Goal: Information Seeking & Learning: Learn about a topic

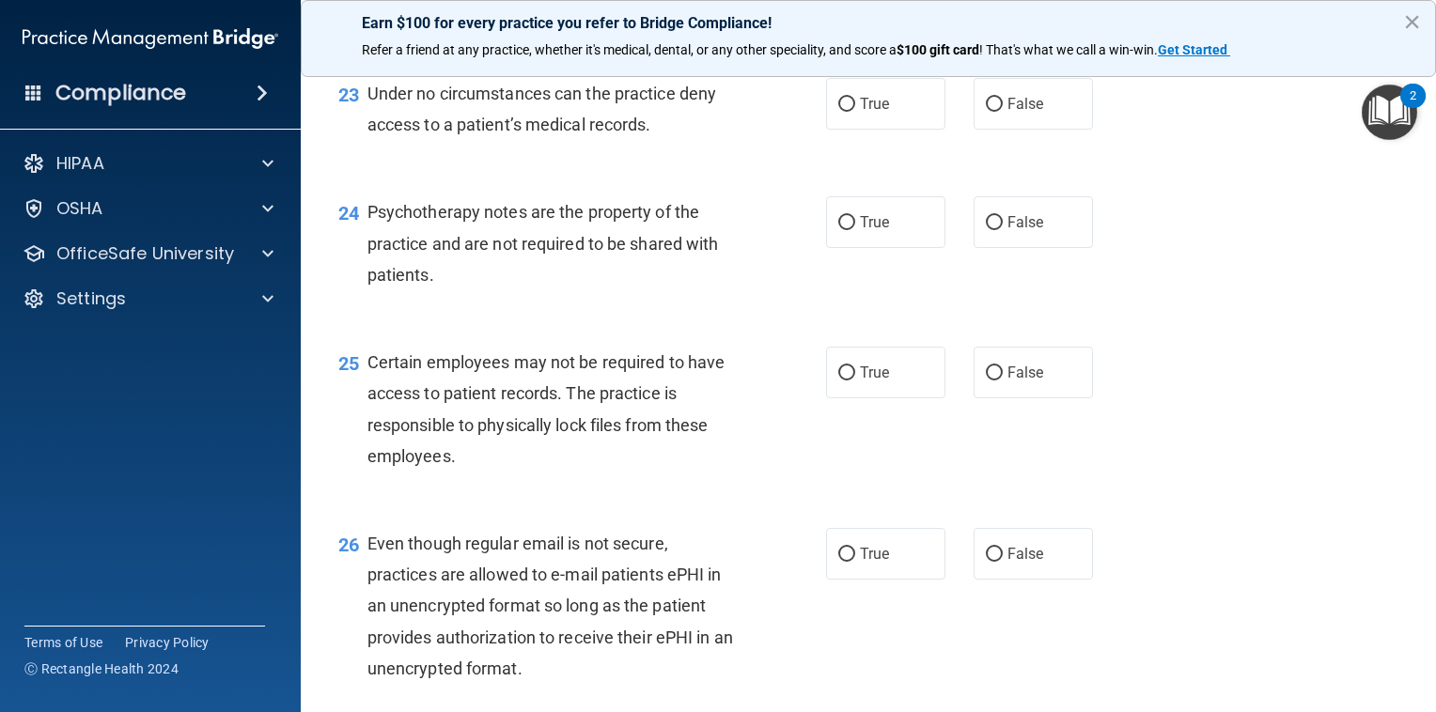
scroll to position [3964, 0]
click at [1038, 131] on label "False" at bounding box center [1033, 105] width 119 height 52
click at [1003, 113] on input "False" at bounding box center [994, 106] width 17 height 14
radio input "true"
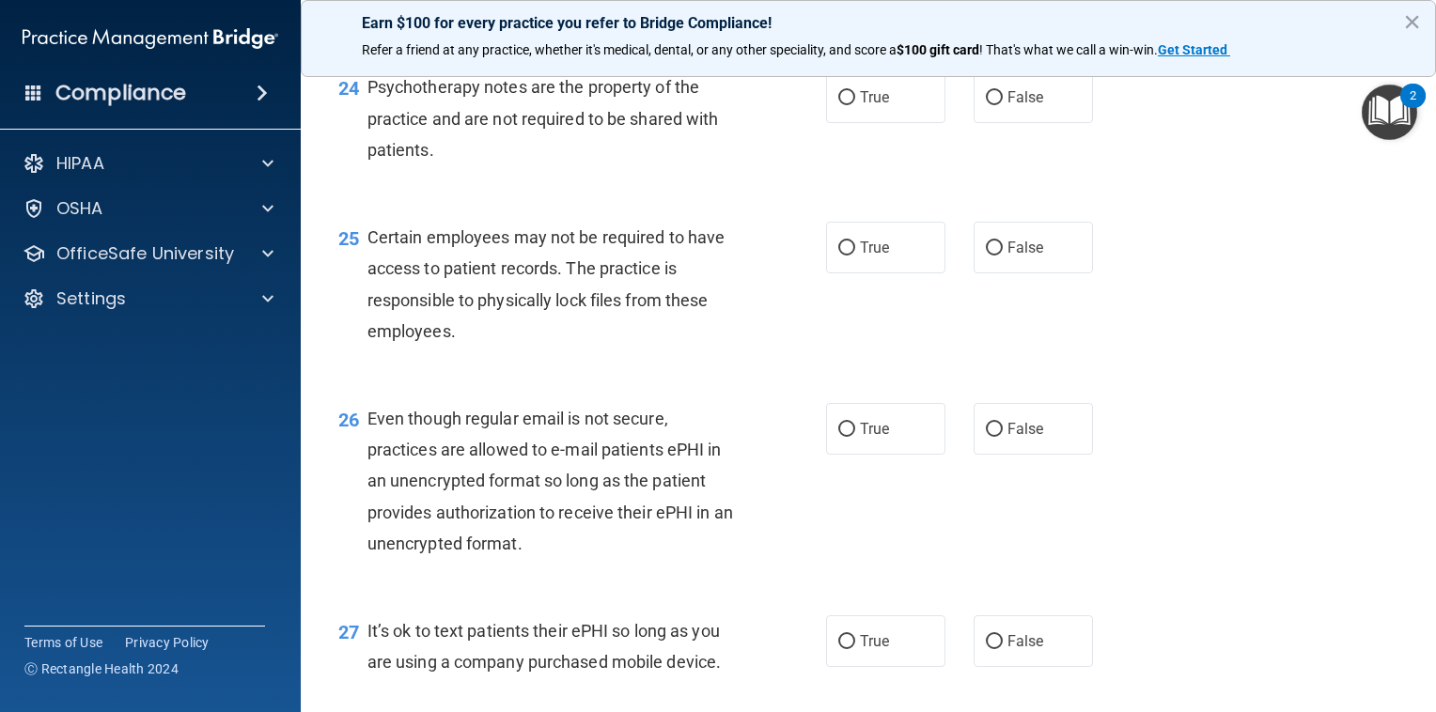
scroll to position [4090, 0]
click at [1011, 106] on span "False" at bounding box center [1025, 97] width 37 height 18
click at [1003, 105] on input "False" at bounding box center [994, 98] width 17 height 14
radio input "true"
click at [910, 123] on label "True" at bounding box center [885, 97] width 119 height 52
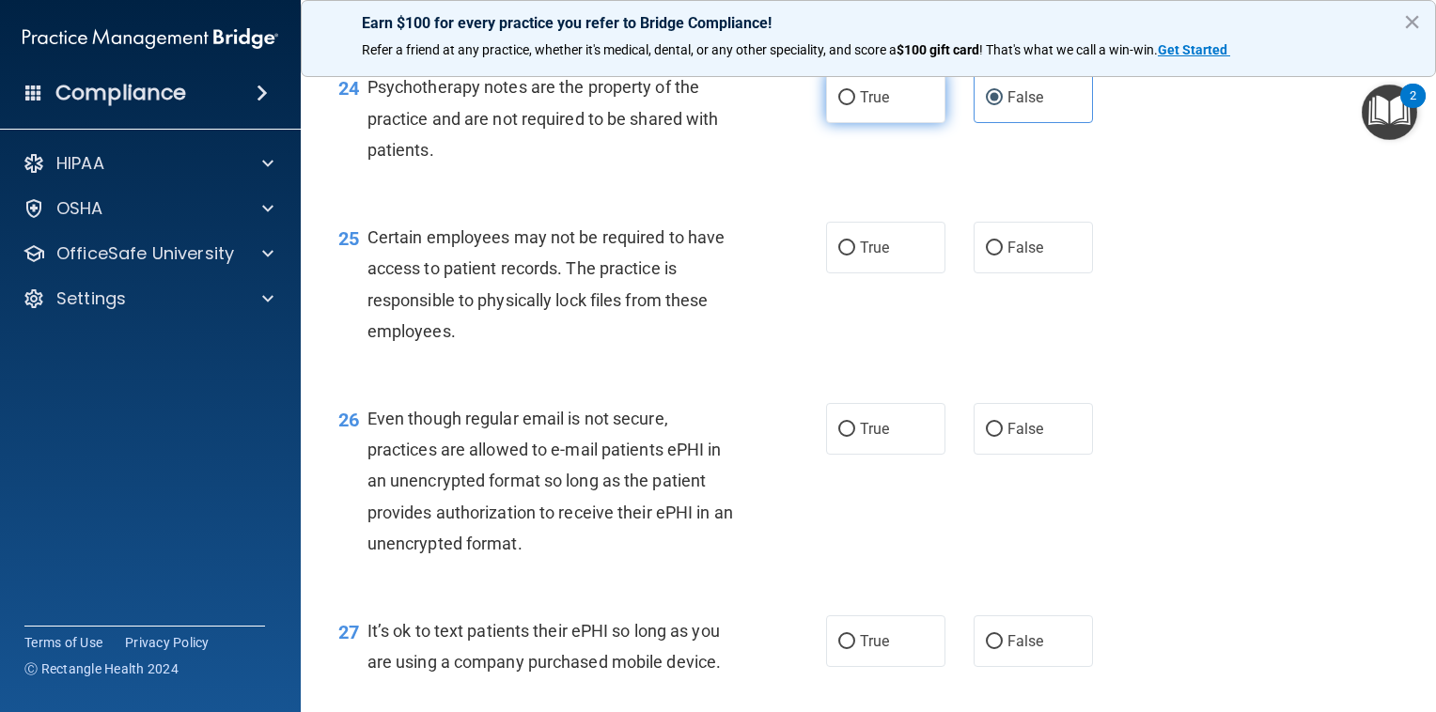
click at [855, 105] on input "True" at bounding box center [846, 98] width 17 height 14
radio input "true"
radio input "false"
click at [846, 273] on label "True" at bounding box center [885, 248] width 119 height 52
click at [846, 256] on input "True" at bounding box center [846, 249] width 17 height 14
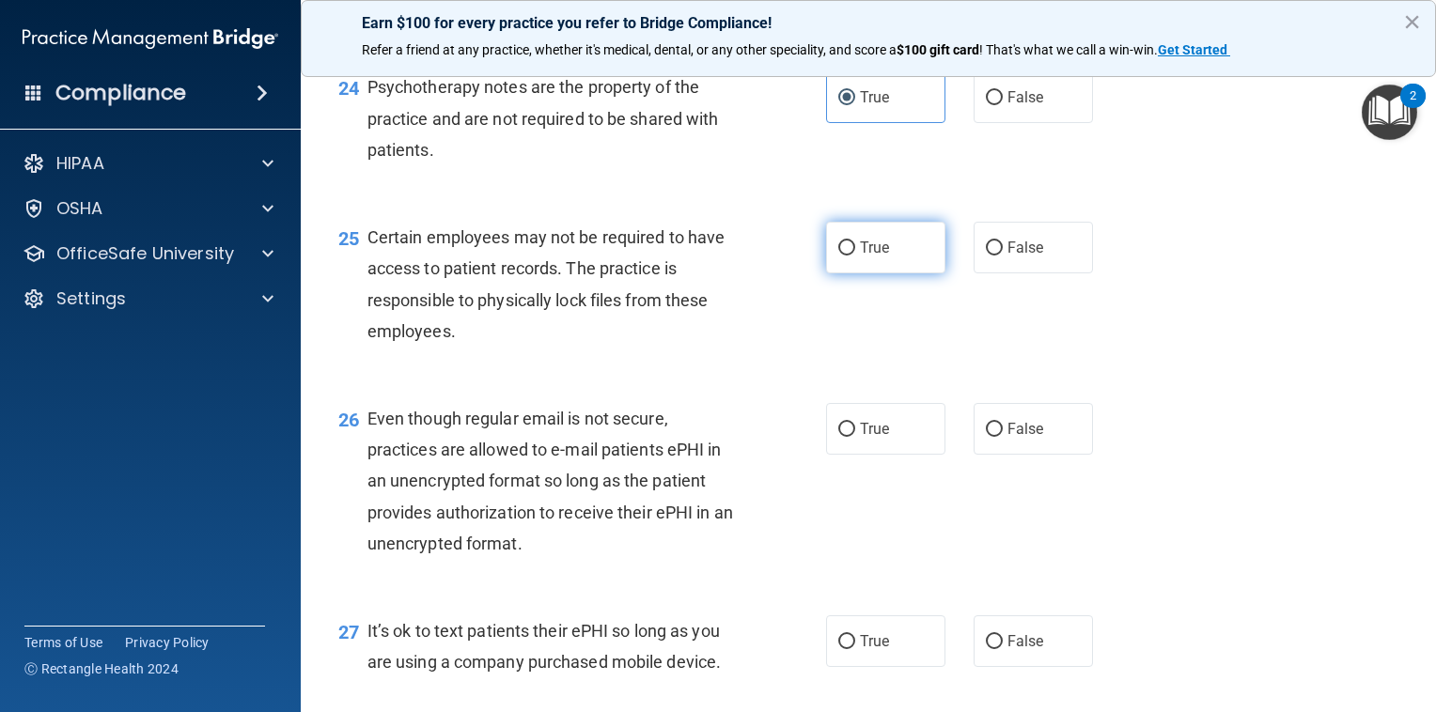
radio input "true"
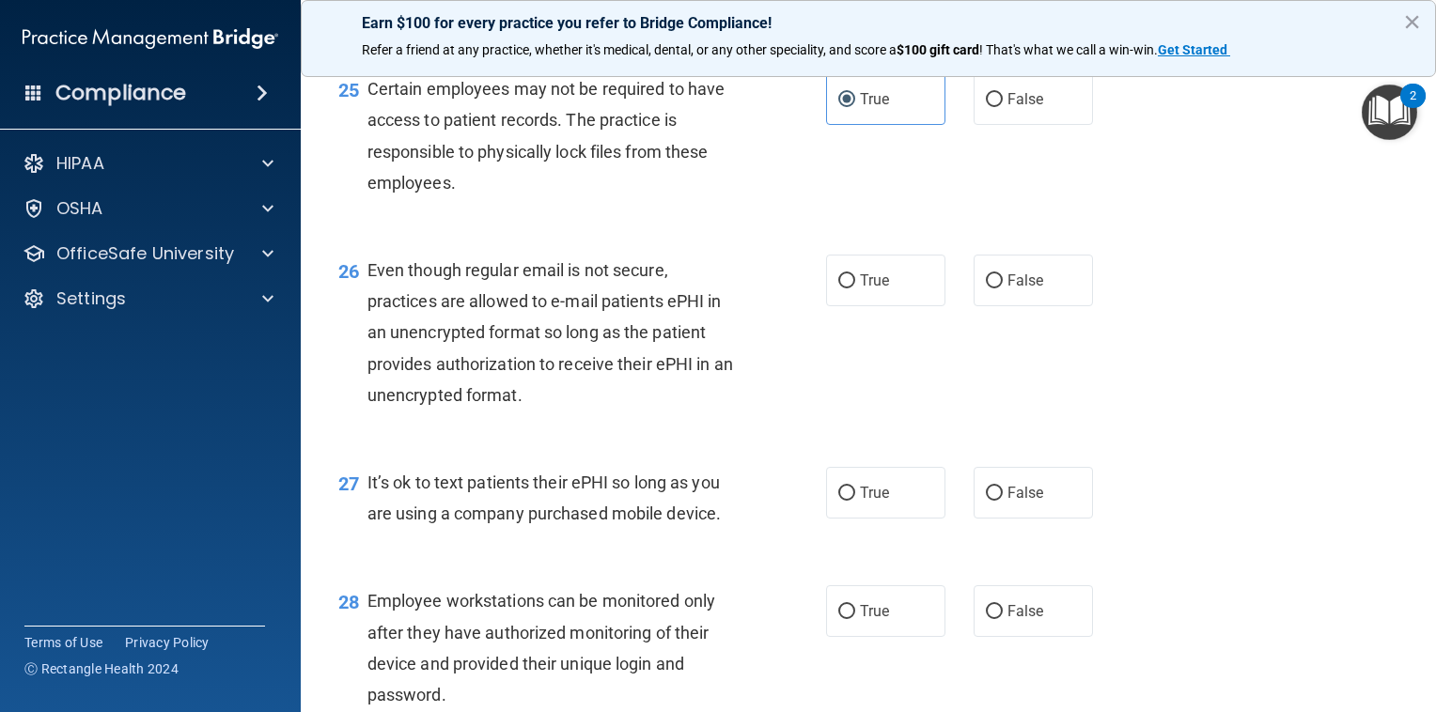
scroll to position [4239, 0]
click at [872, 305] on label "True" at bounding box center [885, 280] width 119 height 52
click at [855, 288] on input "True" at bounding box center [846, 280] width 17 height 14
radio input "true"
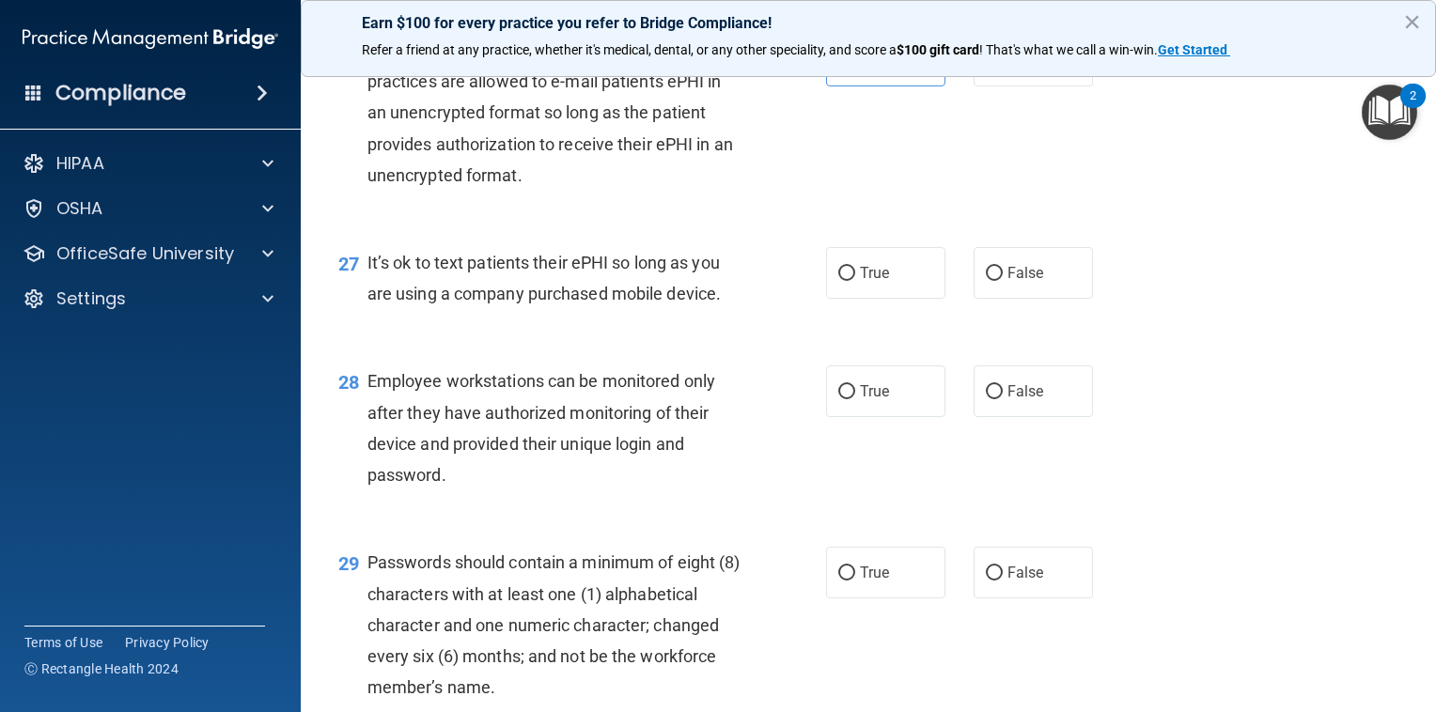
scroll to position [4543, 0]
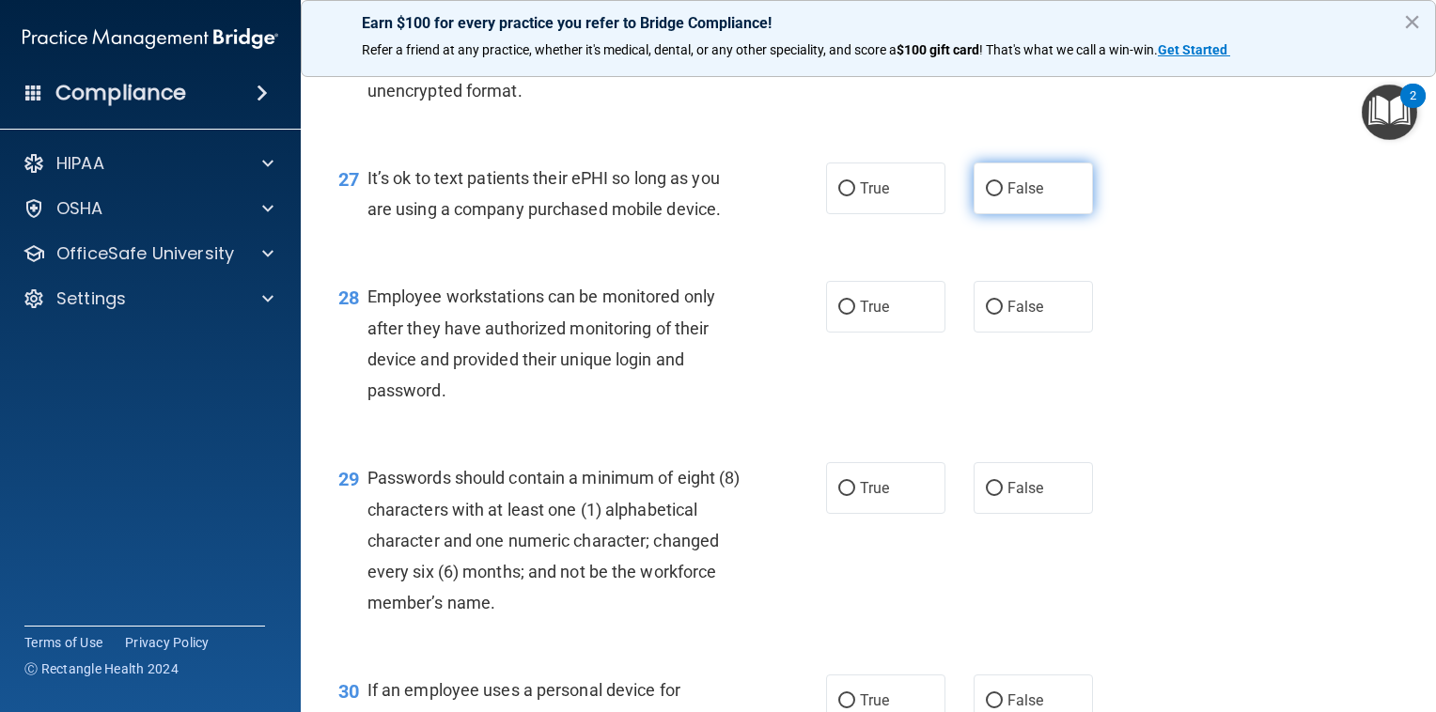
click at [993, 214] on label "False" at bounding box center [1033, 189] width 119 height 52
click at [993, 196] on input "False" at bounding box center [994, 189] width 17 height 14
radio input "true"
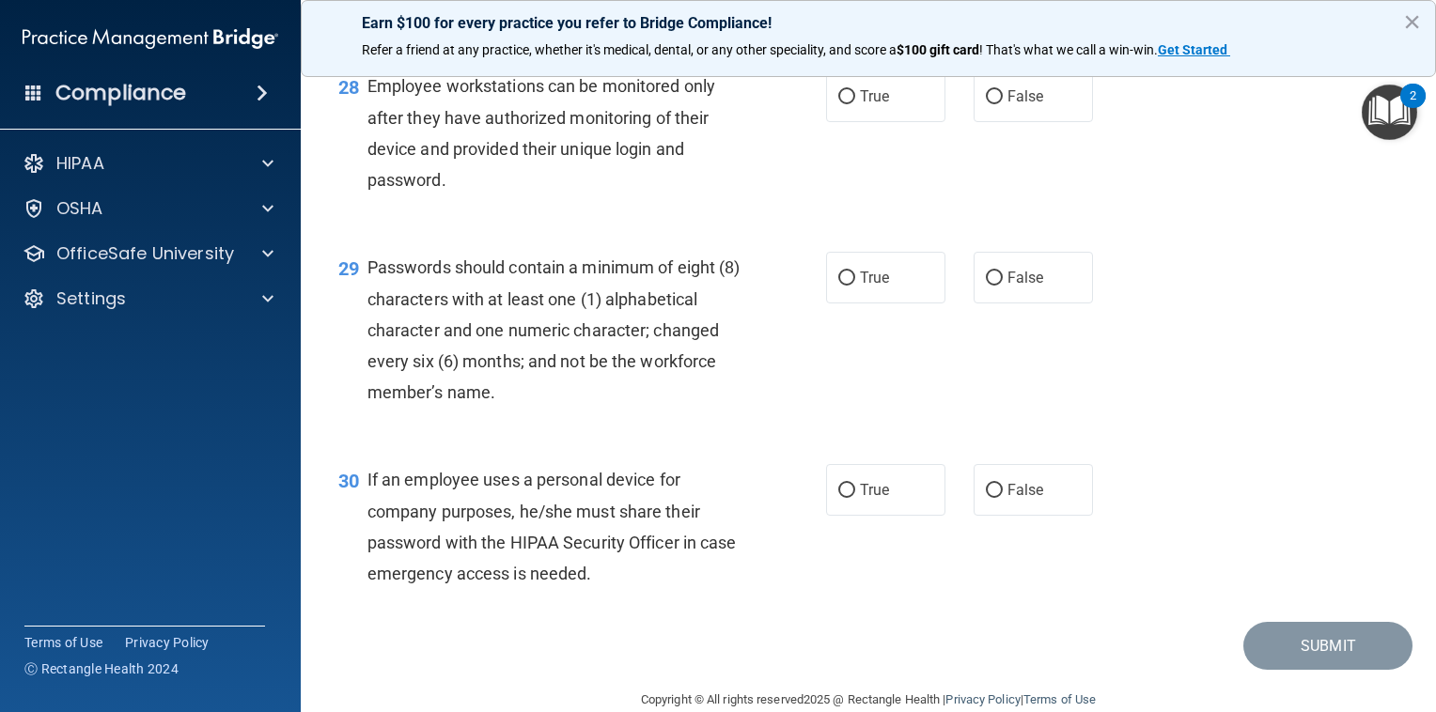
scroll to position [4793, 0]
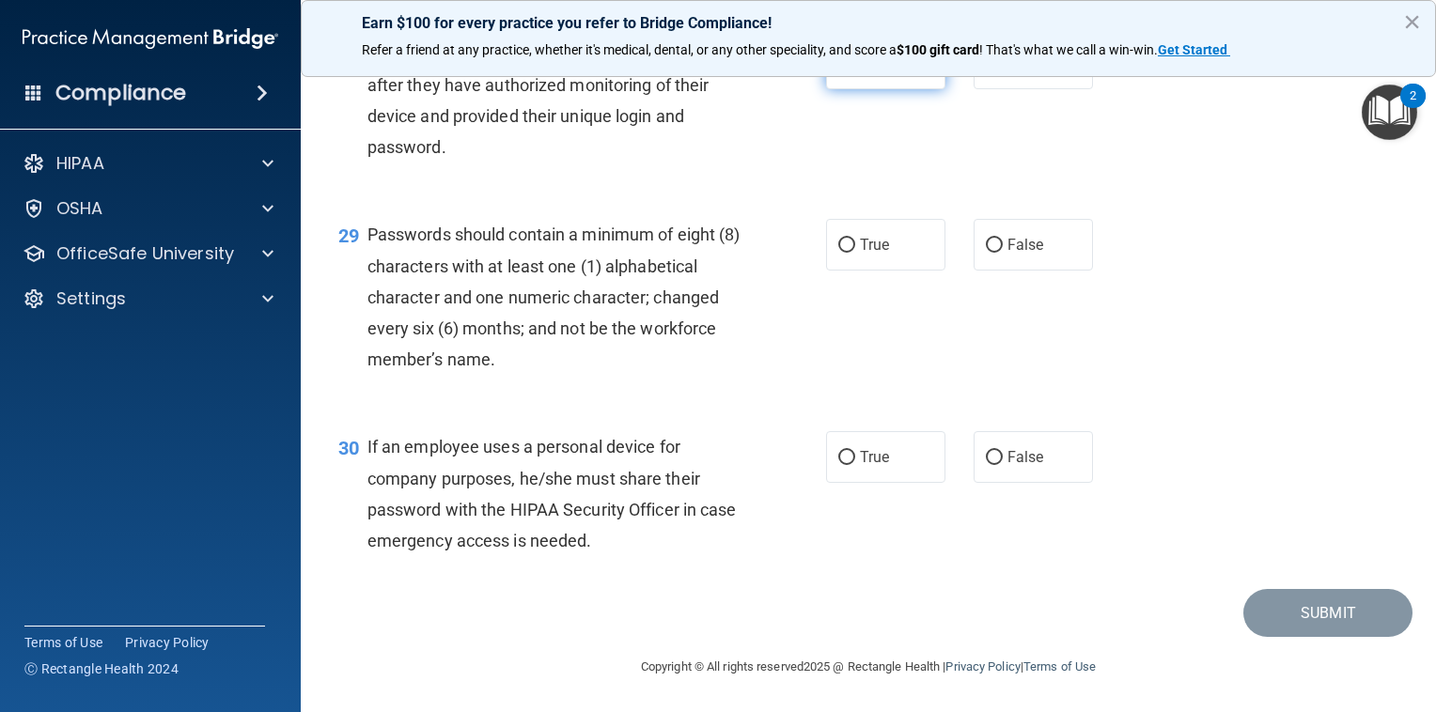
click at [890, 89] on label "True" at bounding box center [885, 64] width 119 height 52
click at [855, 71] on input "True" at bounding box center [846, 64] width 17 height 14
radio input "true"
click at [892, 263] on label "True" at bounding box center [885, 245] width 119 height 52
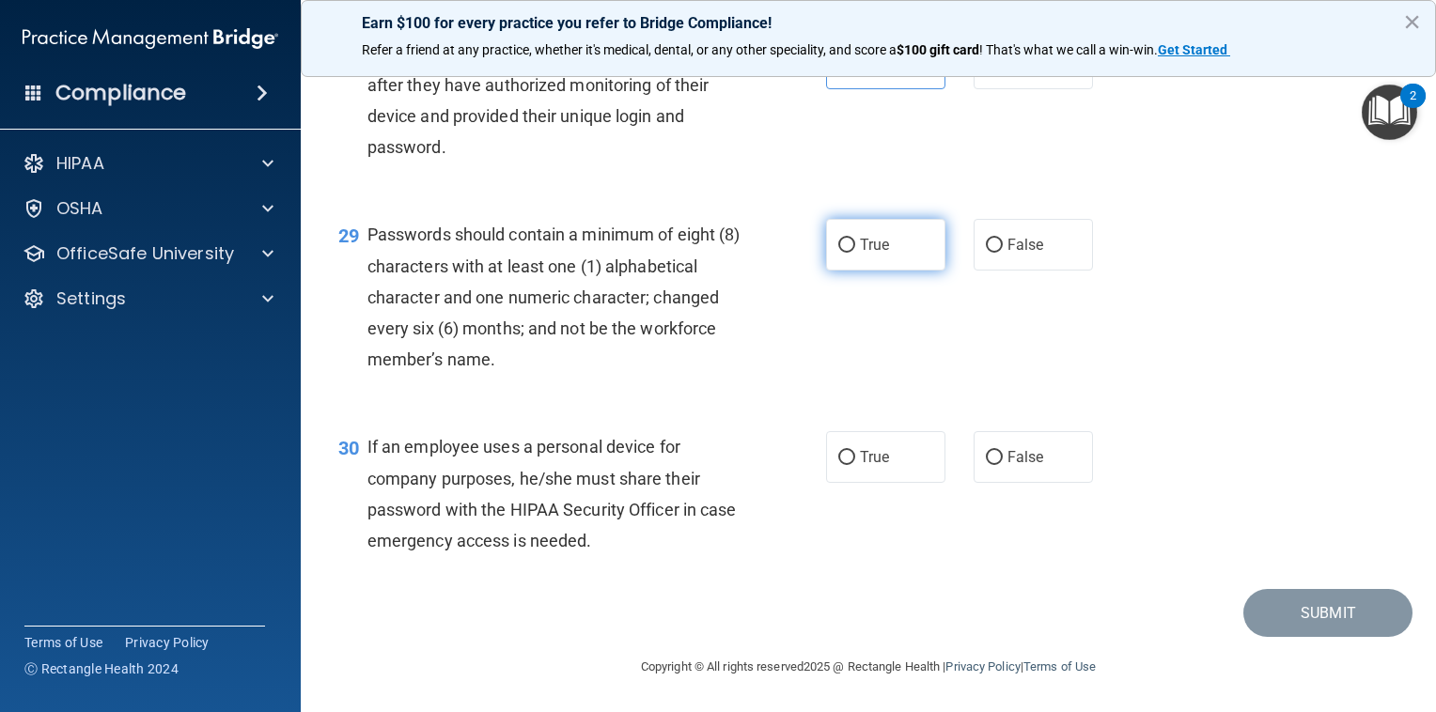
click at [855, 253] on input "True" at bounding box center [846, 246] width 17 height 14
radio input "true"
click at [884, 461] on label "True" at bounding box center [885, 457] width 119 height 52
click at [855, 461] on input "True" at bounding box center [846, 458] width 17 height 14
radio input "true"
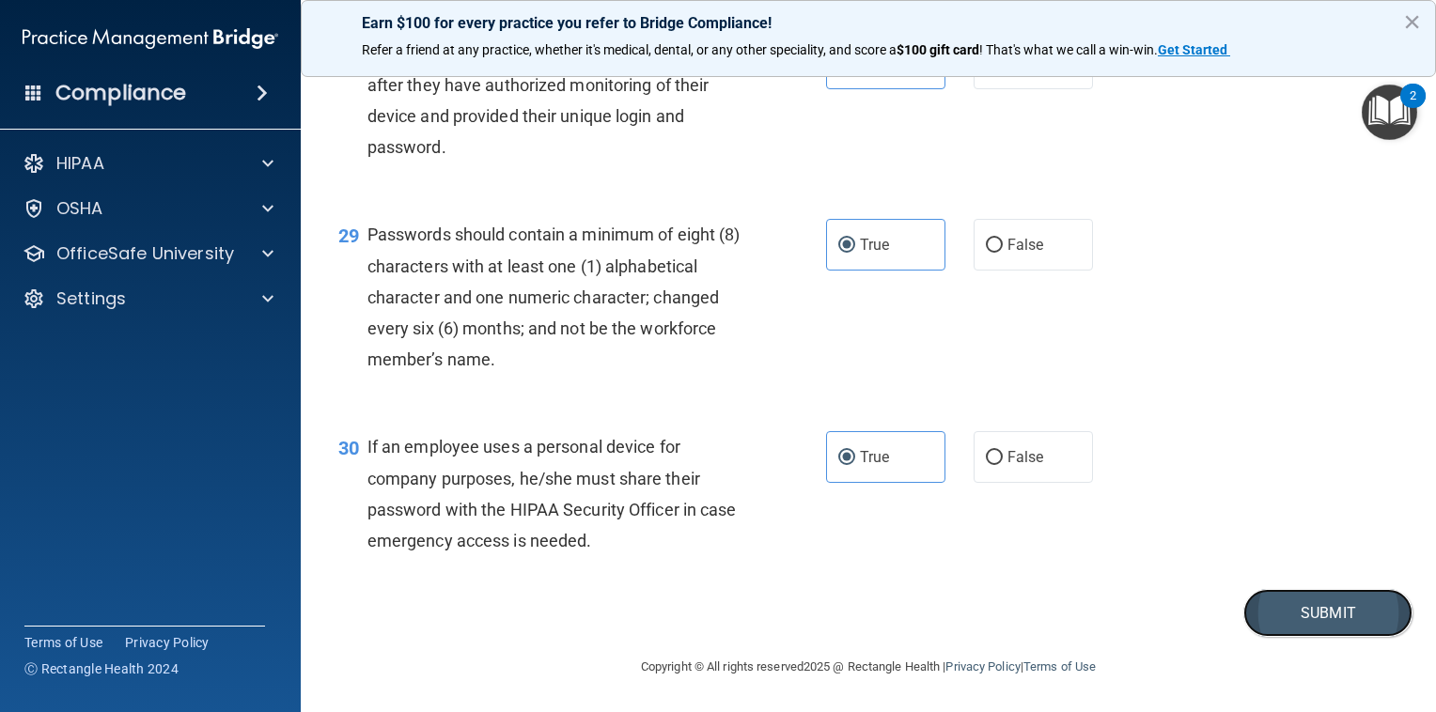
click at [1255, 614] on button "Submit" at bounding box center [1327, 613] width 169 height 48
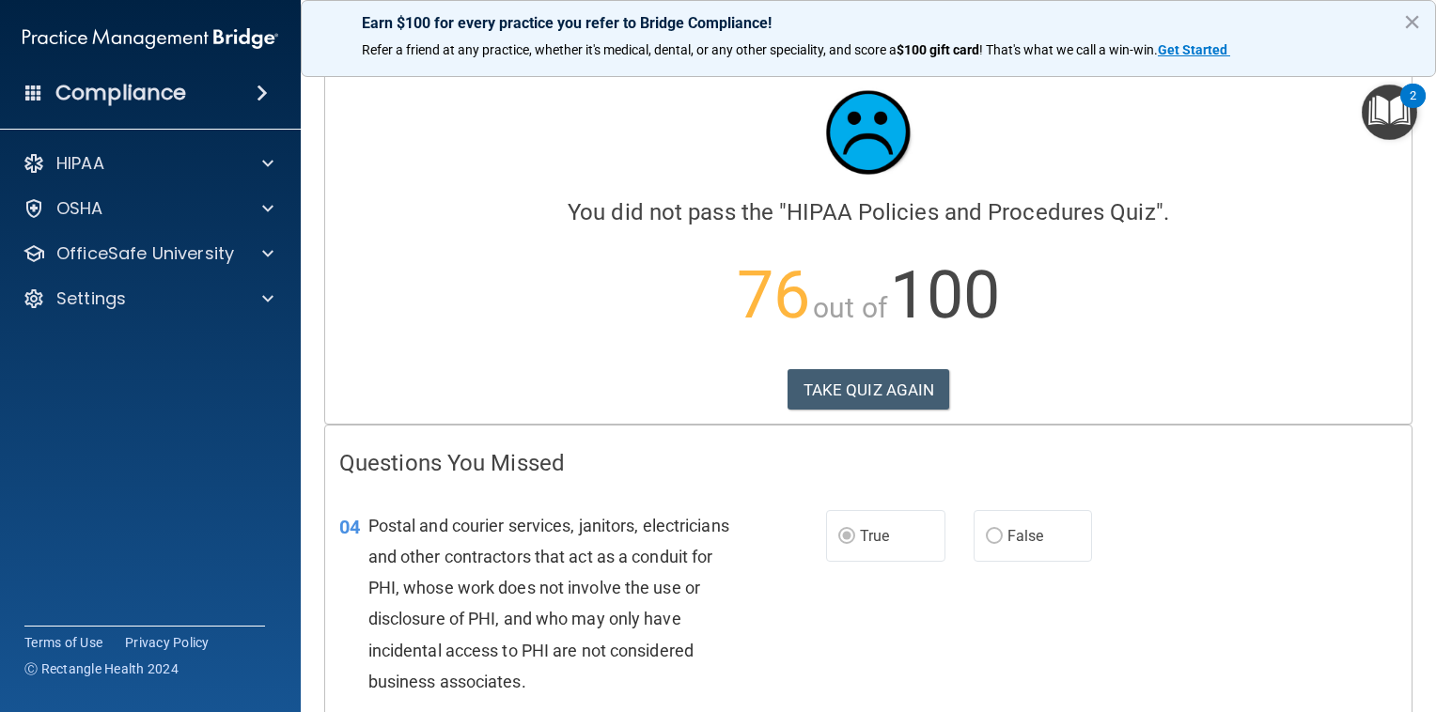
scroll to position [17, 0]
click at [861, 390] on button "TAKE QUIZ AGAIN" at bounding box center [868, 390] width 163 height 41
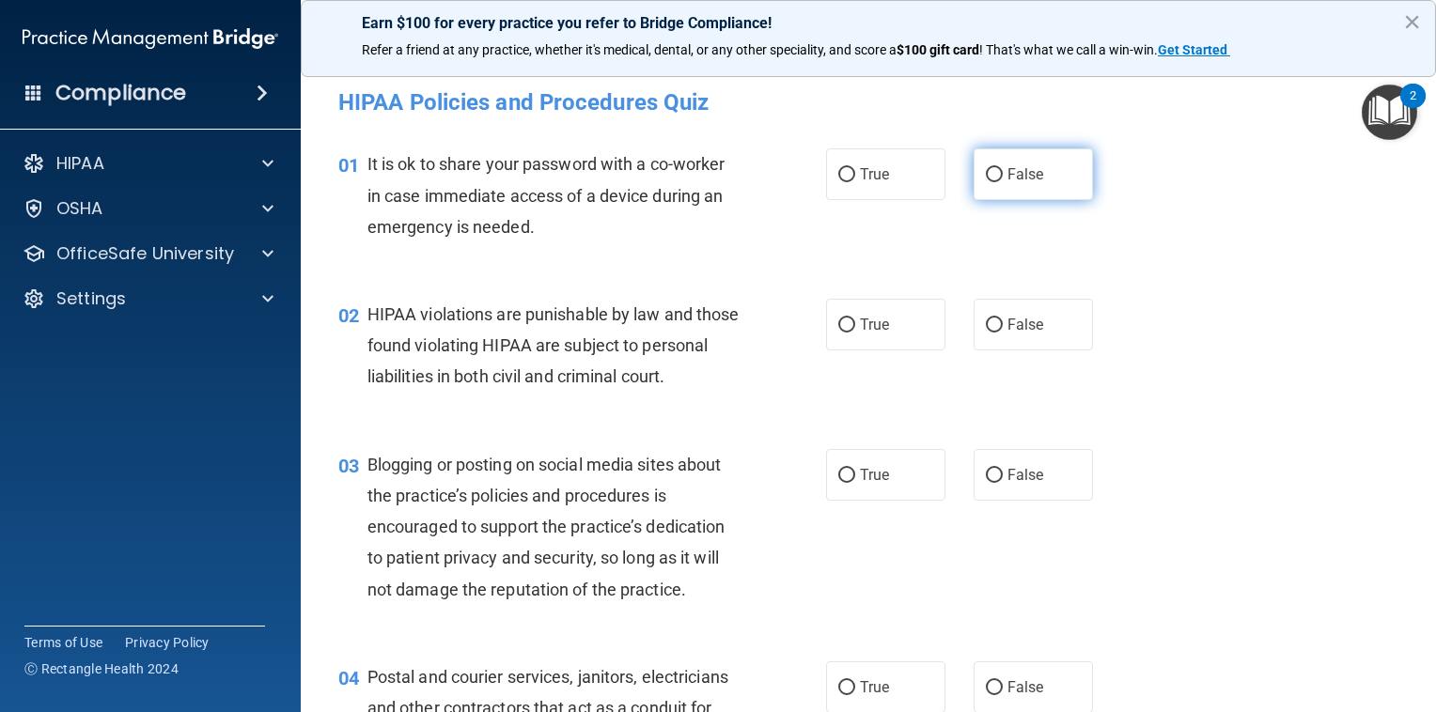
click at [982, 187] on label "False" at bounding box center [1033, 174] width 119 height 52
click at [986, 182] on input "False" at bounding box center [994, 175] width 17 height 14
radio input "true"
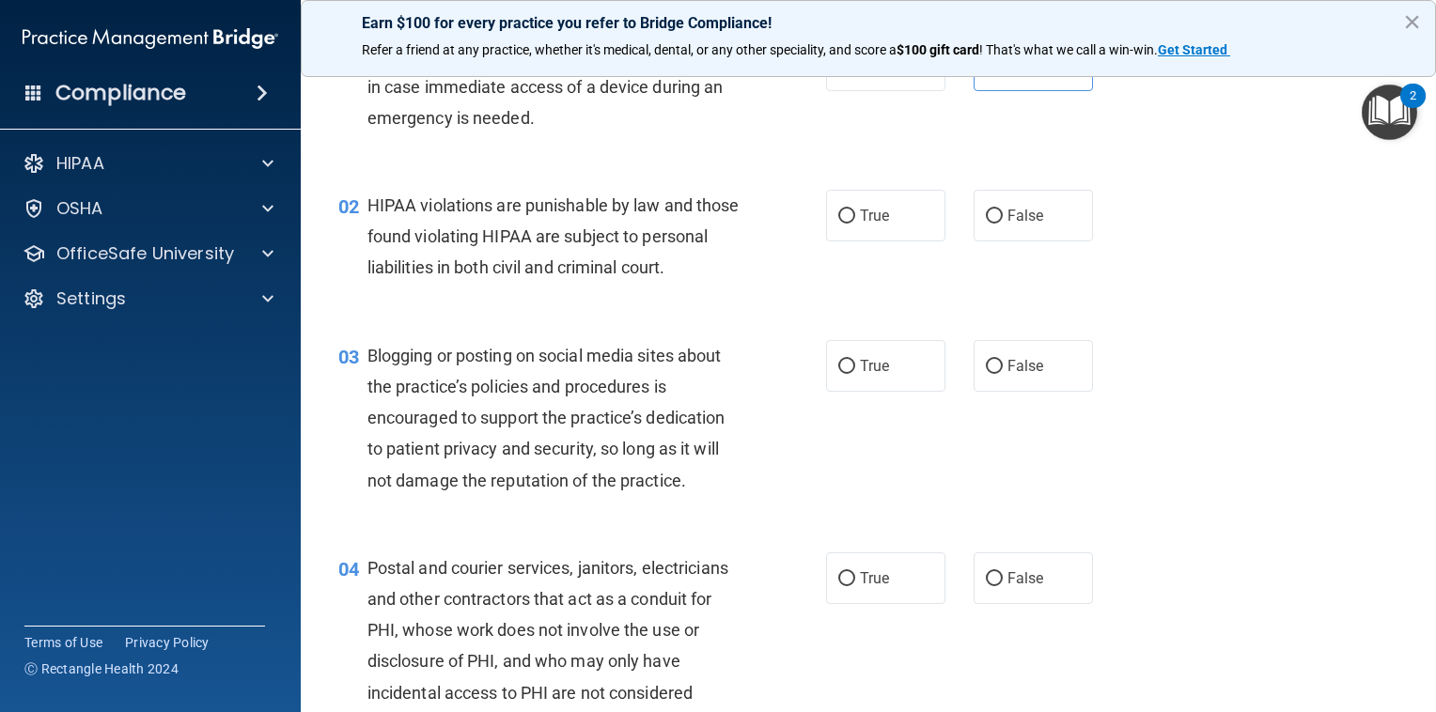
scroll to position [128, 0]
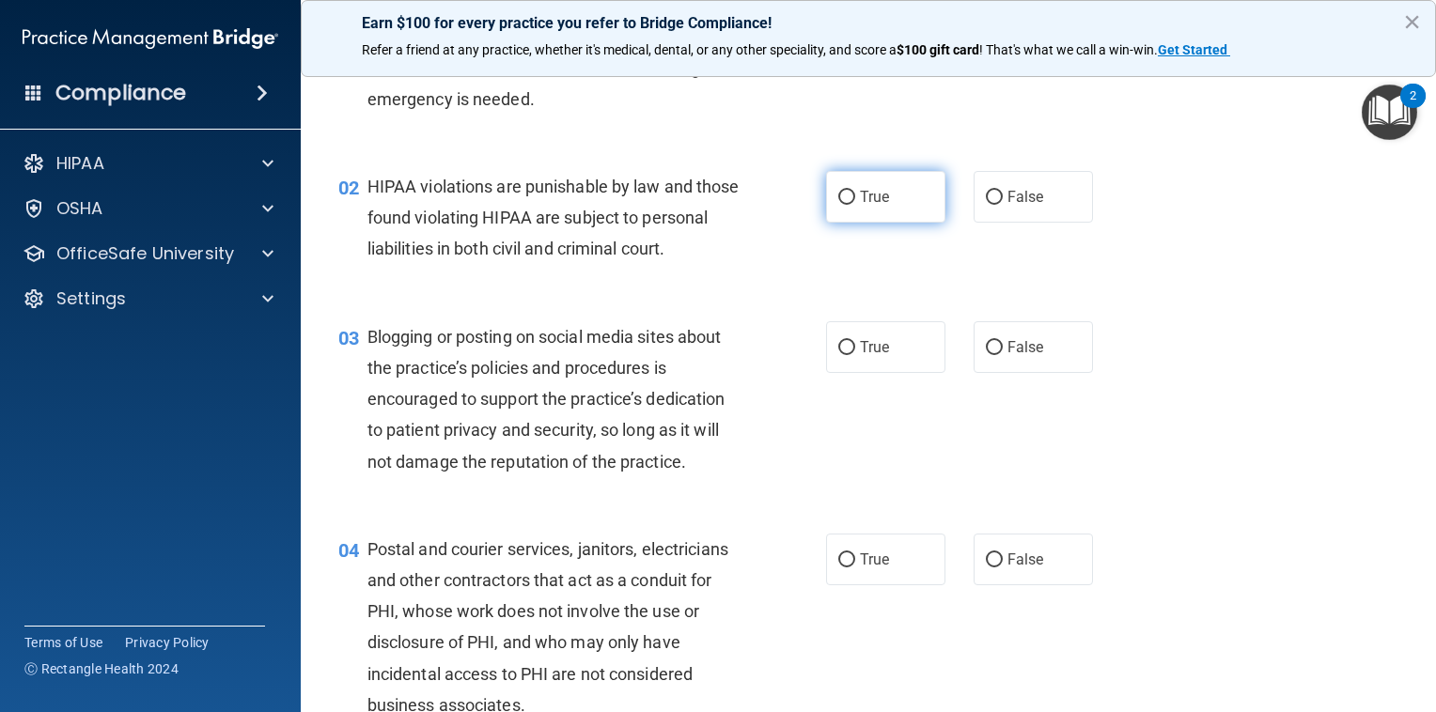
click at [883, 215] on label "True" at bounding box center [885, 197] width 119 height 52
click at [855, 205] on input "True" at bounding box center [846, 198] width 17 height 14
radio input "true"
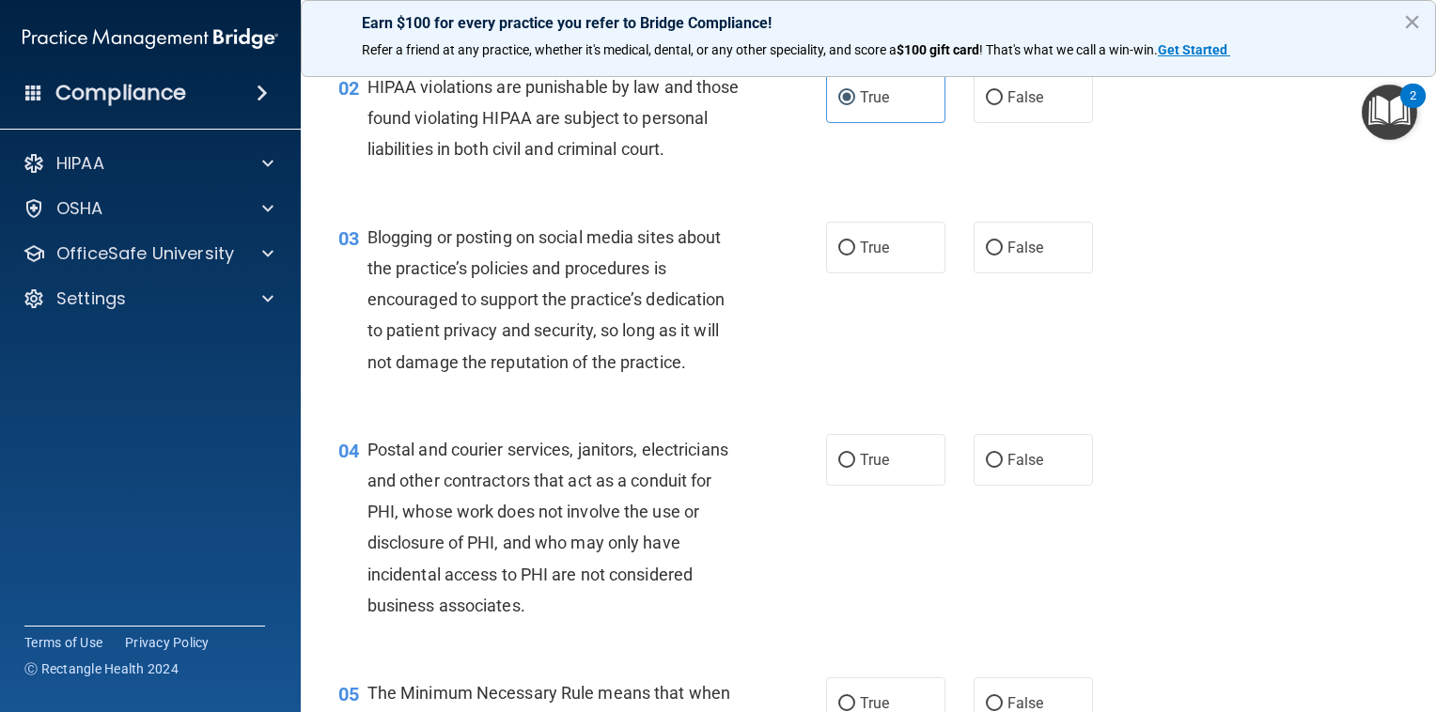
scroll to position [244, 0]
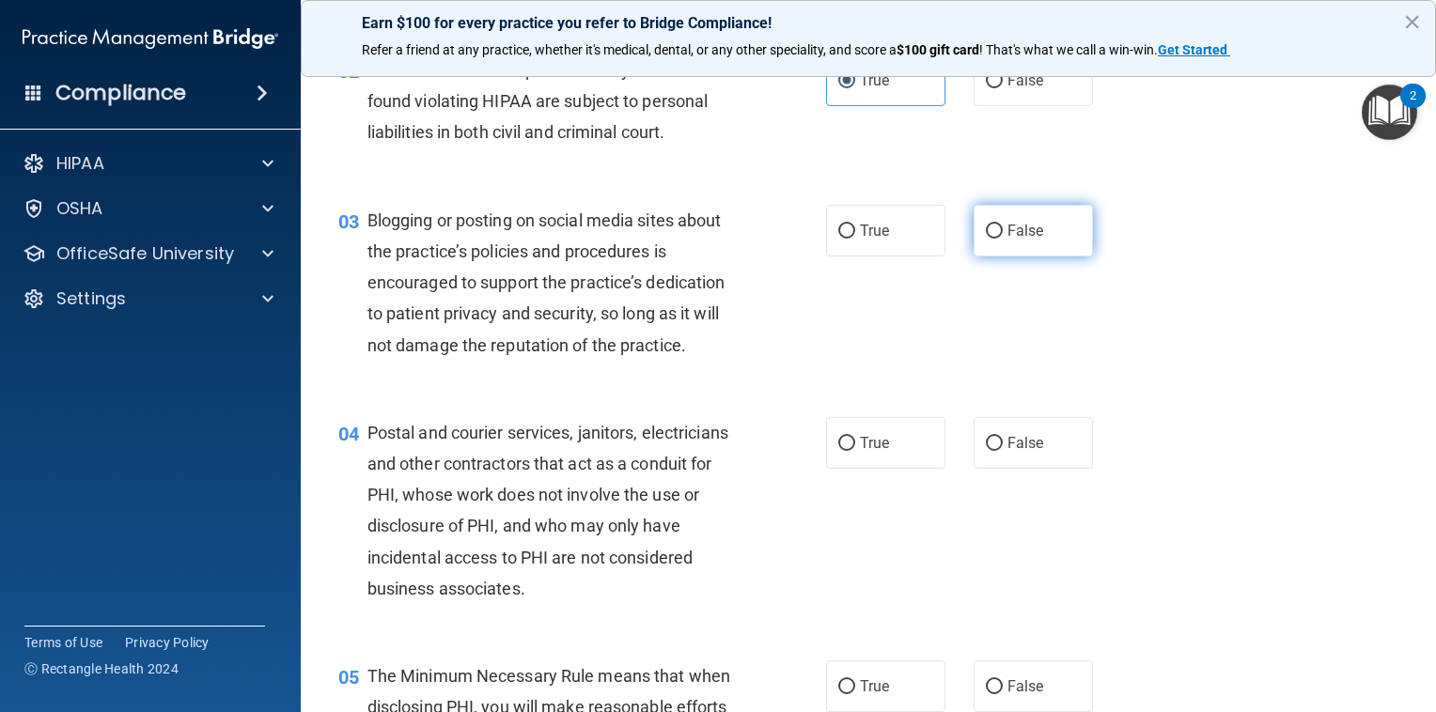
click at [986, 239] on input "False" at bounding box center [994, 232] width 17 height 14
radio input "true"
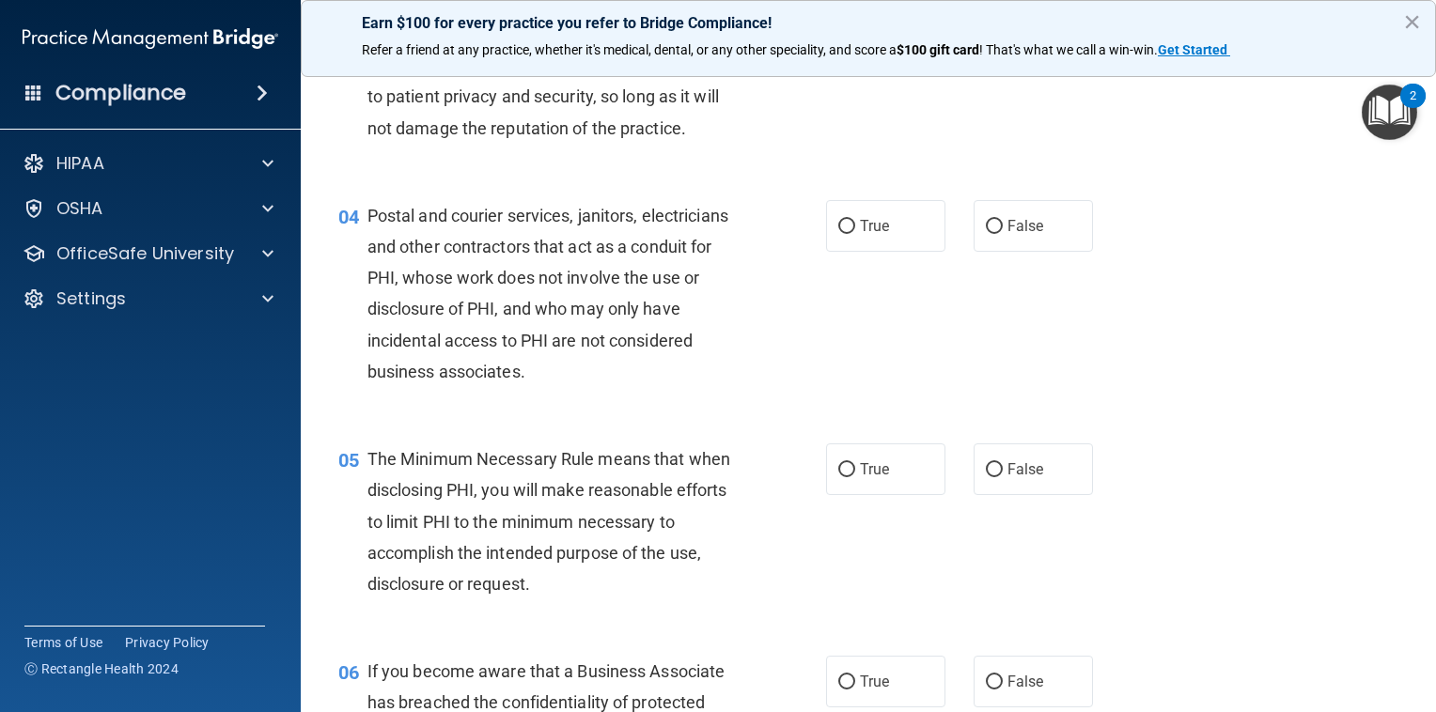
scroll to position [462, 0]
click at [1027, 234] on span "False" at bounding box center [1025, 225] width 37 height 18
click at [1003, 233] on input "False" at bounding box center [994, 226] width 17 height 14
radio input "true"
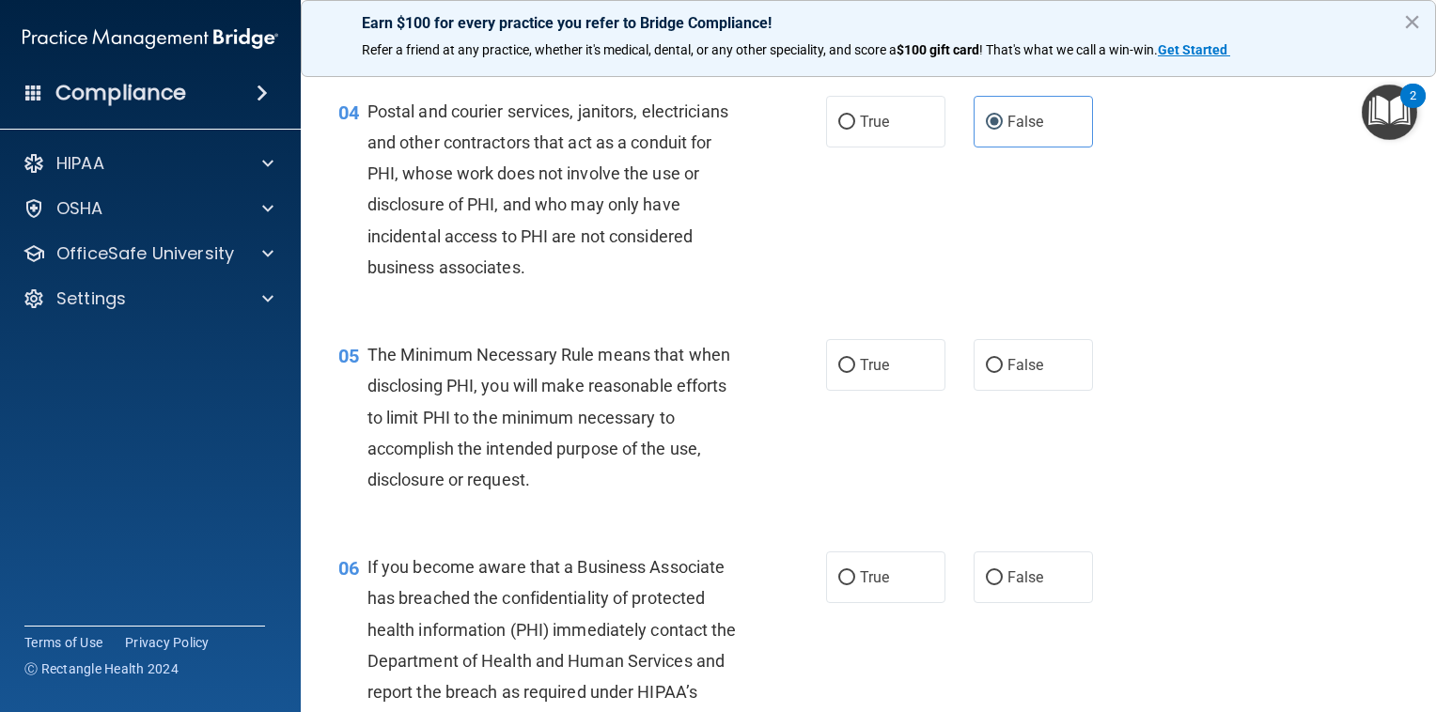
scroll to position [573, 0]
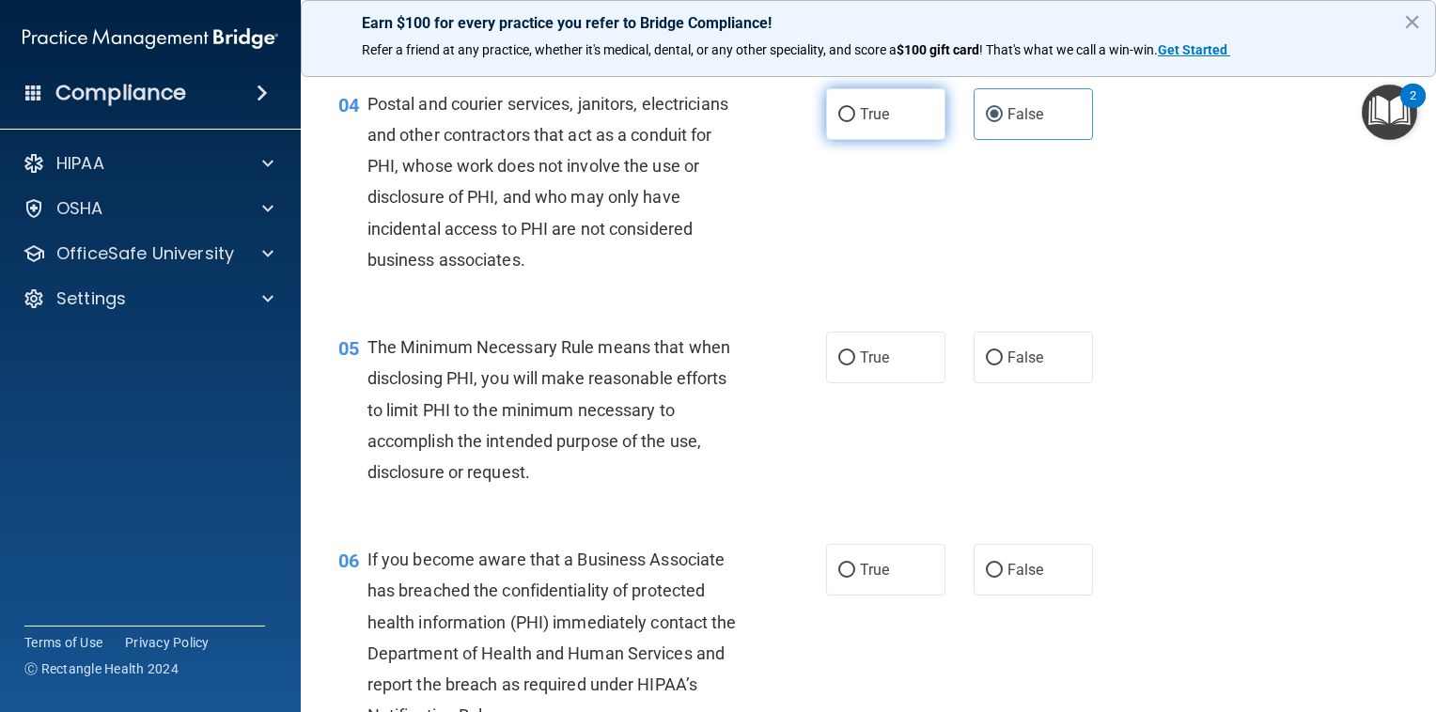
click at [829, 140] on label "True" at bounding box center [885, 114] width 119 height 52
click at [838, 122] on input "True" at bounding box center [846, 115] width 17 height 14
radio input "true"
radio input "false"
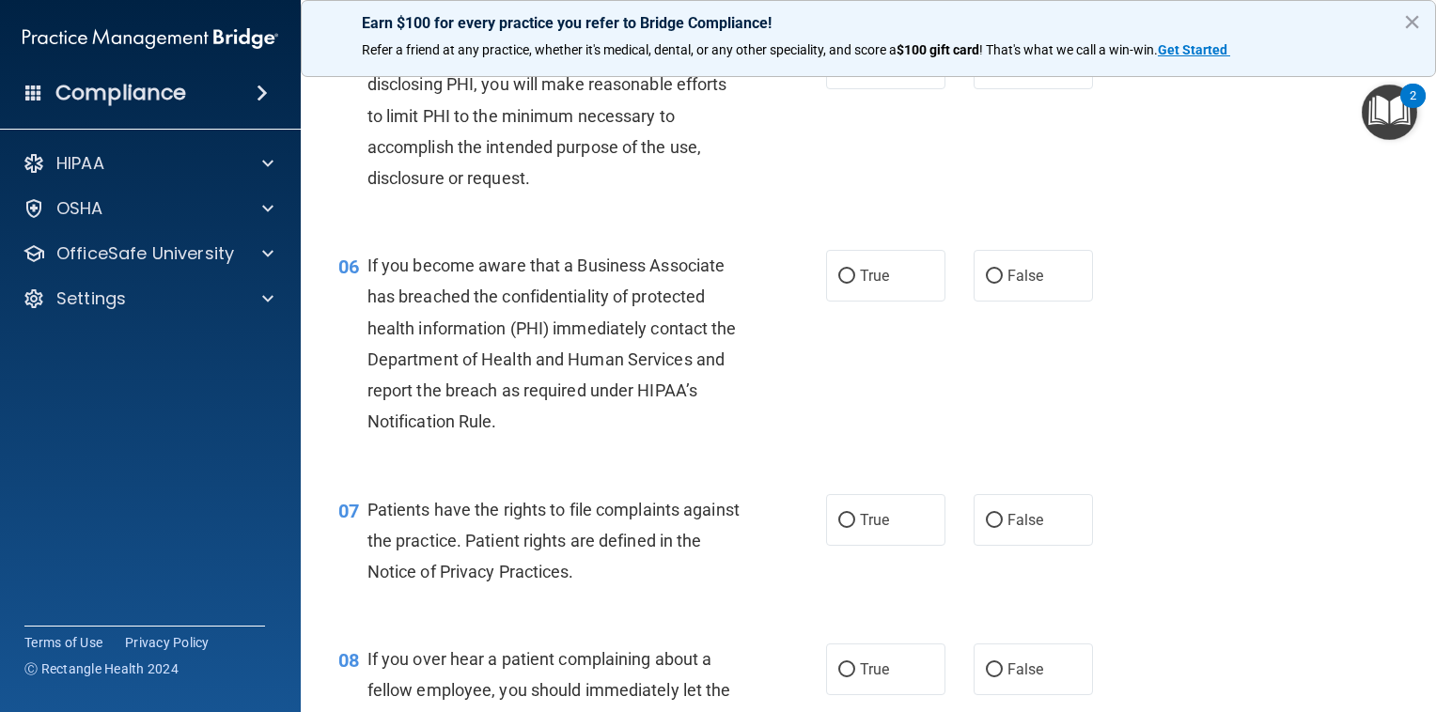
scroll to position [868, 0]
click at [886, 88] on label "True" at bounding box center [885, 63] width 119 height 52
click at [855, 70] on input "True" at bounding box center [846, 63] width 17 height 14
radio input "true"
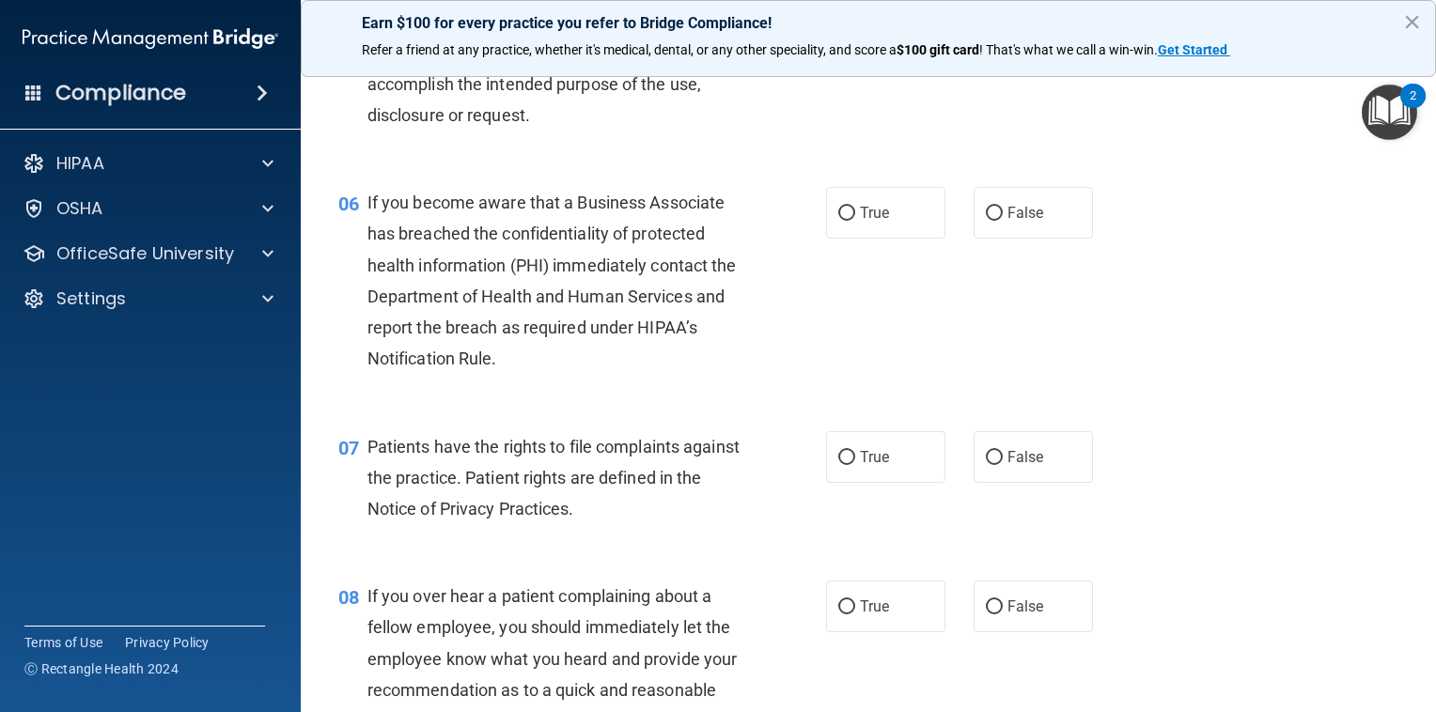
scroll to position [931, 0]
click at [860, 221] on span "True" at bounding box center [874, 212] width 29 height 18
click at [855, 220] on input "True" at bounding box center [846, 213] width 17 height 14
radio input "true"
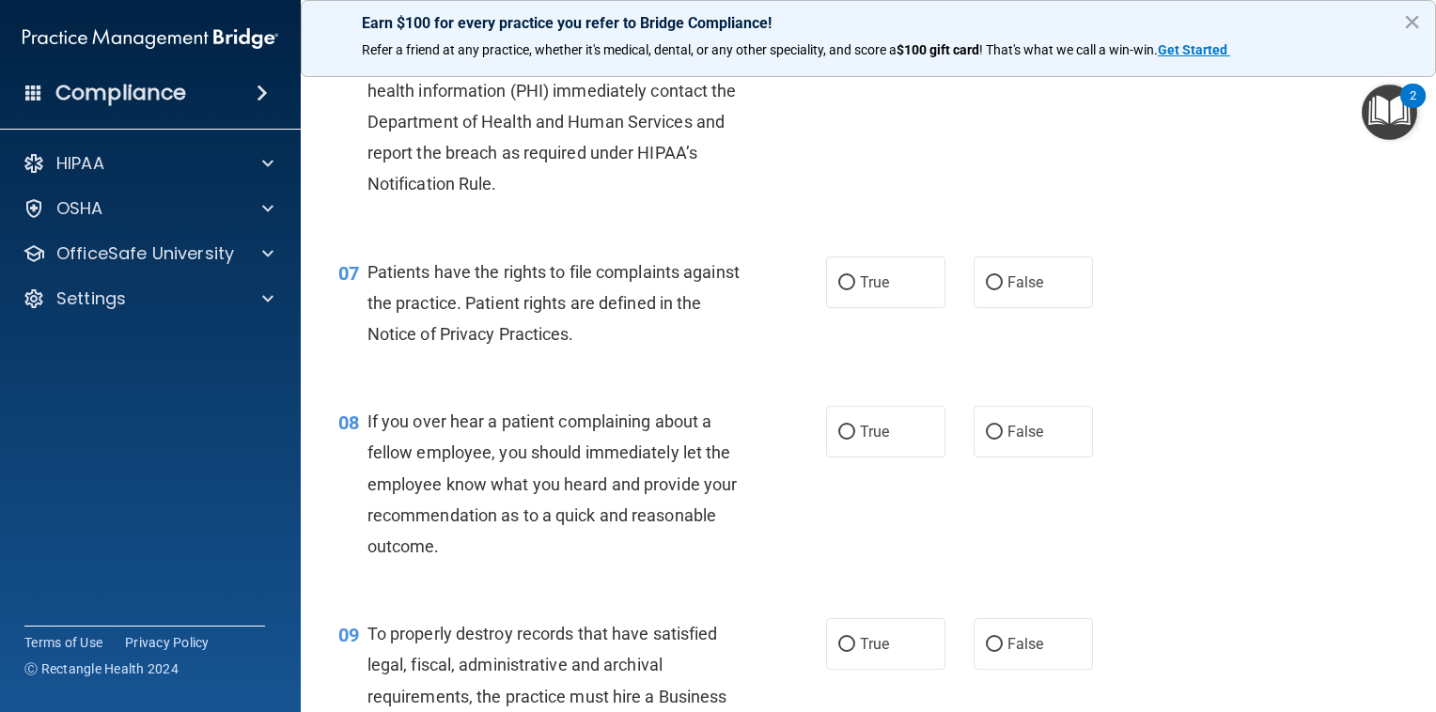
scroll to position [1105, 0]
click at [898, 307] on label "True" at bounding box center [885, 283] width 119 height 52
click at [855, 290] on input "True" at bounding box center [846, 283] width 17 height 14
radio input "true"
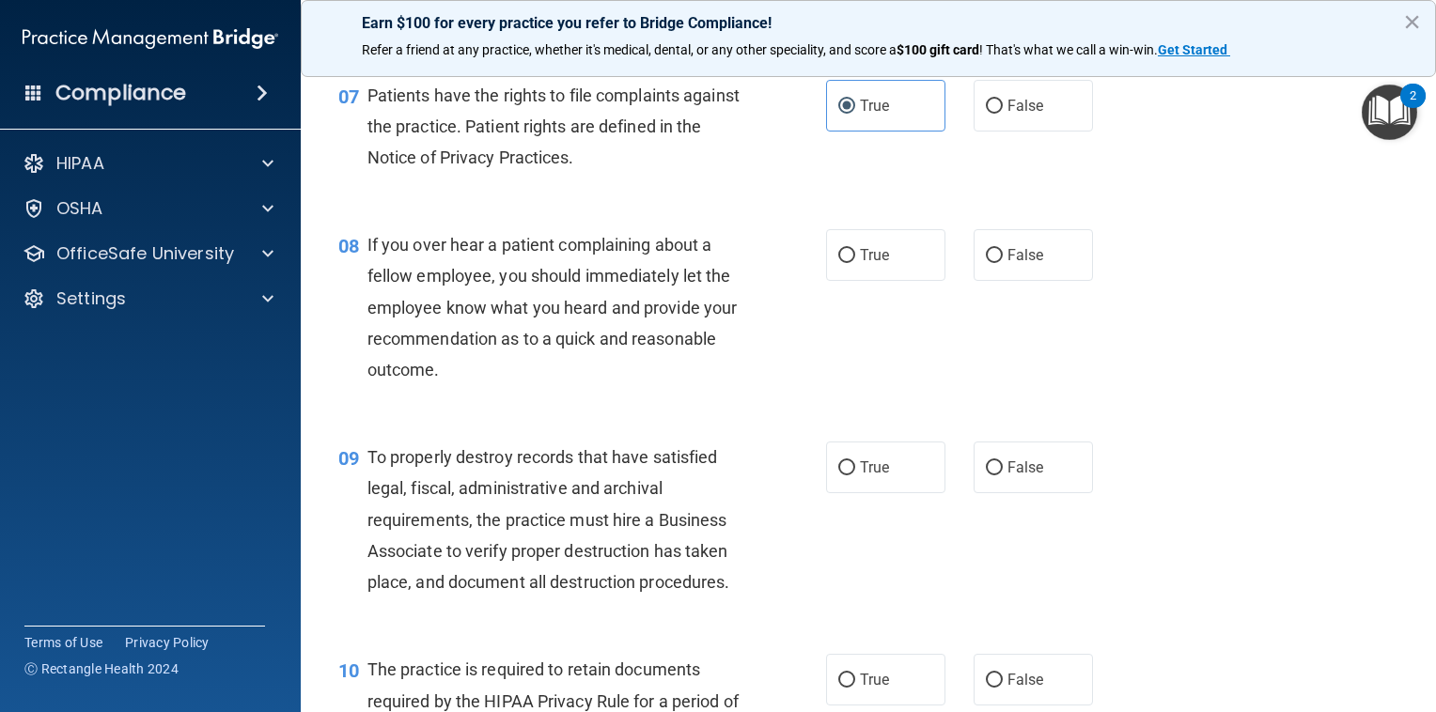
scroll to position [1286, 0]
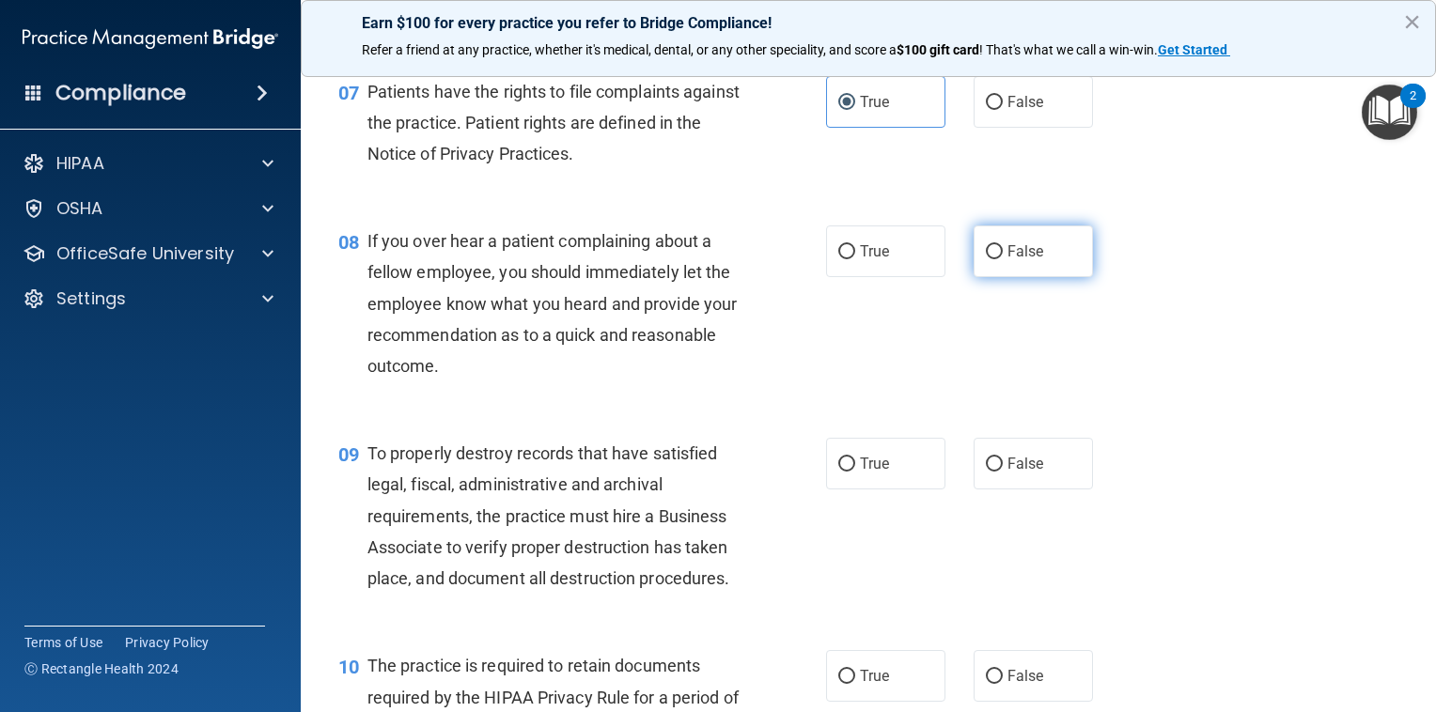
click at [986, 259] on input "False" at bounding box center [994, 252] width 17 height 14
radio input "true"
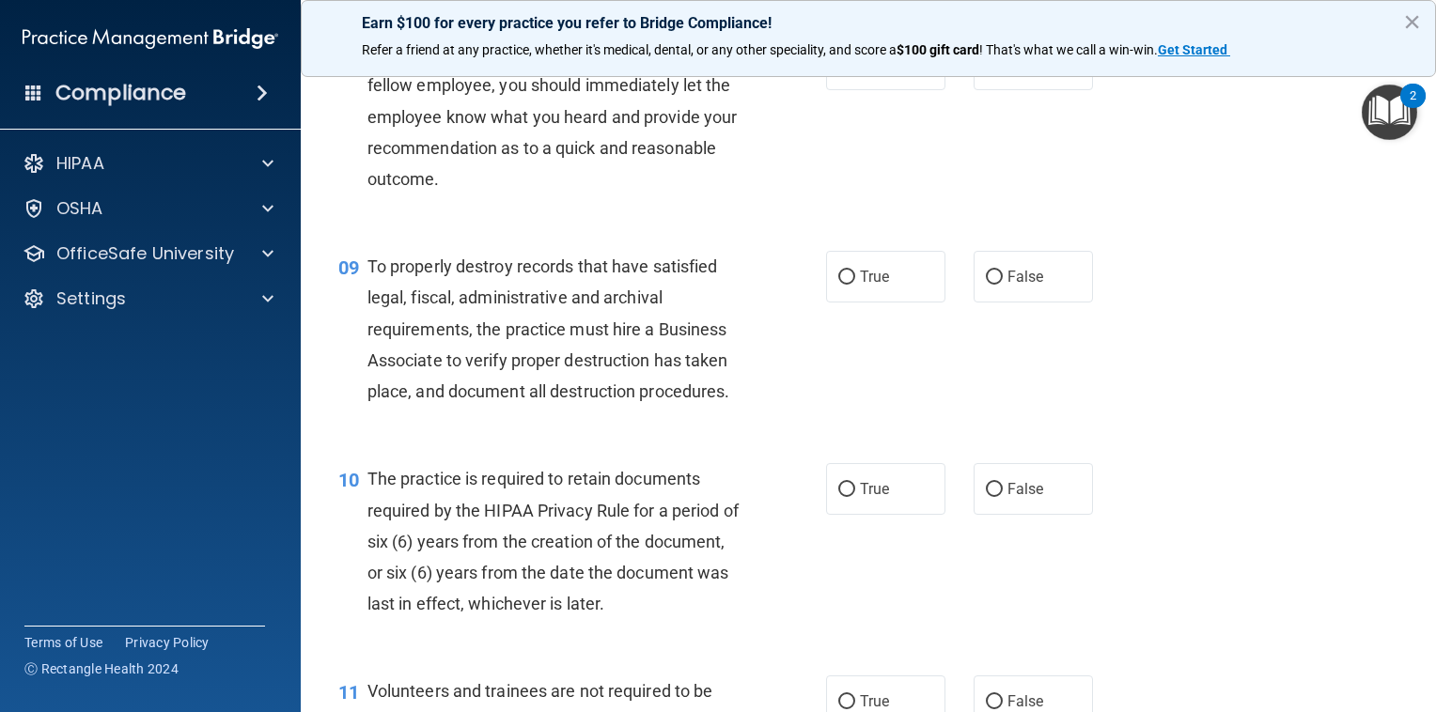
scroll to position [1473, 0]
click at [860, 285] on span "True" at bounding box center [874, 276] width 29 height 18
click at [853, 284] on input "True" at bounding box center [846, 277] width 17 height 14
radio input "true"
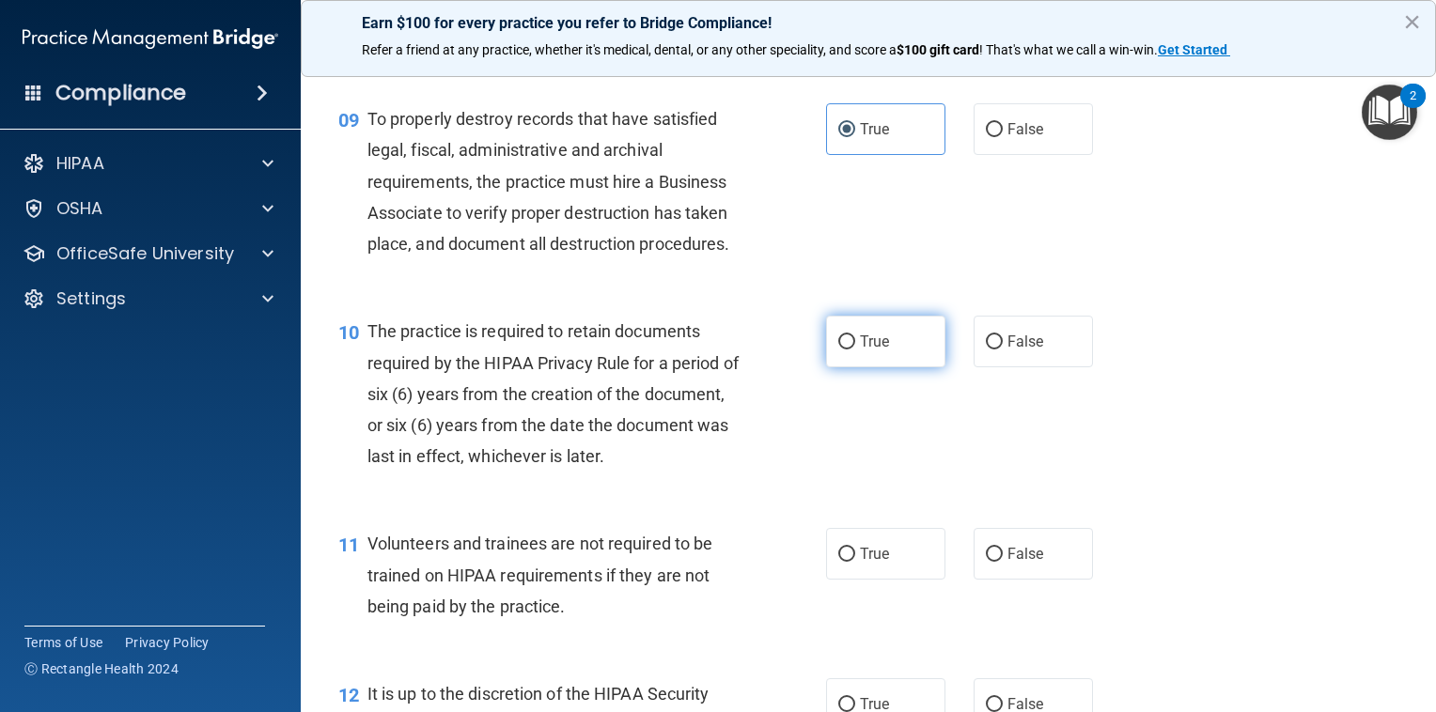
click at [876, 367] on label "True" at bounding box center [885, 342] width 119 height 52
click at [855, 350] on input "True" at bounding box center [846, 342] width 17 height 14
radio input "true"
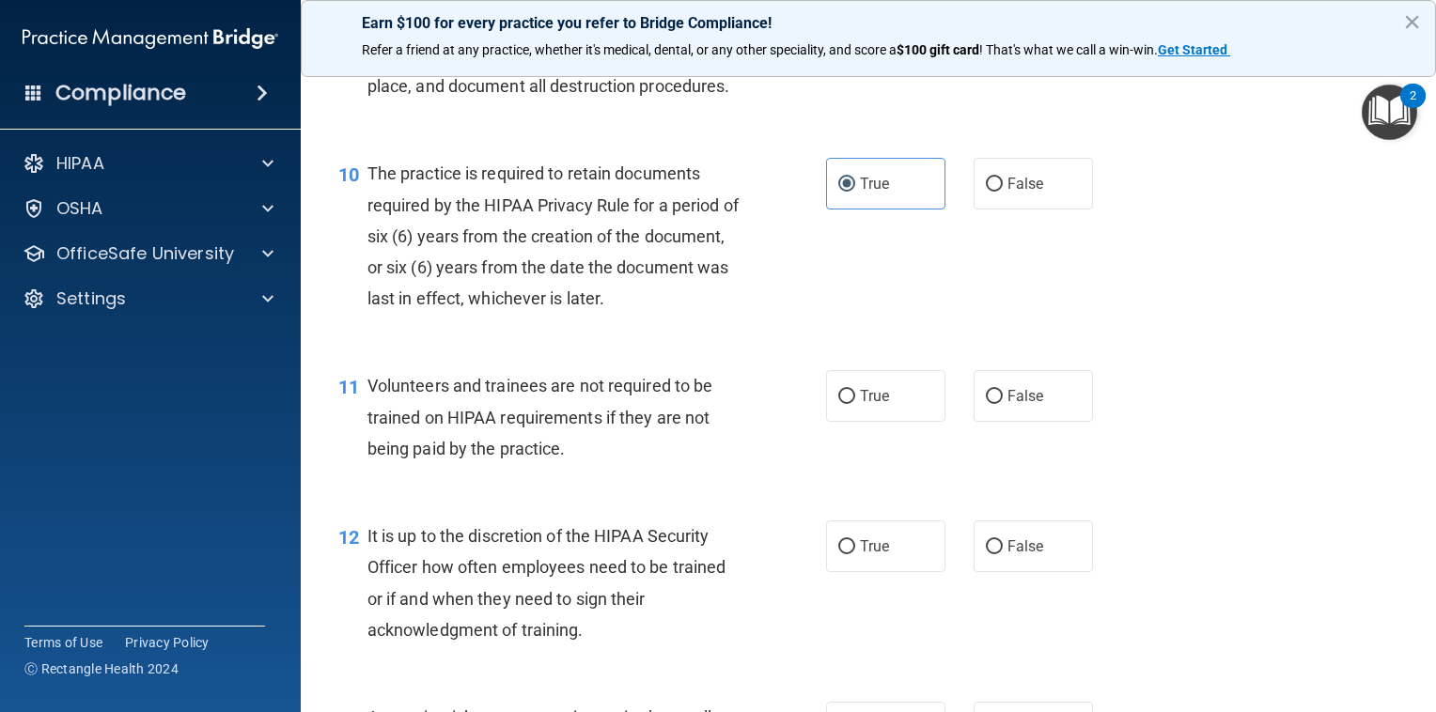
scroll to position [1784, 0]
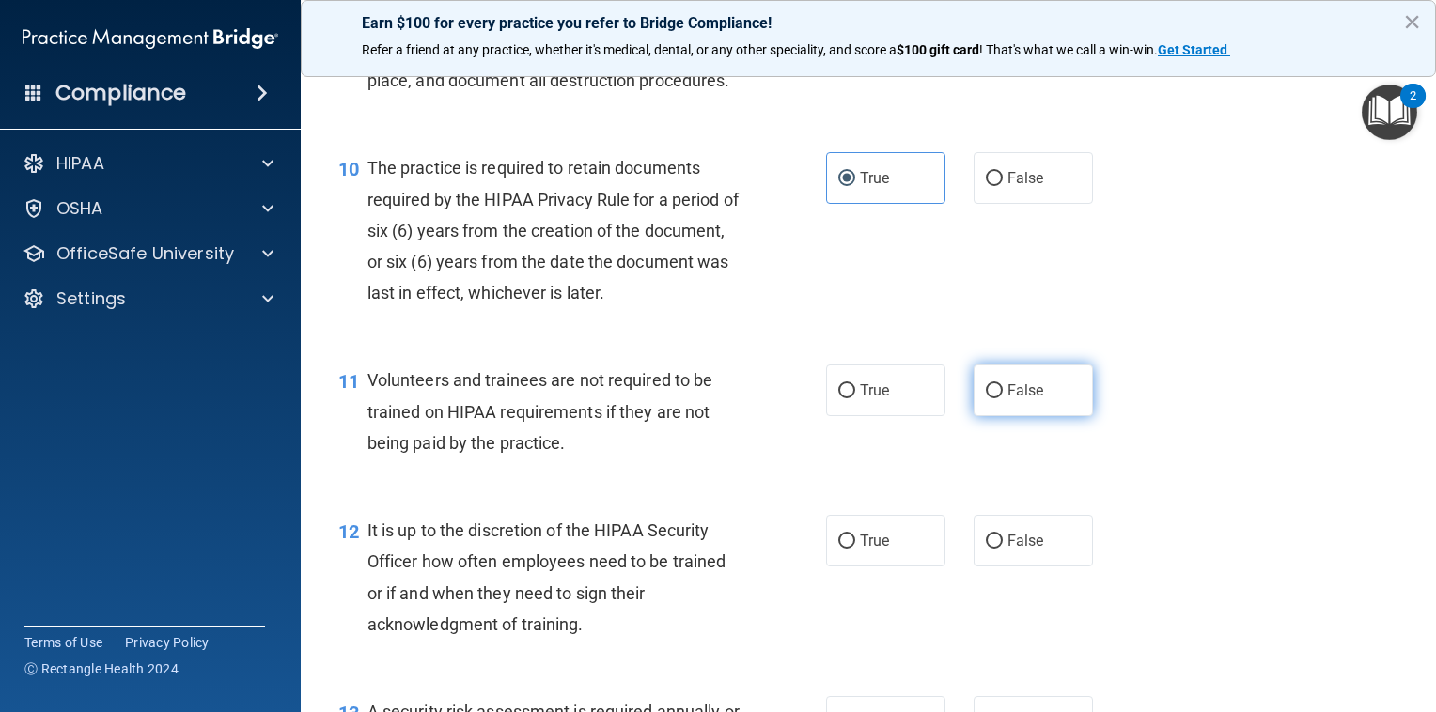
click at [1014, 399] on span "False" at bounding box center [1025, 391] width 37 height 18
click at [1003, 398] on input "False" at bounding box center [994, 391] width 17 height 14
radio input "true"
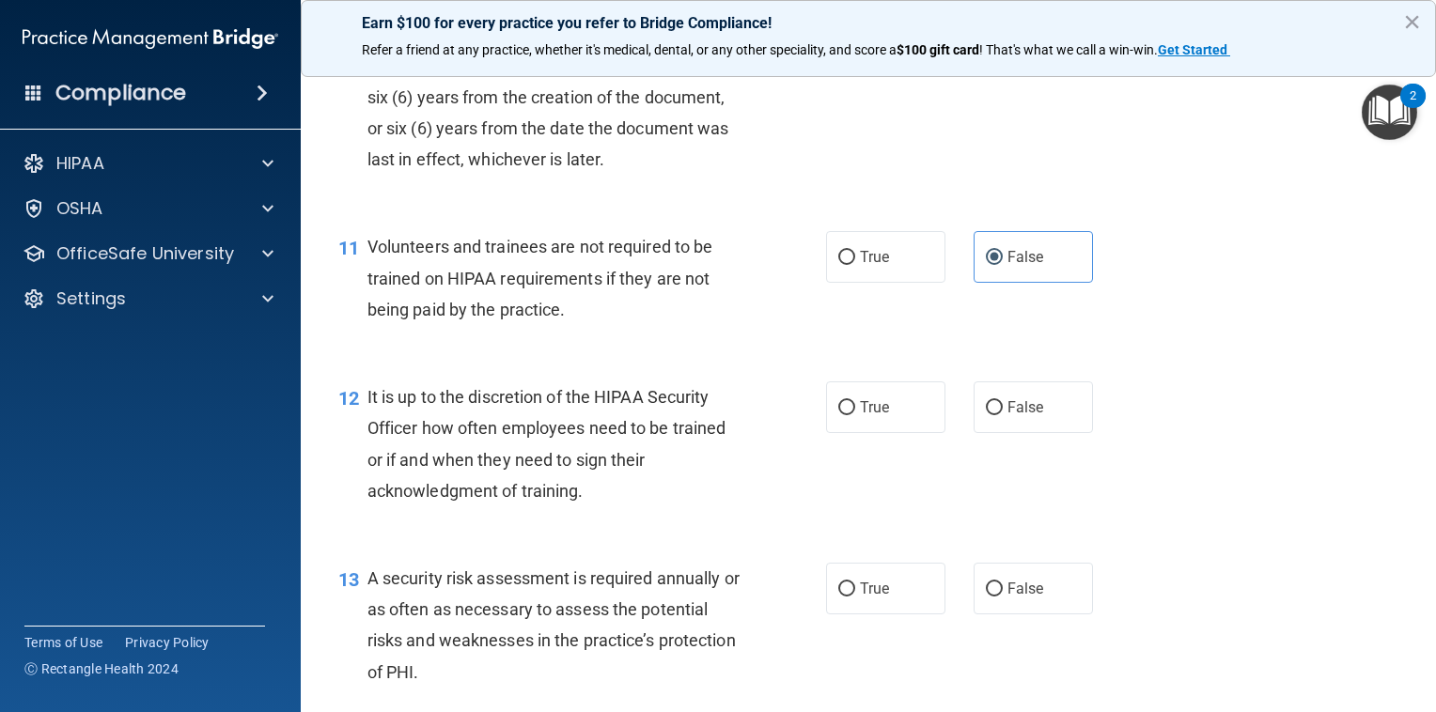
scroll to position [1924, 0]
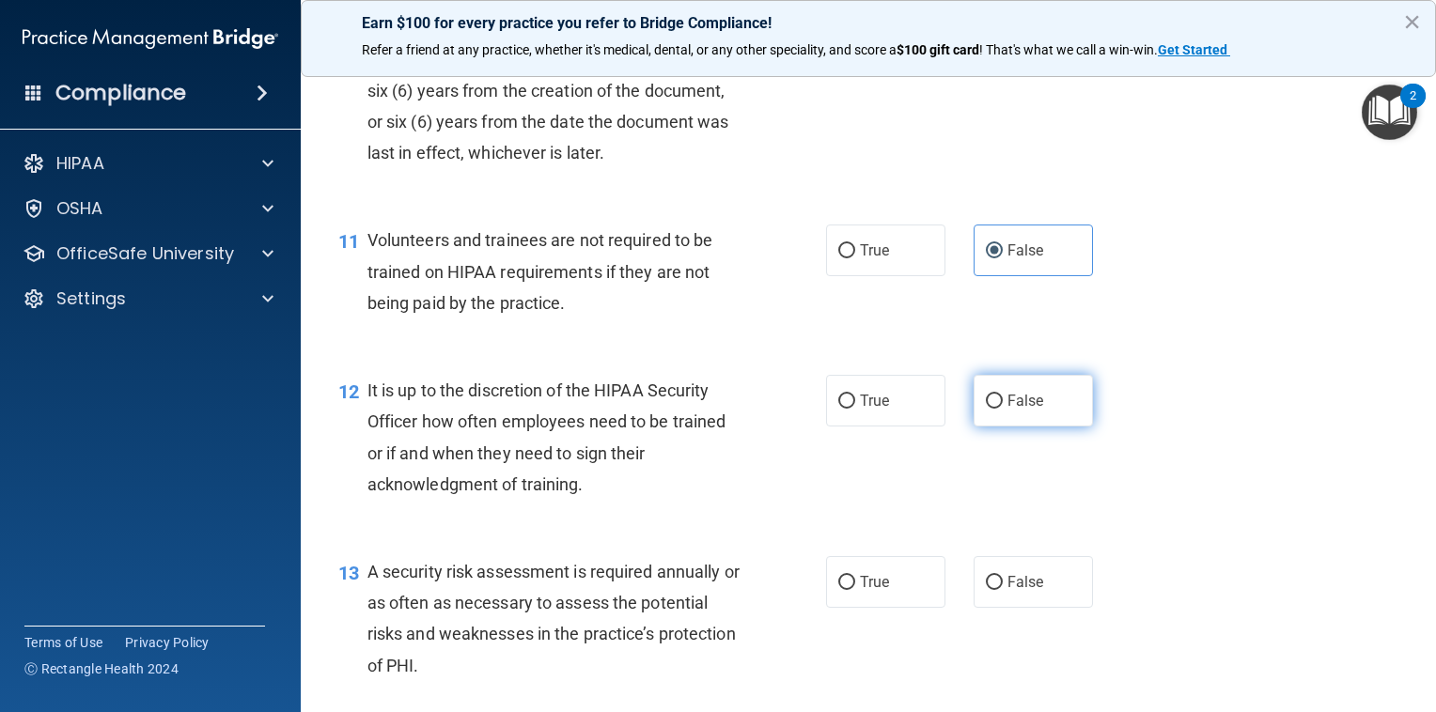
click at [991, 409] on input "False" at bounding box center [994, 402] width 17 height 14
radio input "true"
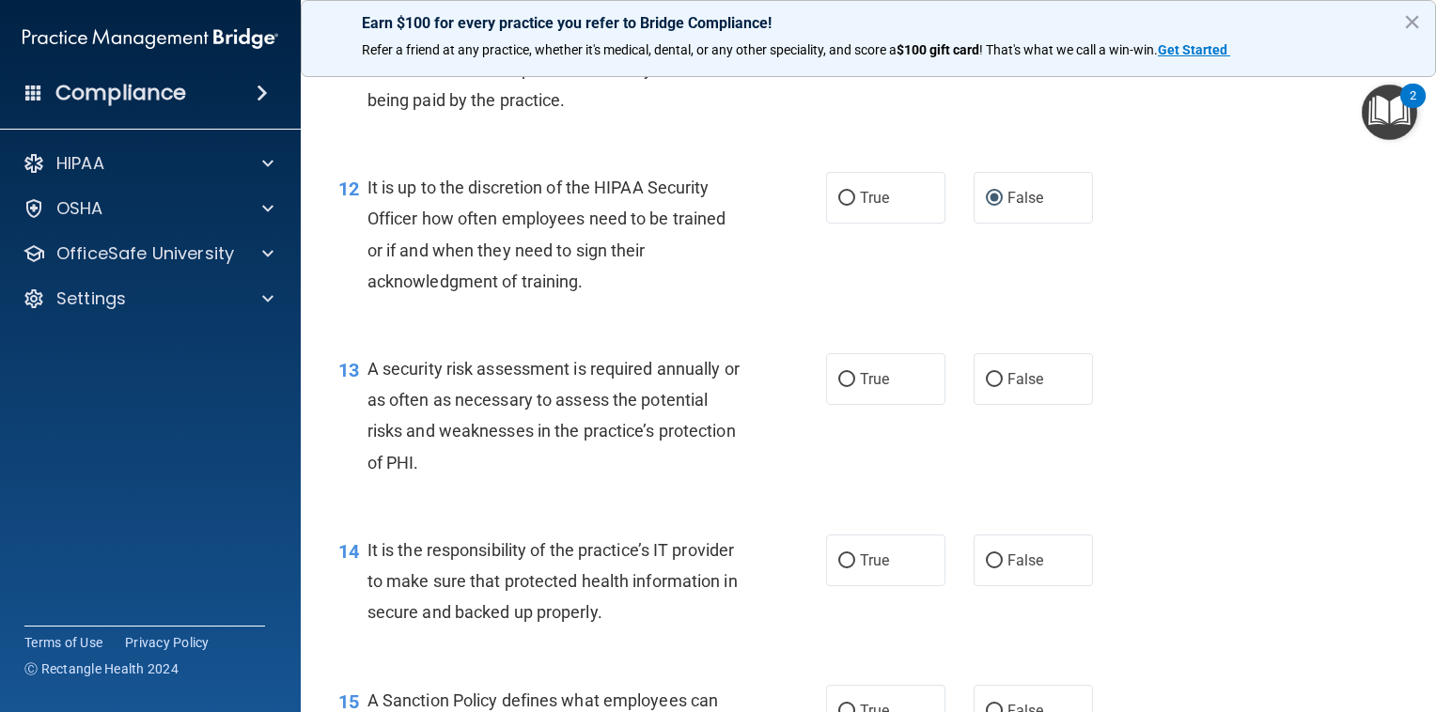
scroll to position [2157, 0]
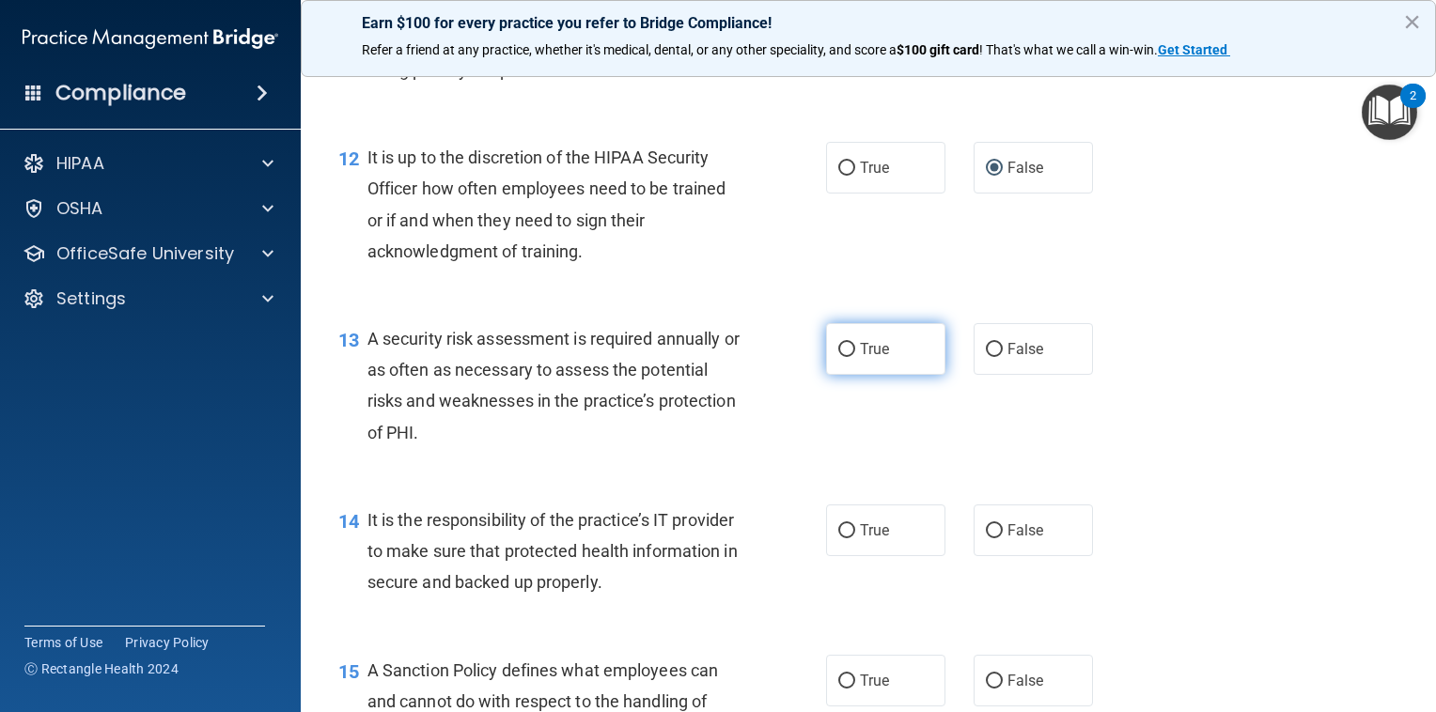
click at [868, 375] on label "True" at bounding box center [885, 349] width 119 height 52
click at [855, 357] on input "True" at bounding box center [846, 350] width 17 height 14
radio input "true"
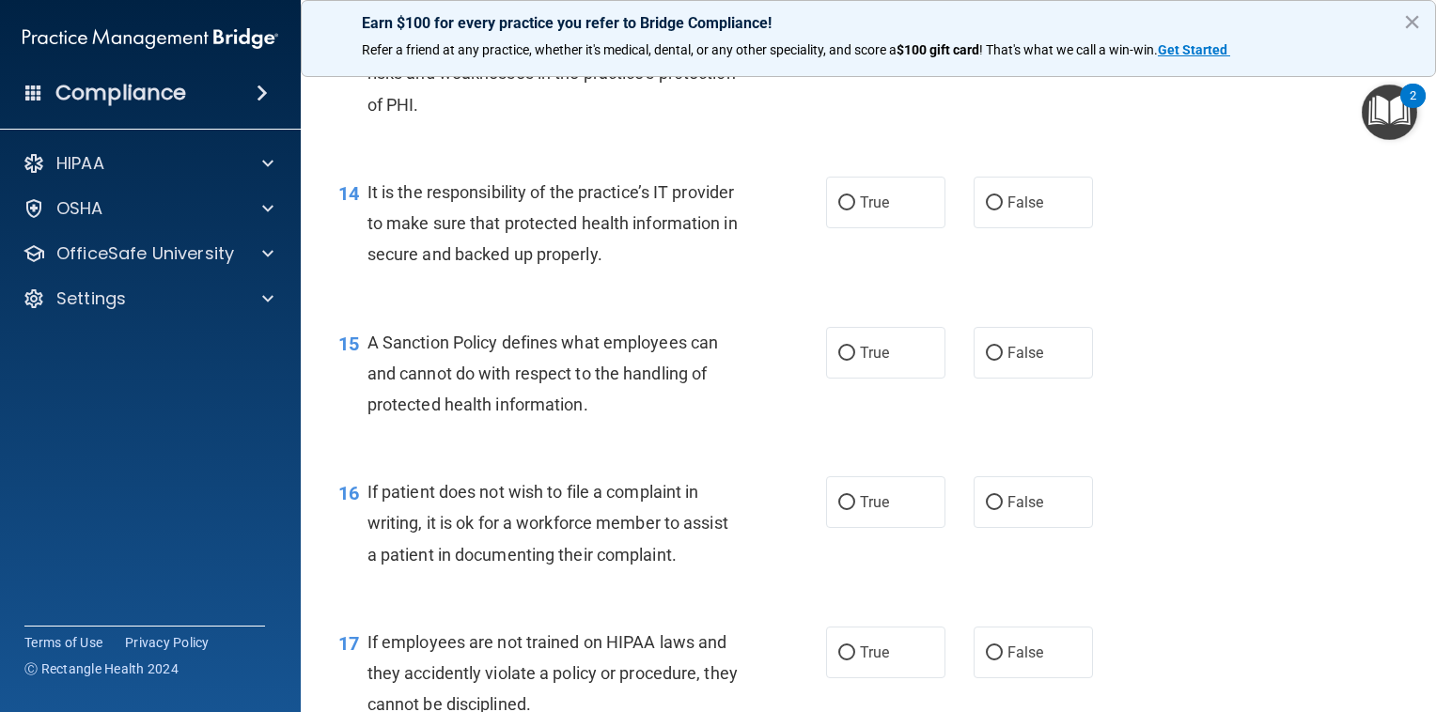
scroll to position [2579, 0]
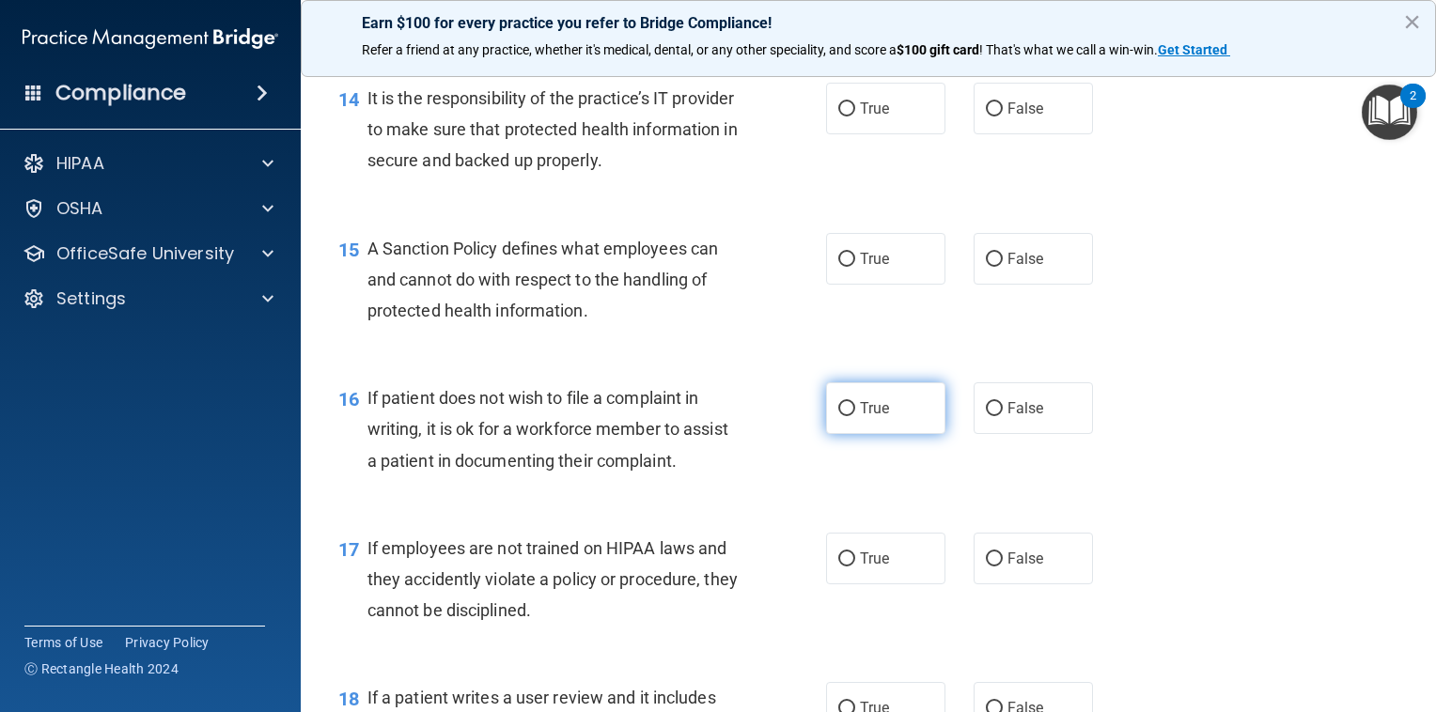
click at [883, 434] on label "True" at bounding box center [885, 408] width 119 height 52
click at [855, 416] on input "True" at bounding box center [846, 409] width 17 height 14
radio input "true"
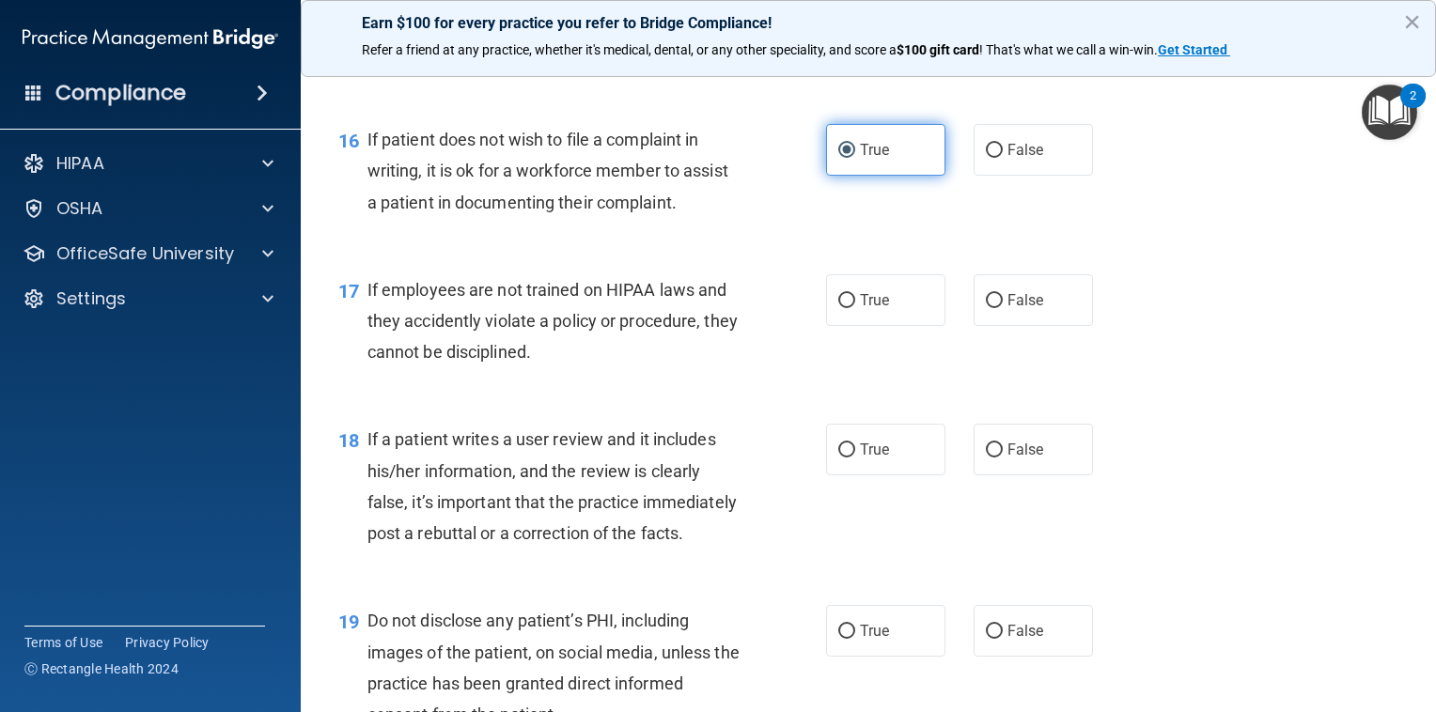
scroll to position [2838, 0]
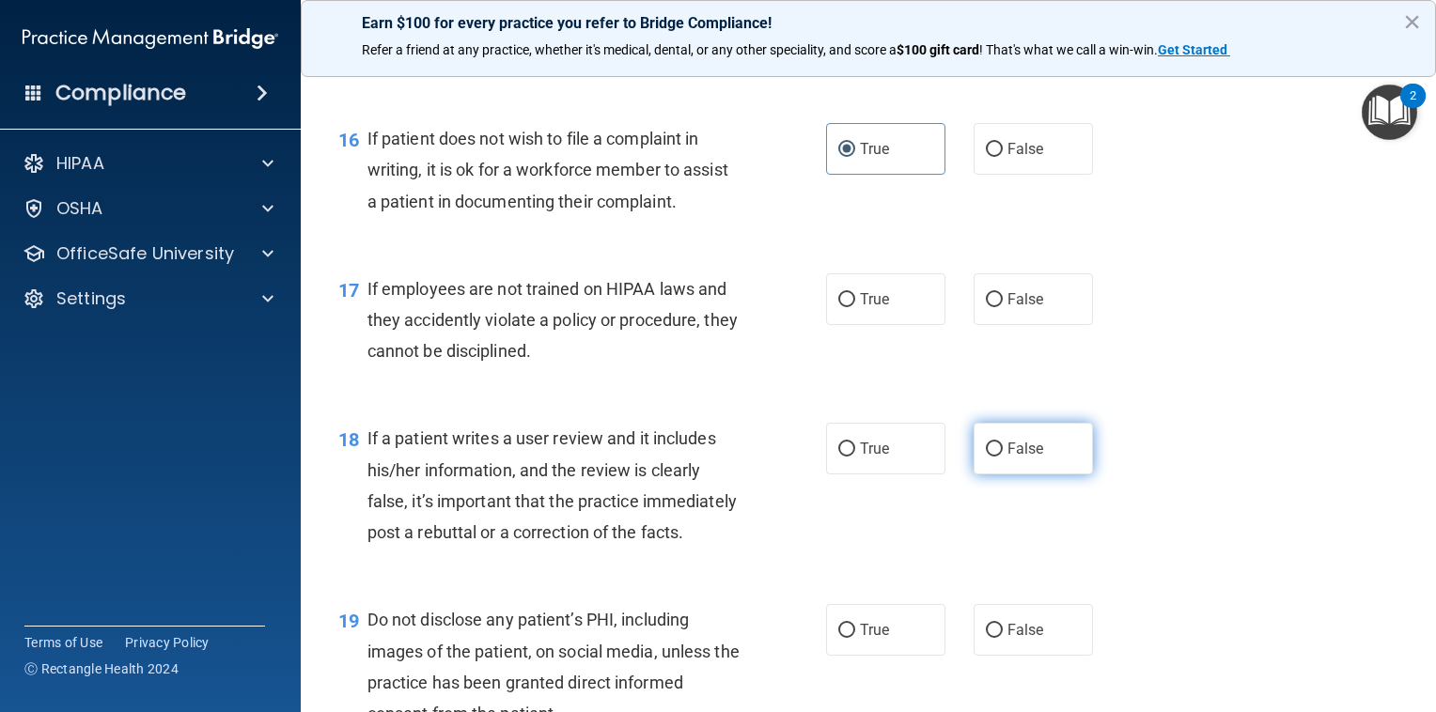
click at [1012, 458] on span "False" at bounding box center [1025, 449] width 37 height 18
click at [1003, 457] on input "False" at bounding box center [994, 450] width 17 height 14
radio input "true"
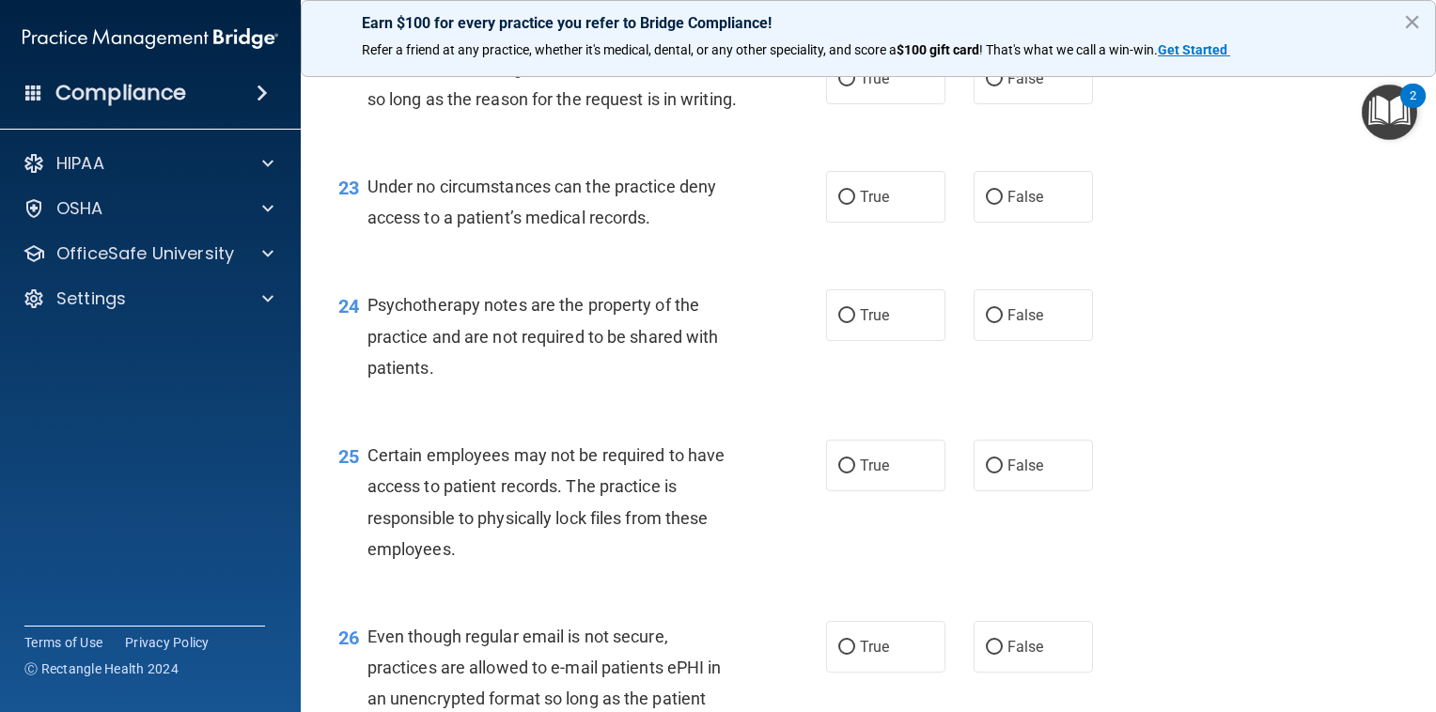
scroll to position [3870, 0]
click at [1022, 208] on span "False" at bounding box center [1025, 199] width 37 height 18
click at [1003, 207] on input "False" at bounding box center [994, 200] width 17 height 14
radio input "true"
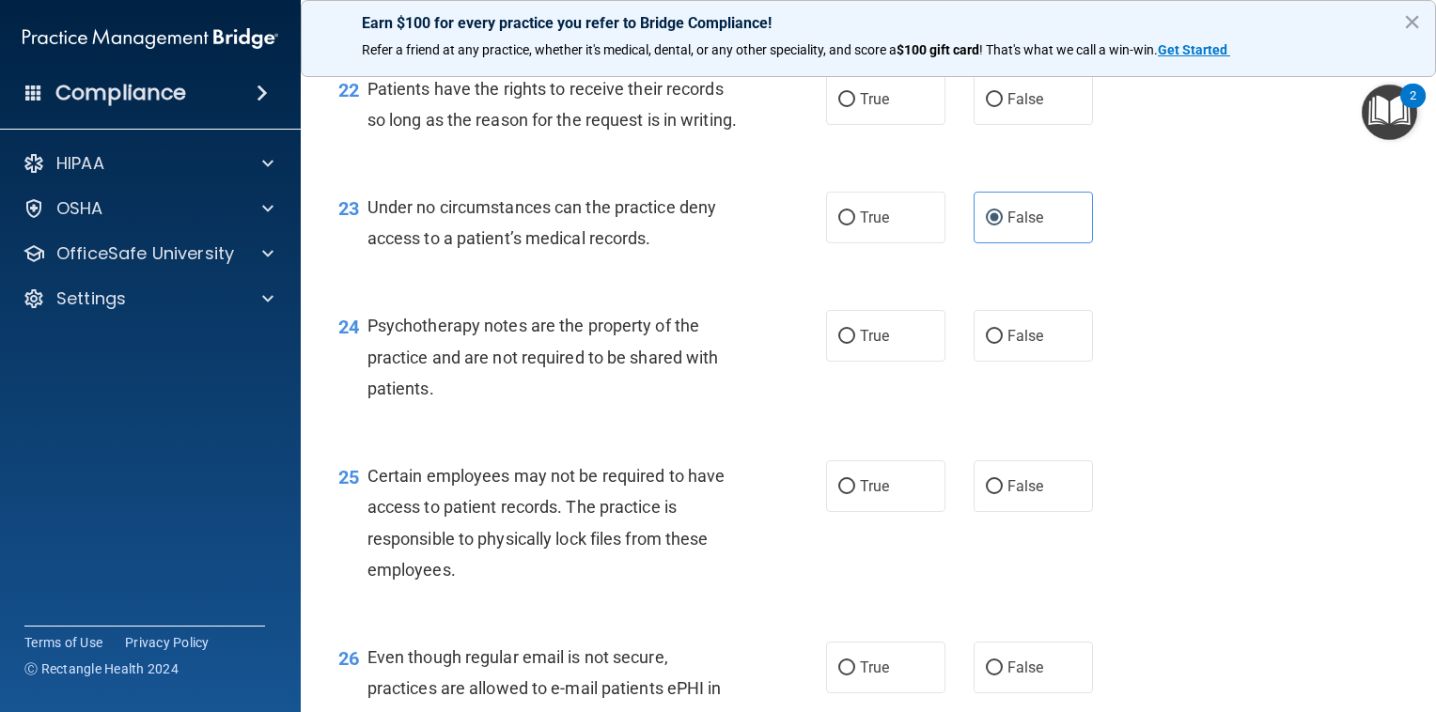
scroll to position [3860, 0]
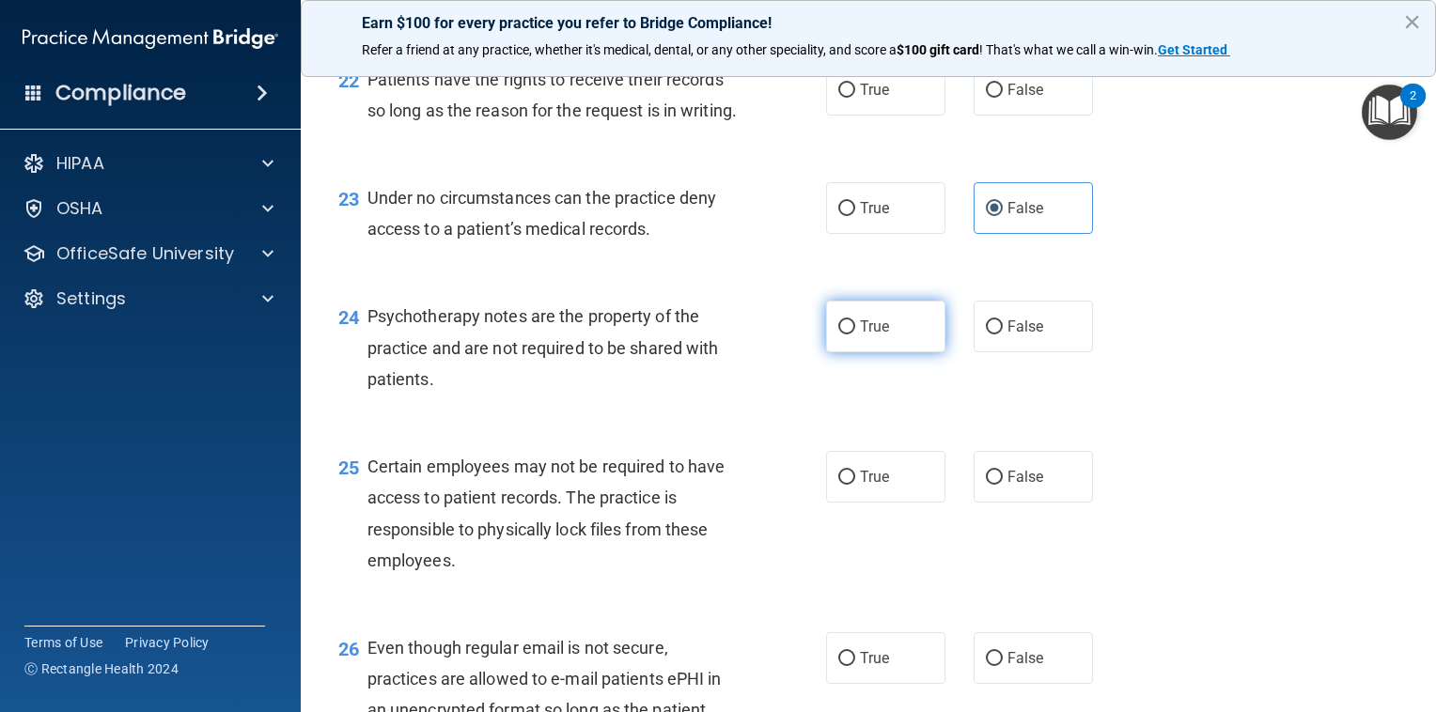
click at [872, 335] on span "True" at bounding box center [874, 327] width 29 height 18
click at [855, 335] on input "True" at bounding box center [846, 327] width 17 height 14
radio input "true"
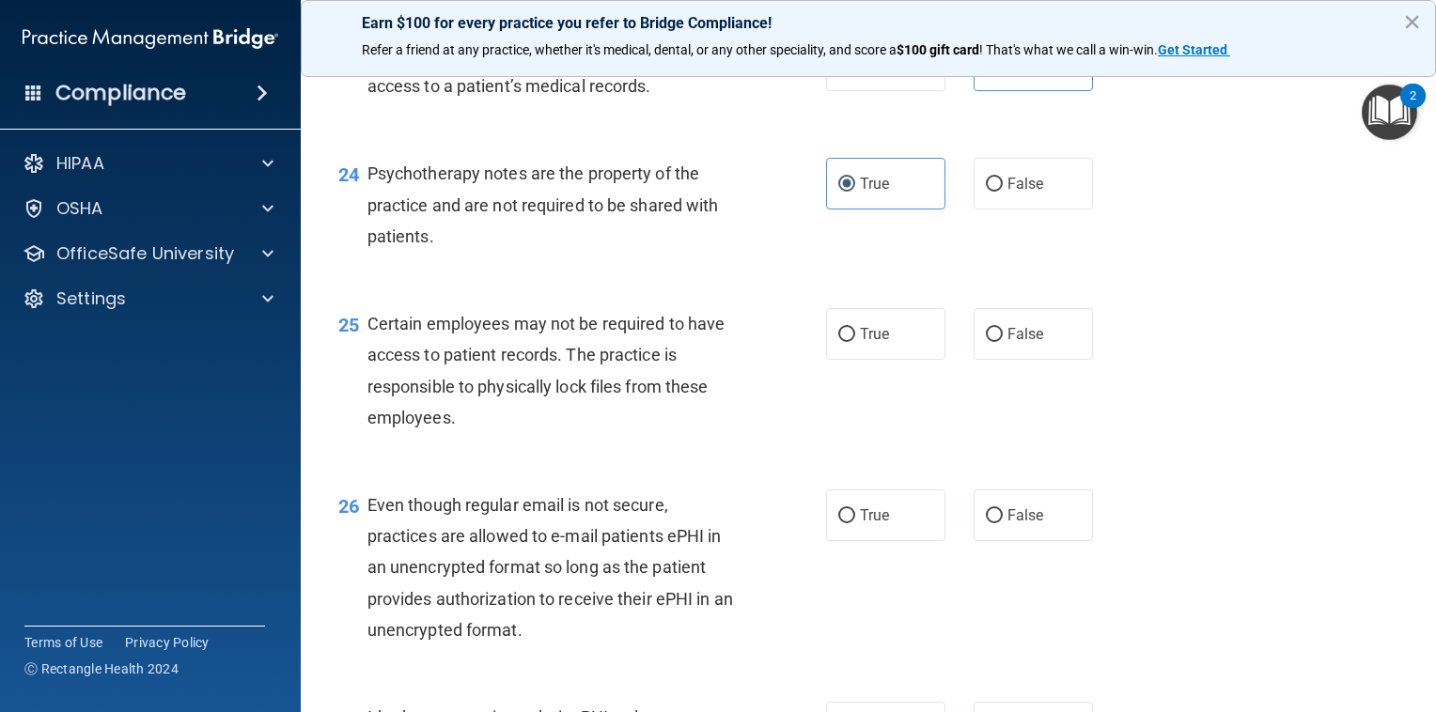
scroll to position [4007, 0]
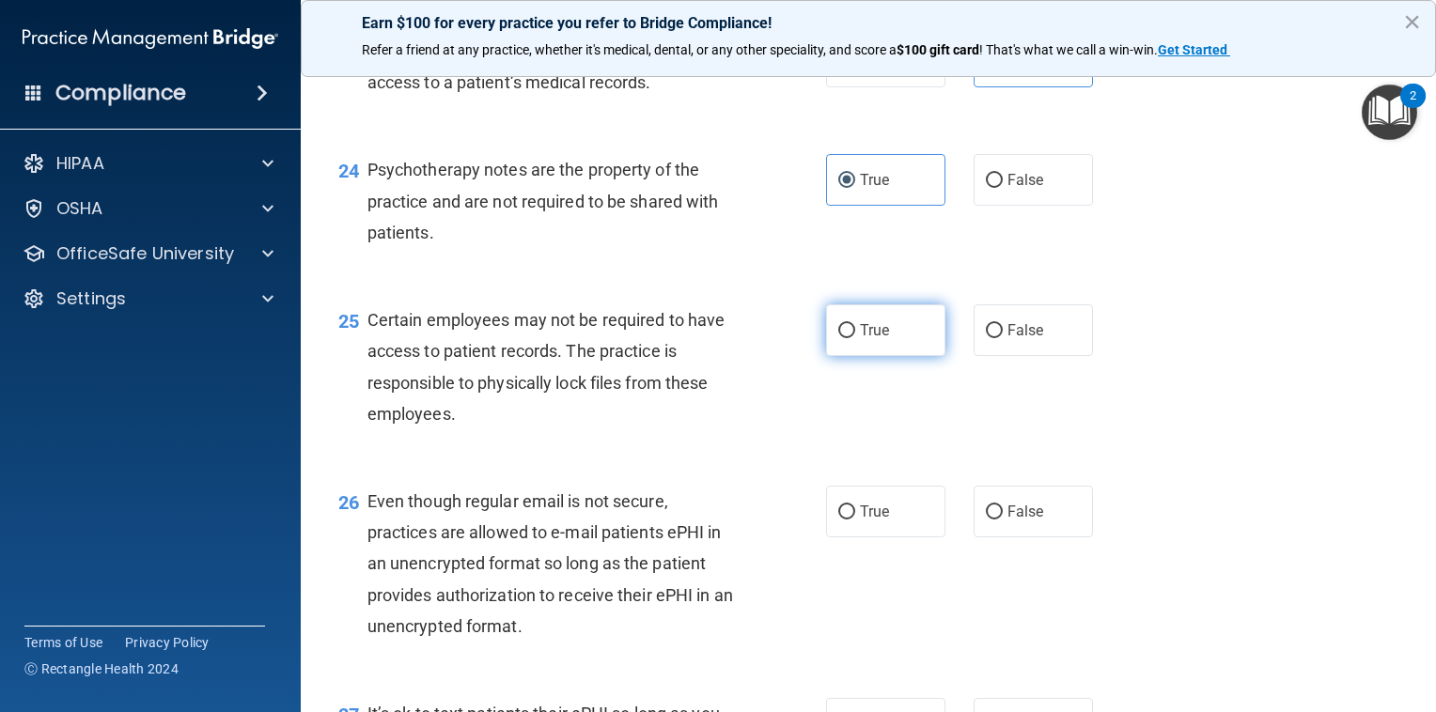
click at [863, 339] on span "True" at bounding box center [874, 330] width 29 height 18
click at [855, 338] on input "True" at bounding box center [846, 331] width 17 height 14
radio input "true"
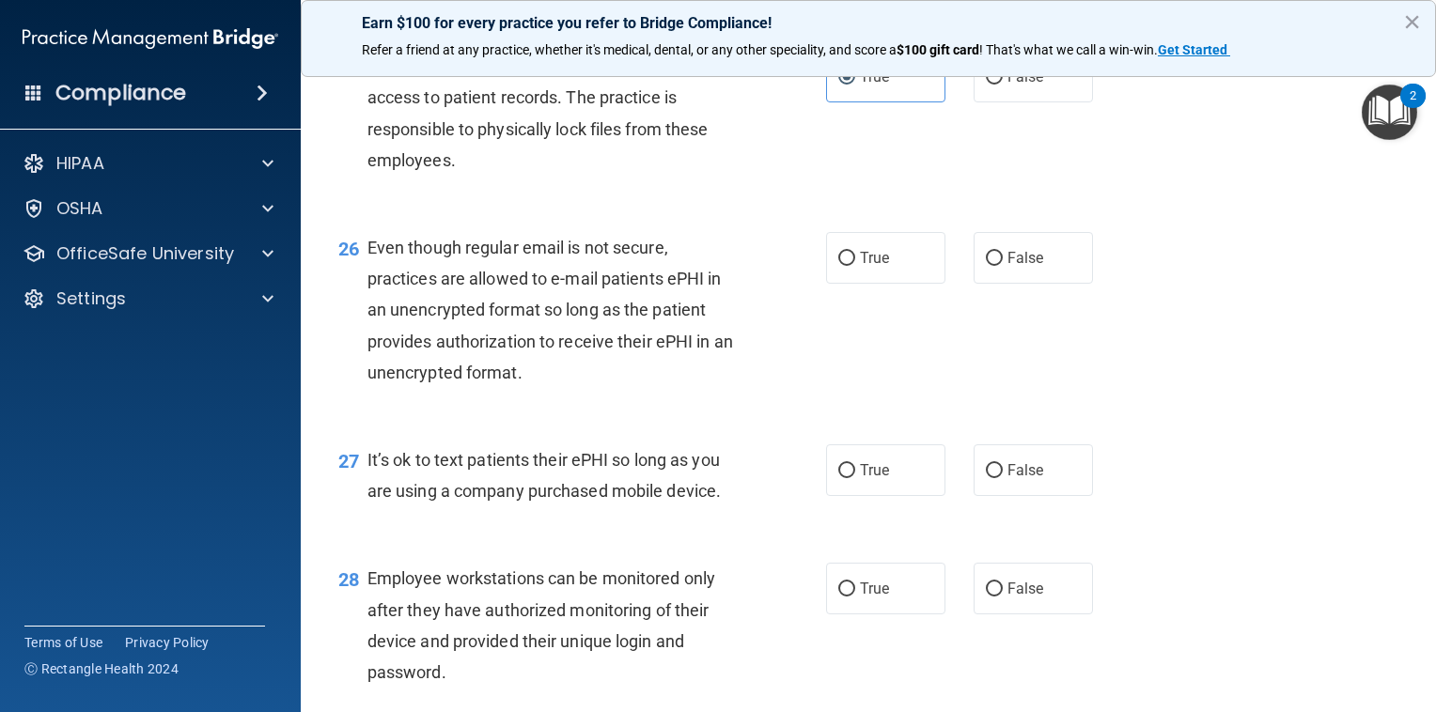
scroll to position [4263, 0]
click at [866, 265] on span "True" at bounding box center [874, 256] width 29 height 18
click at [855, 264] on input "True" at bounding box center [846, 257] width 17 height 14
radio input "true"
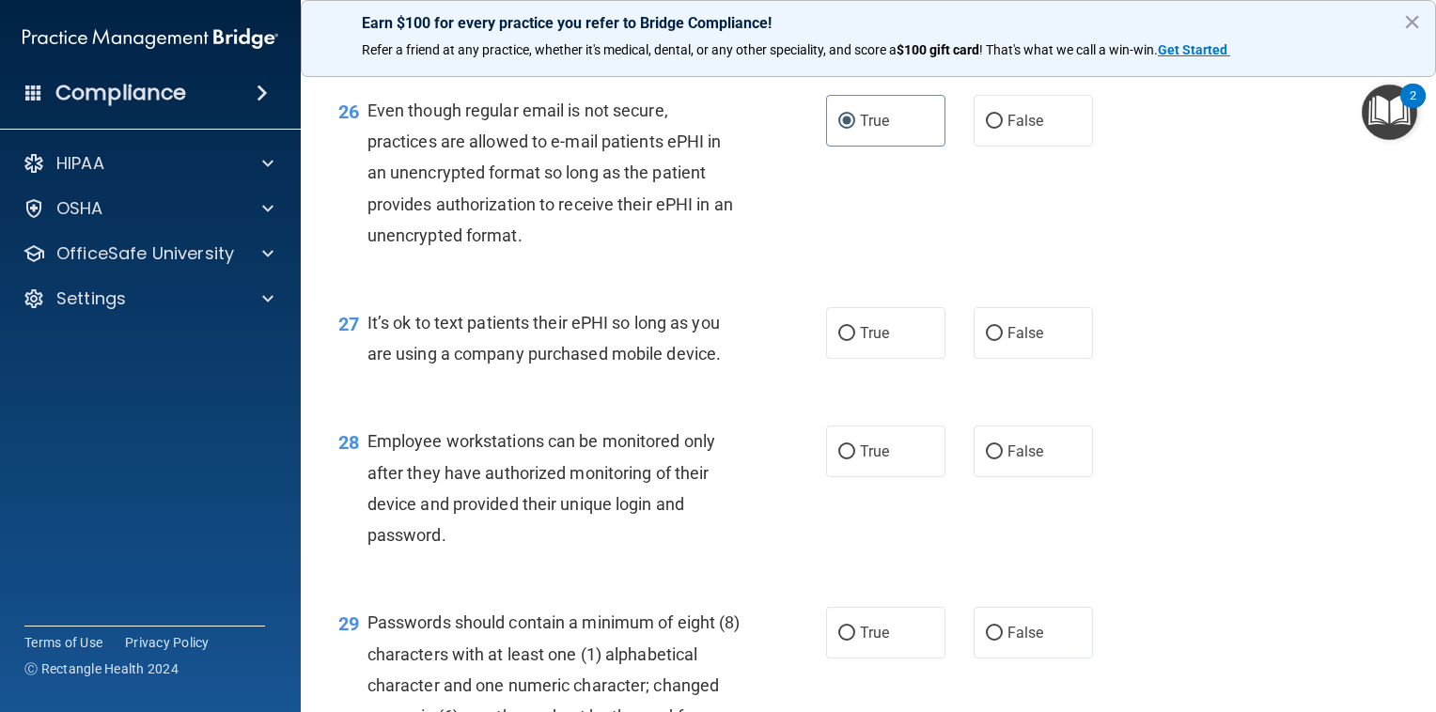
scroll to position [4479, 0]
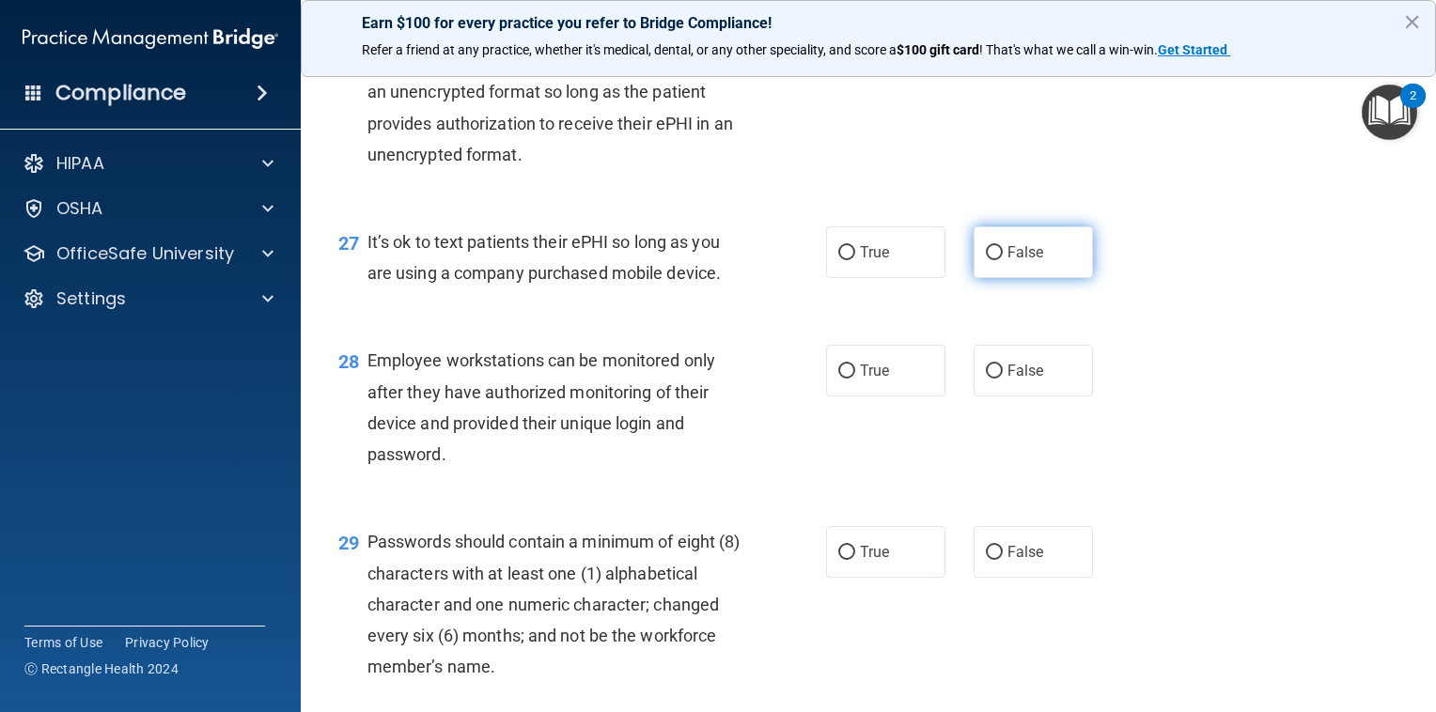
click at [1007, 261] on span "False" at bounding box center [1025, 252] width 37 height 18
click at [1002, 260] on input "False" at bounding box center [994, 253] width 17 height 14
radio input "true"
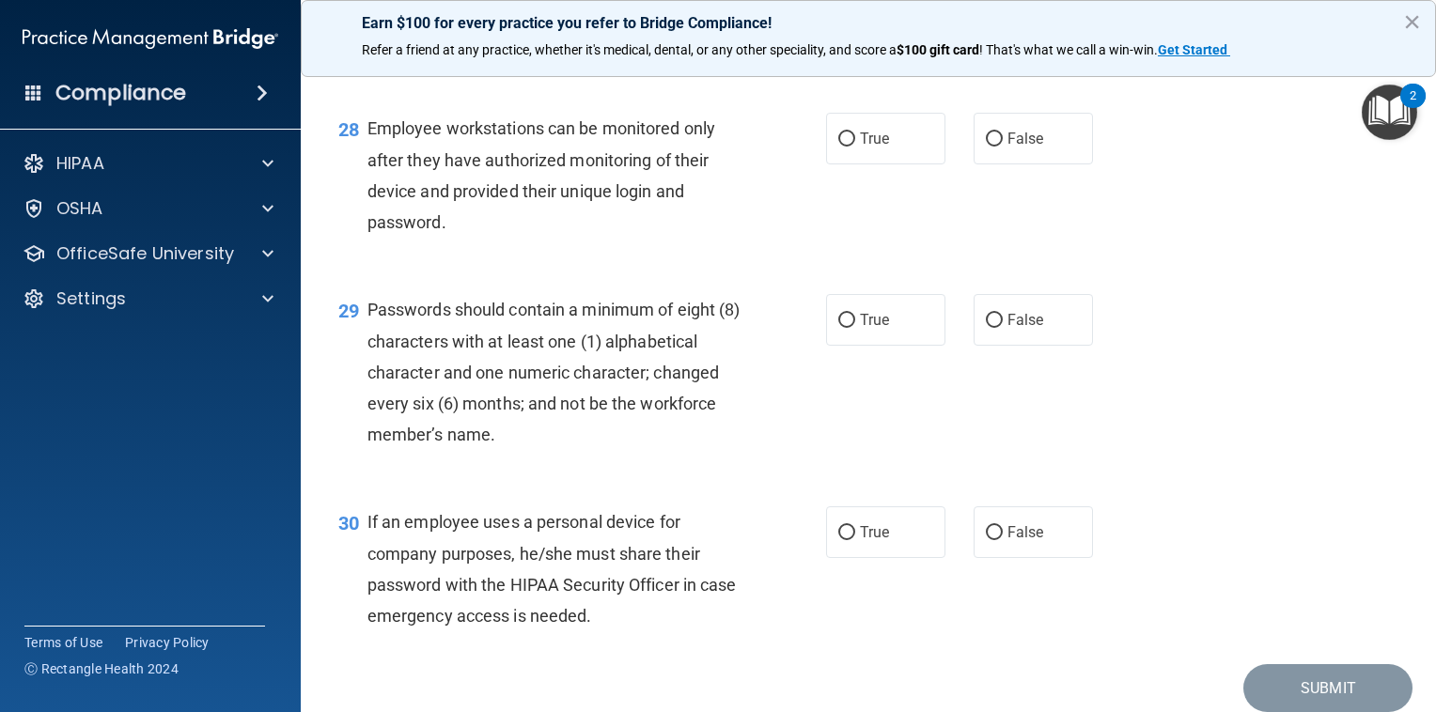
scroll to position [4712, 0]
click at [1028, 164] on label "False" at bounding box center [1033, 138] width 119 height 52
click at [1003, 146] on input "False" at bounding box center [994, 139] width 17 height 14
radio input "true"
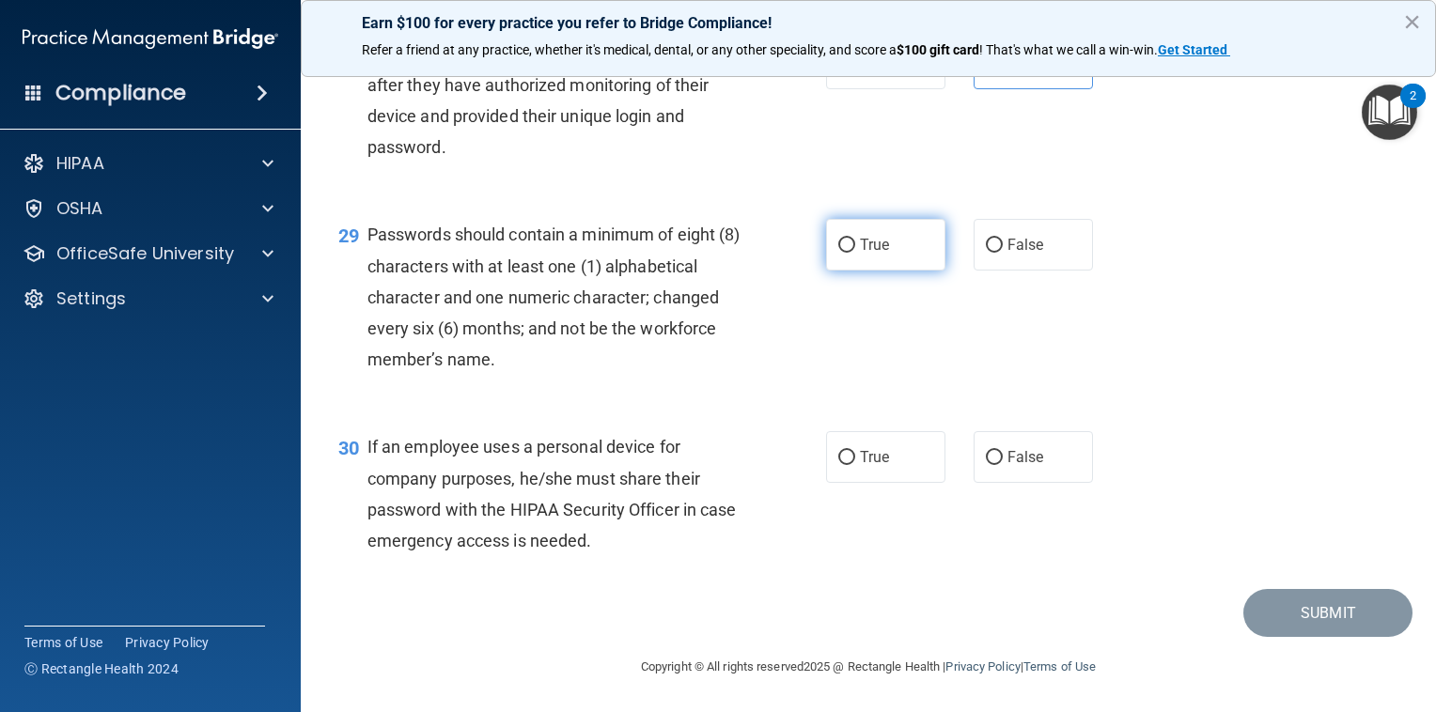
scroll to position [4832, 0]
click at [897, 271] on label "True" at bounding box center [885, 245] width 119 height 52
click at [855, 253] on input "True" at bounding box center [846, 246] width 17 height 14
radio input "true"
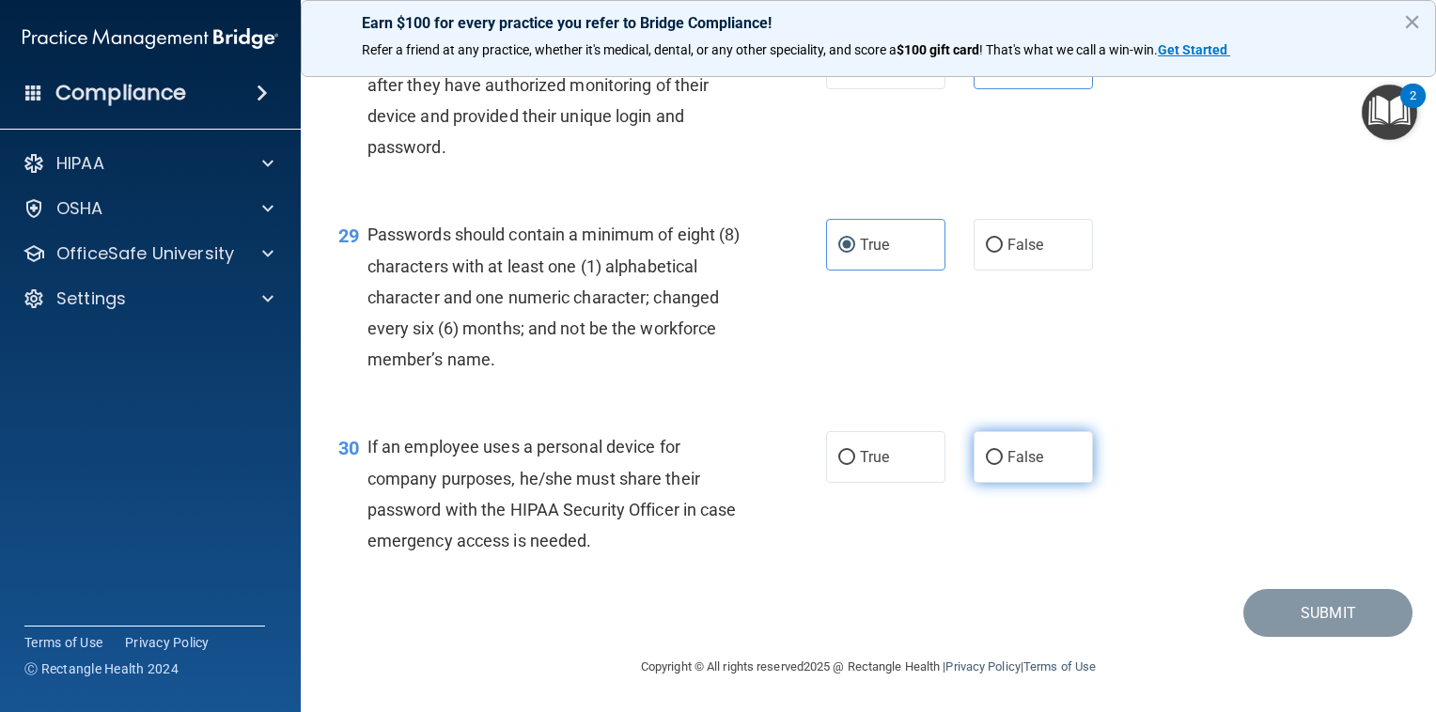
click at [990, 453] on input "False" at bounding box center [994, 458] width 17 height 14
radio input "true"
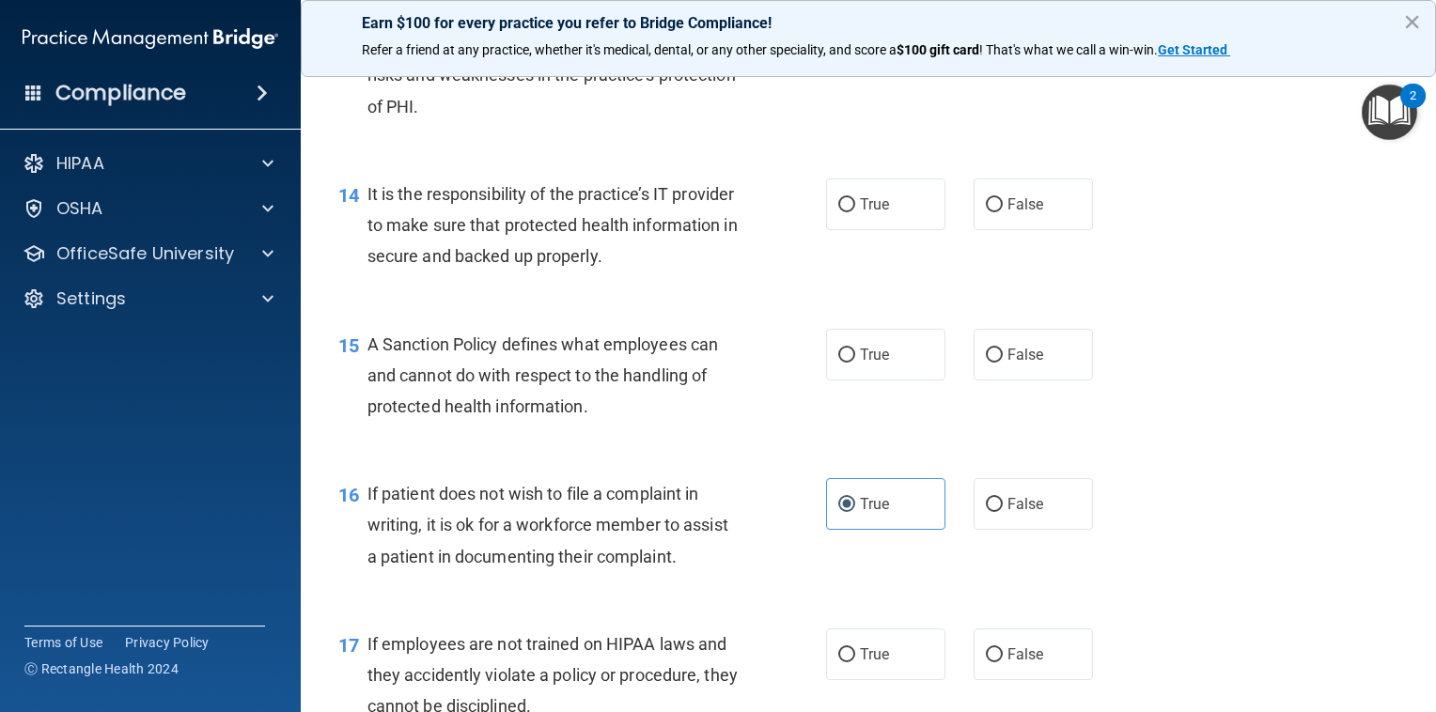
scroll to position [2484, 0]
click at [1033, 229] on label "False" at bounding box center [1033, 204] width 119 height 52
click at [1003, 211] on input "False" at bounding box center [994, 204] width 17 height 14
radio input "true"
click at [878, 363] on span "True" at bounding box center [874, 354] width 29 height 18
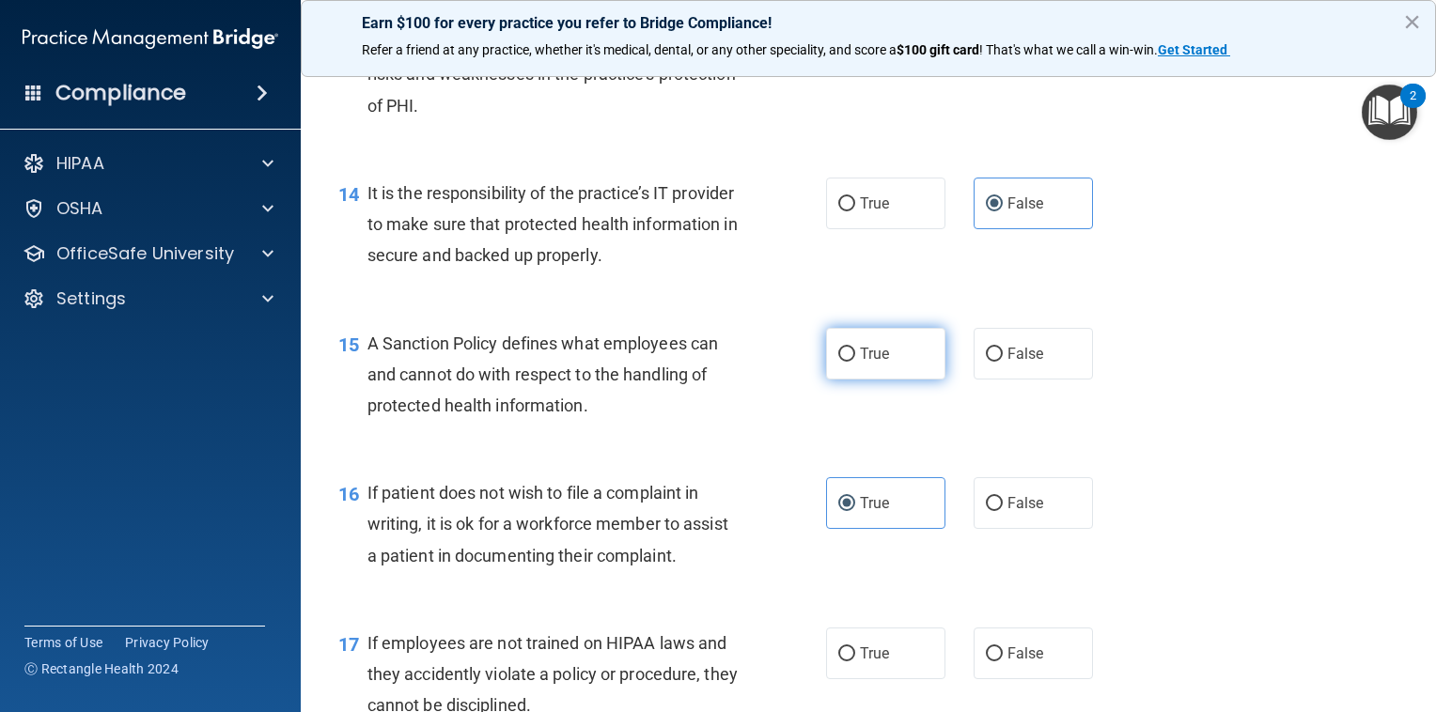
click at [855, 362] on input "True" at bounding box center [846, 355] width 17 height 14
radio input "true"
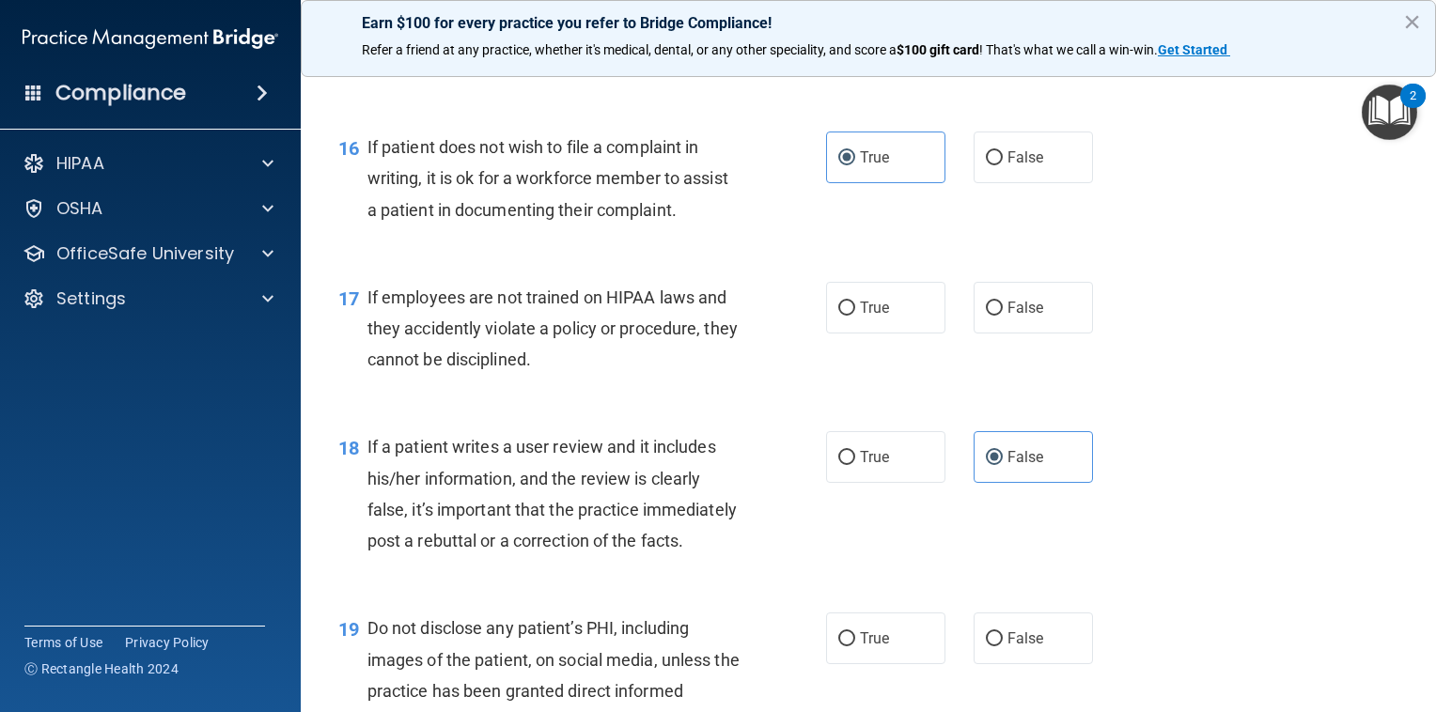
scroll to position [2838, 0]
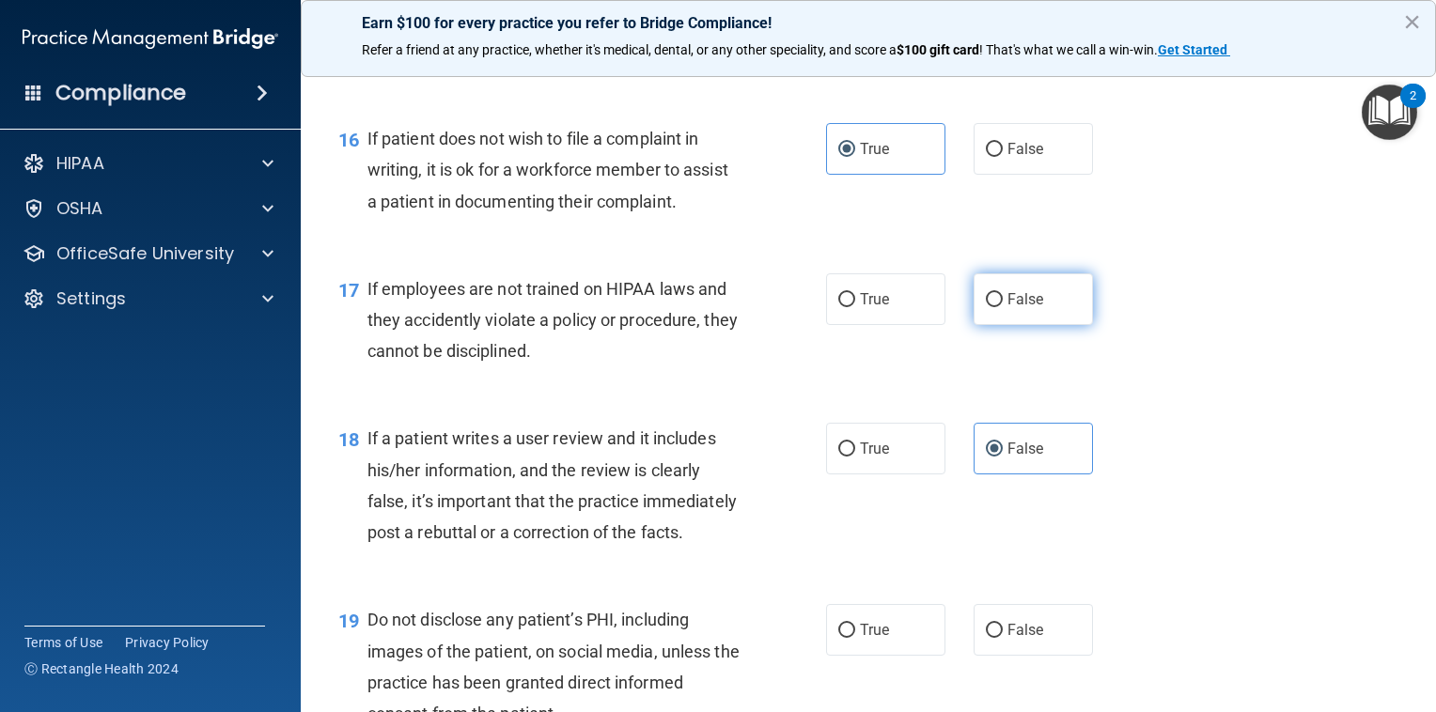
click at [997, 325] on label "False" at bounding box center [1033, 299] width 119 height 52
click at [997, 307] on input "False" at bounding box center [994, 300] width 17 height 14
radio input "true"
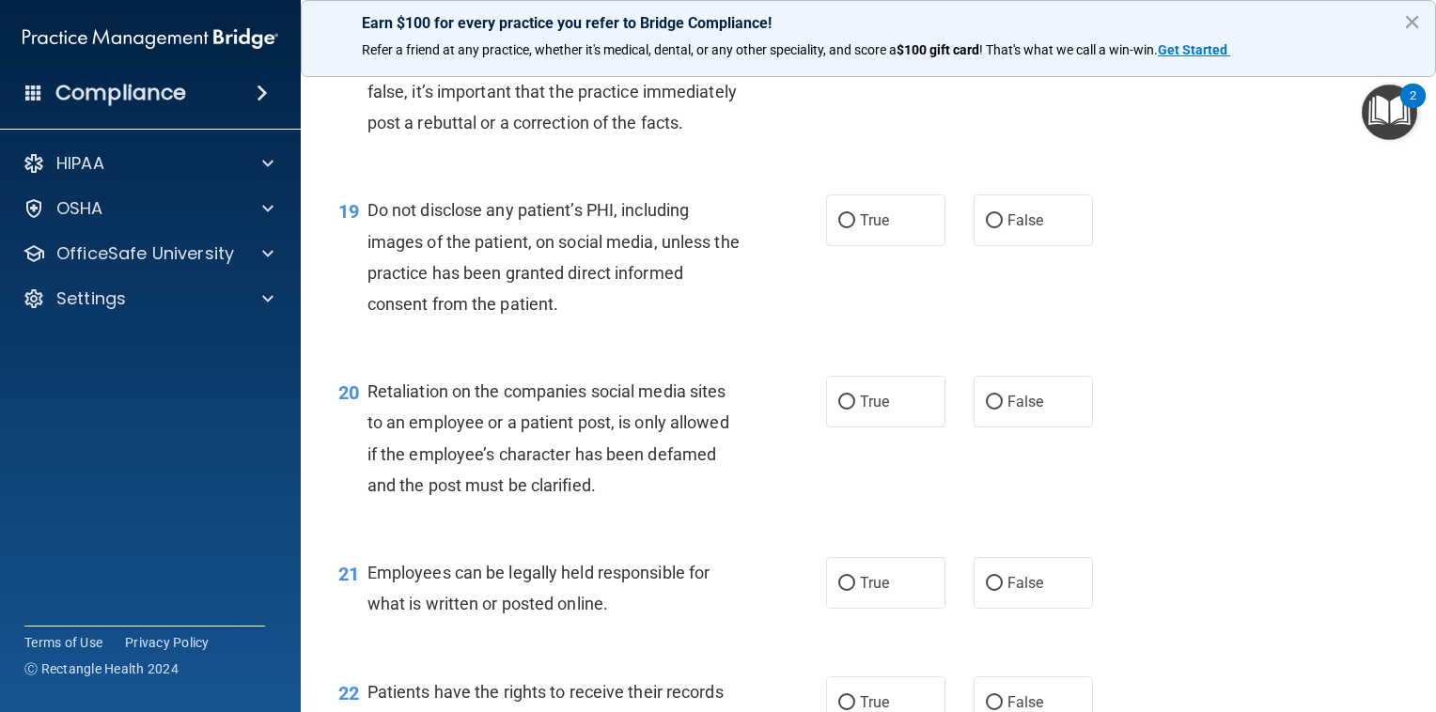
scroll to position [3297, 0]
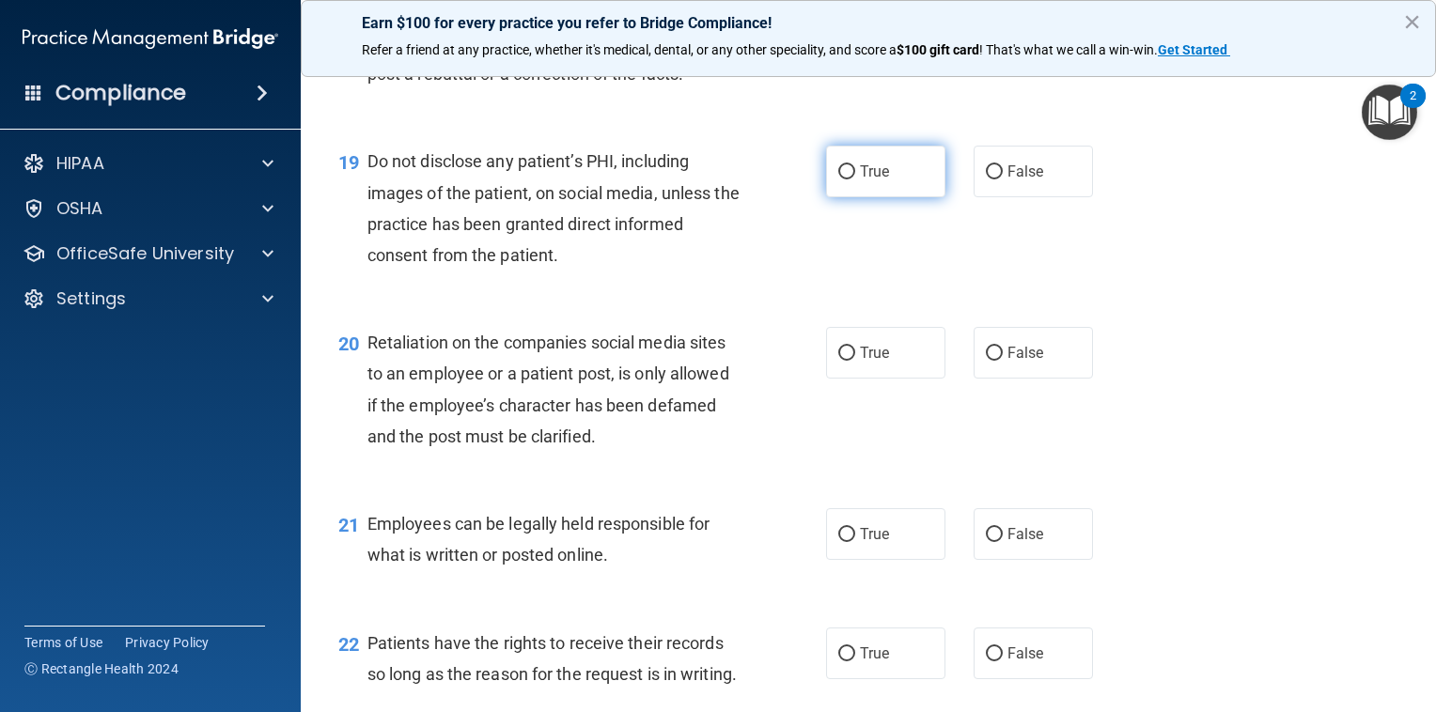
click at [868, 180] on span "True" at bounding box center [874, 172] width 29 height 18
click at [855, 179] on input "True" at bounding box center [846, 172] width 17 height 14
radio input "true"
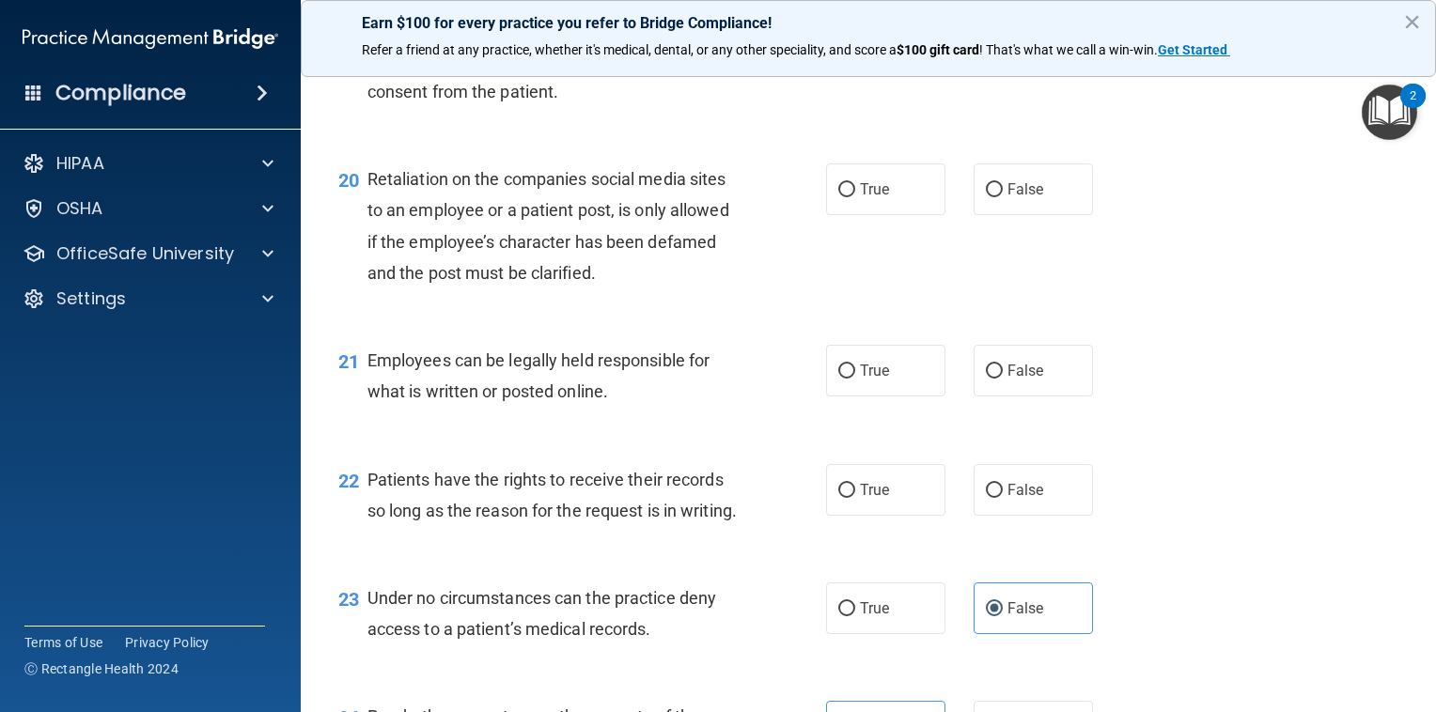
scroll to position [3462, 0]
click at [1014, 196] on span "False" at bounding box center [1025, 188] width 37 height 18
click at [1003, 195] on input "False" at bounding box center [994, 188] width 17 height 14
radio input "true"
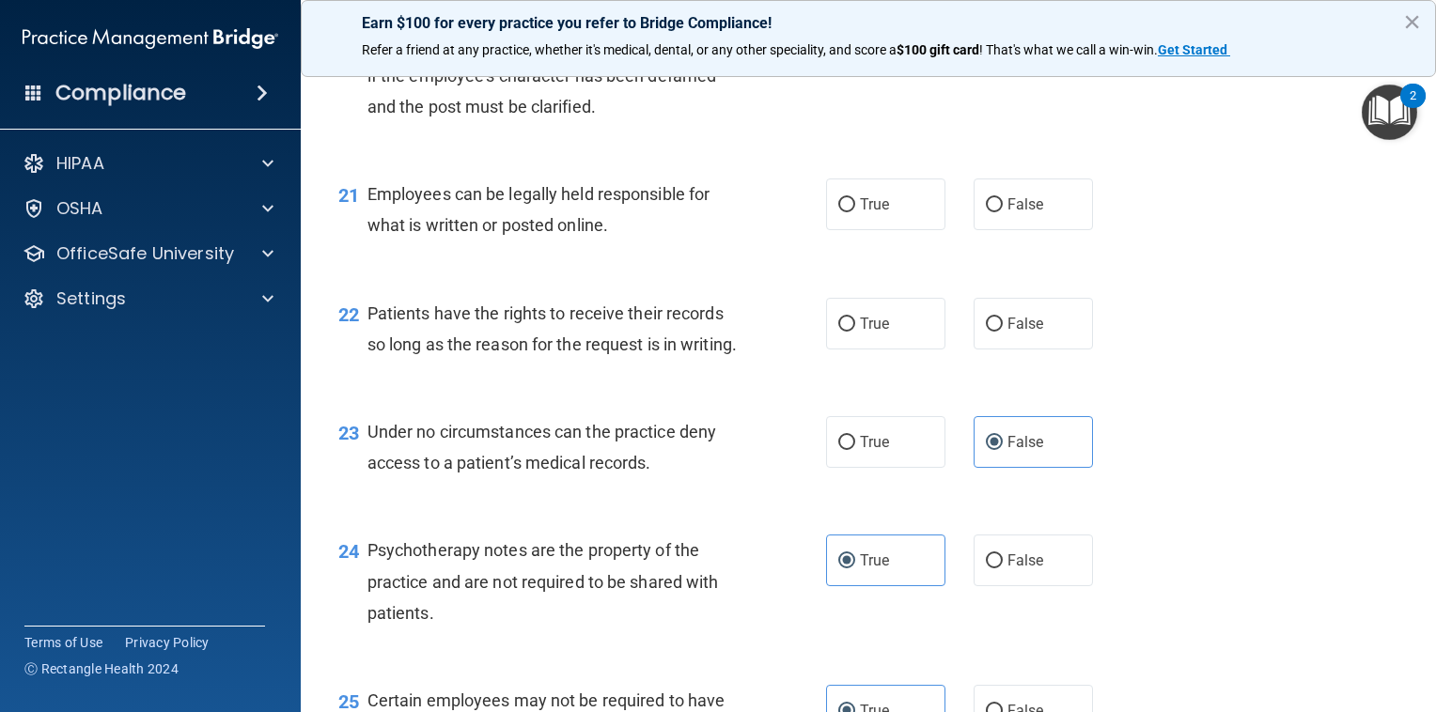
scroll to position [3626, 0]
click at [906, 230] on label "True" at bounding box center [885, 205] width 119 height 52
click at [855, 212] on input "True" at bounding box center [846, 205] width 17 height 14
radio input "true"
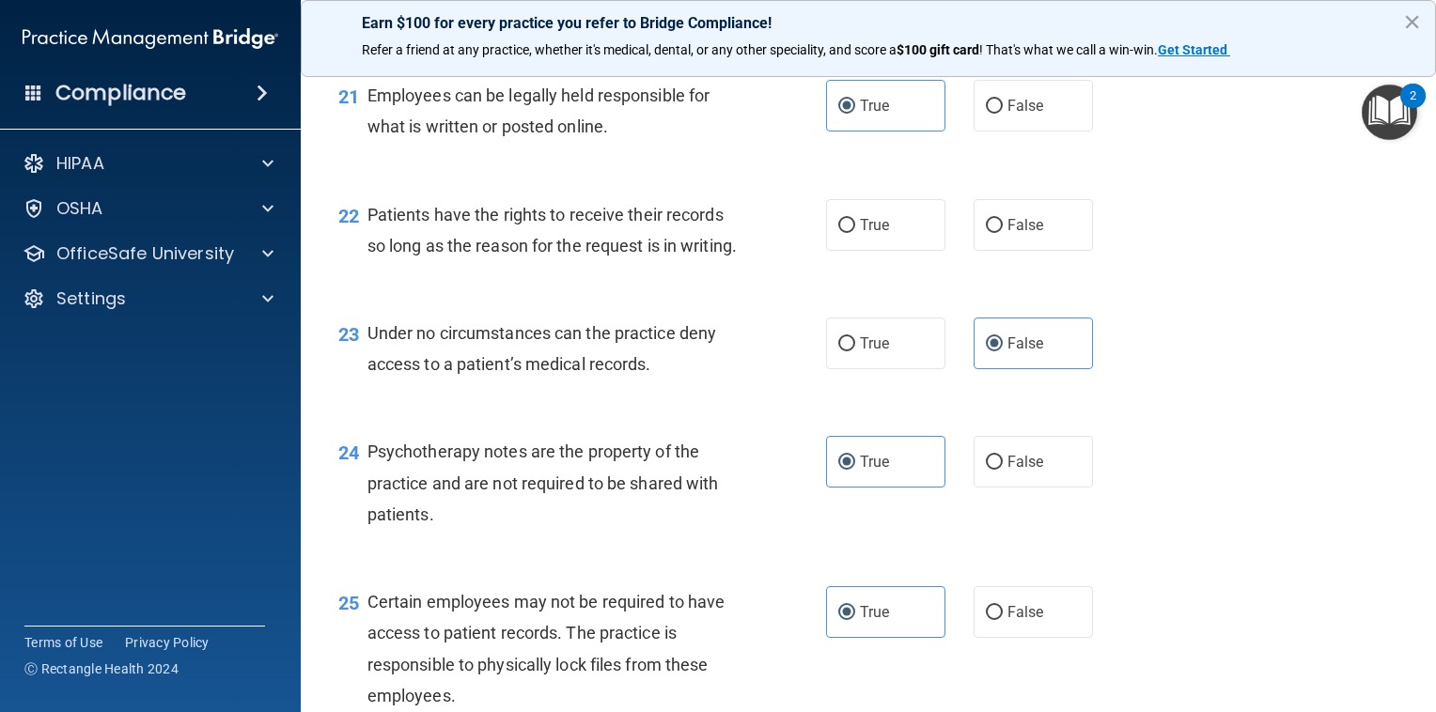
scroll to position [3727, 0]
click at [906, 249] on label "True" at bounding box center [885, 223] width 119 height 52
click at [855, 231] on input "True" at bounding box center [846, 224] width 17 height 14
radio input "true"
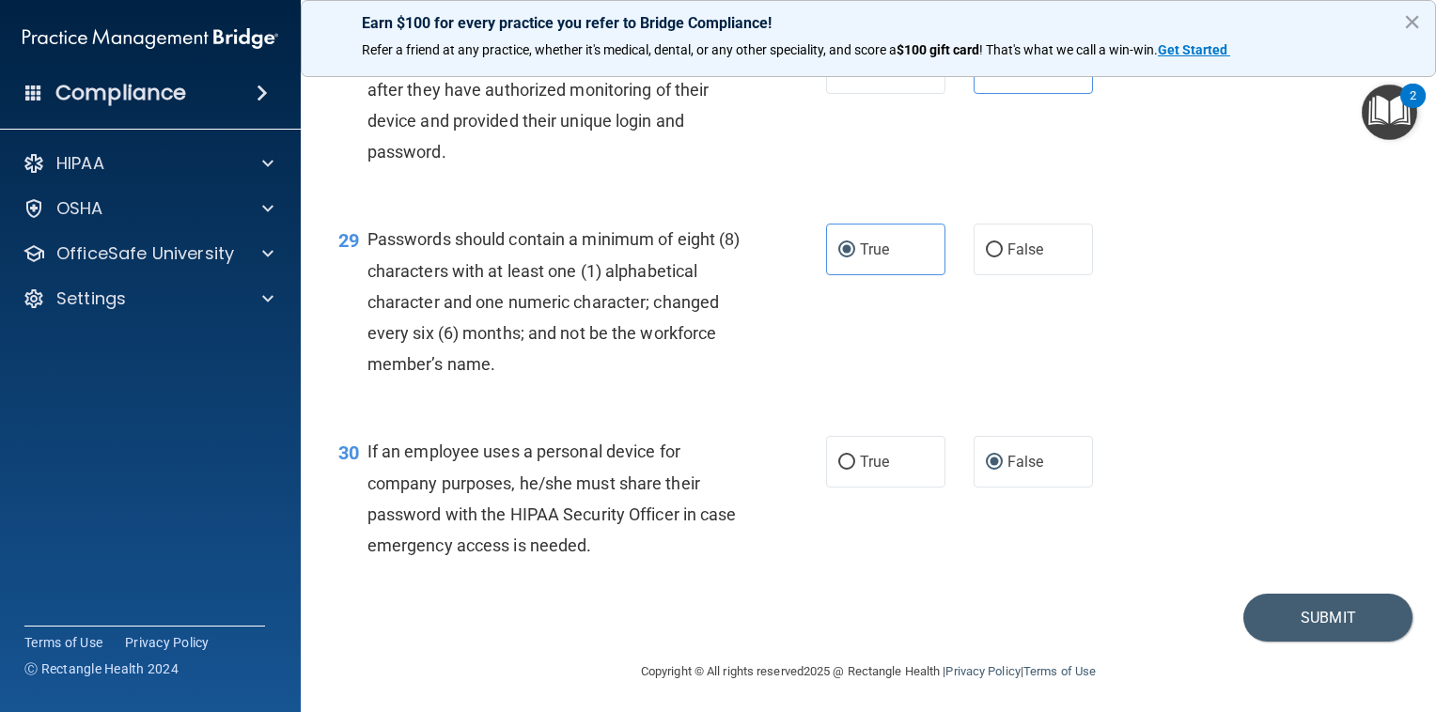
scroll to position [4880, 0]
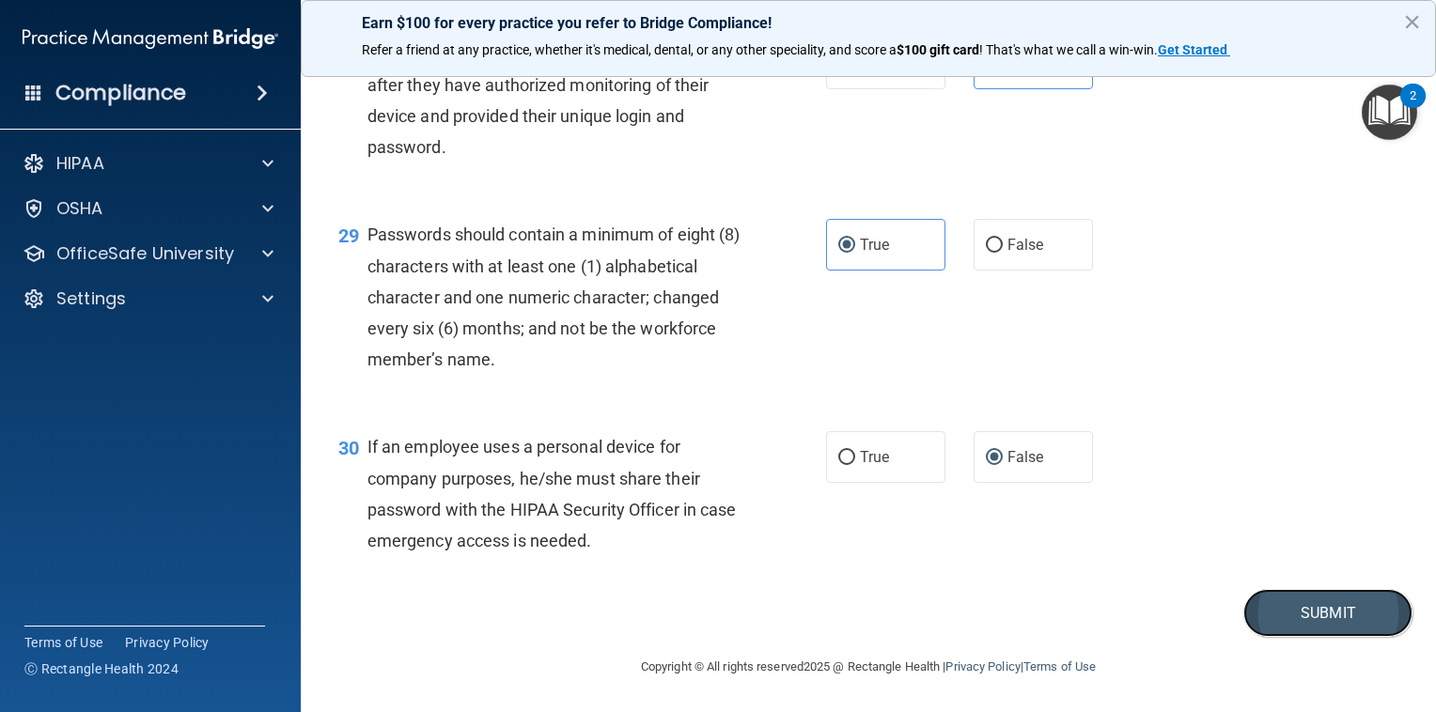
click at [1361, 624] on button "Submit" at bounding box center [1327, 613] width 169 height 48
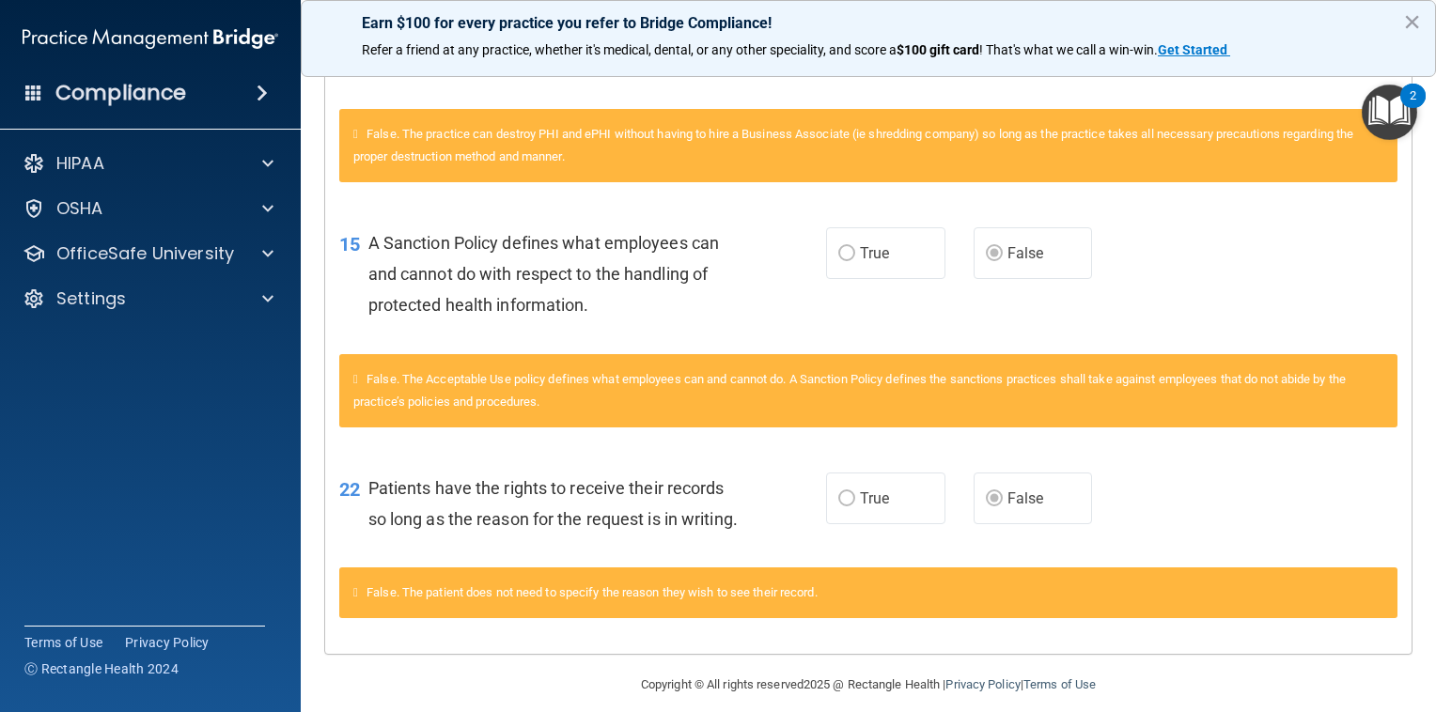
scroll to position [973, 0]
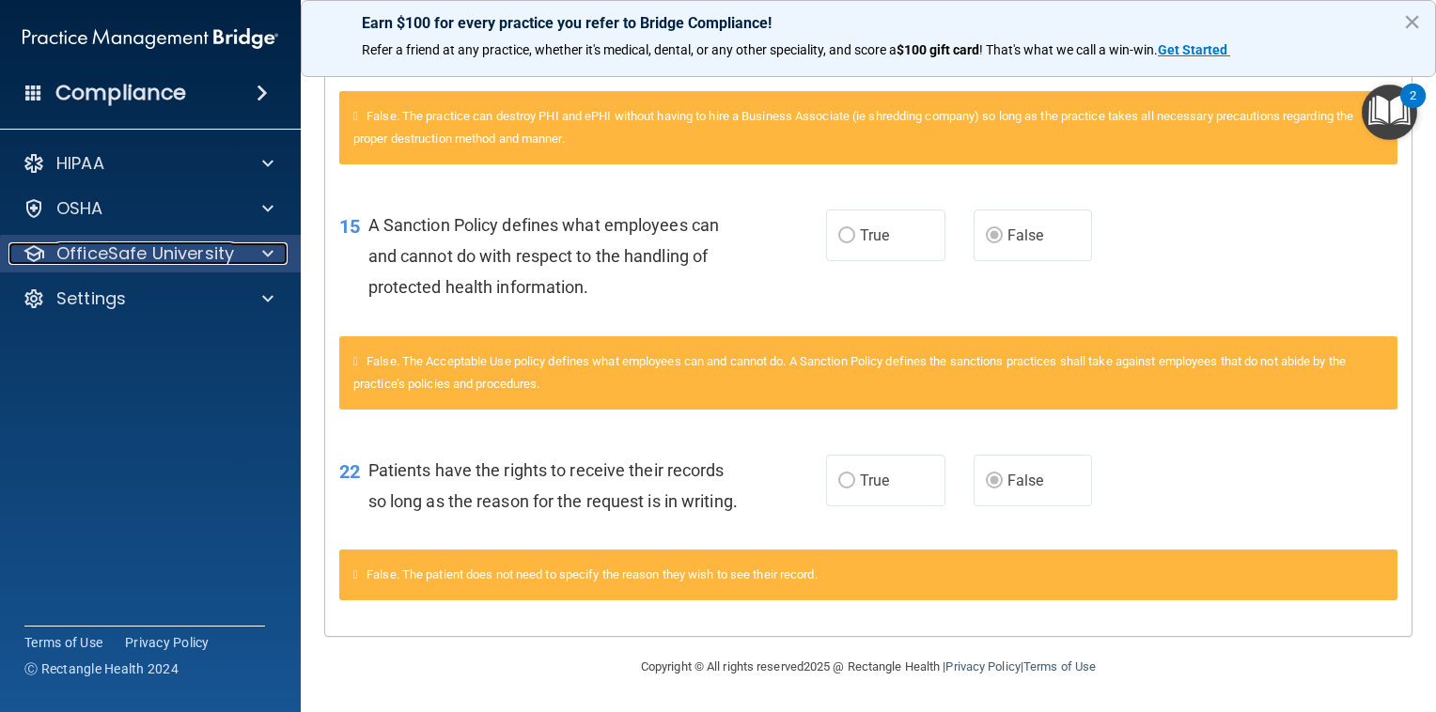
click at [158, 250] on p "OfficeSafe University" at bounding box center [145, 253] width 178 height 23
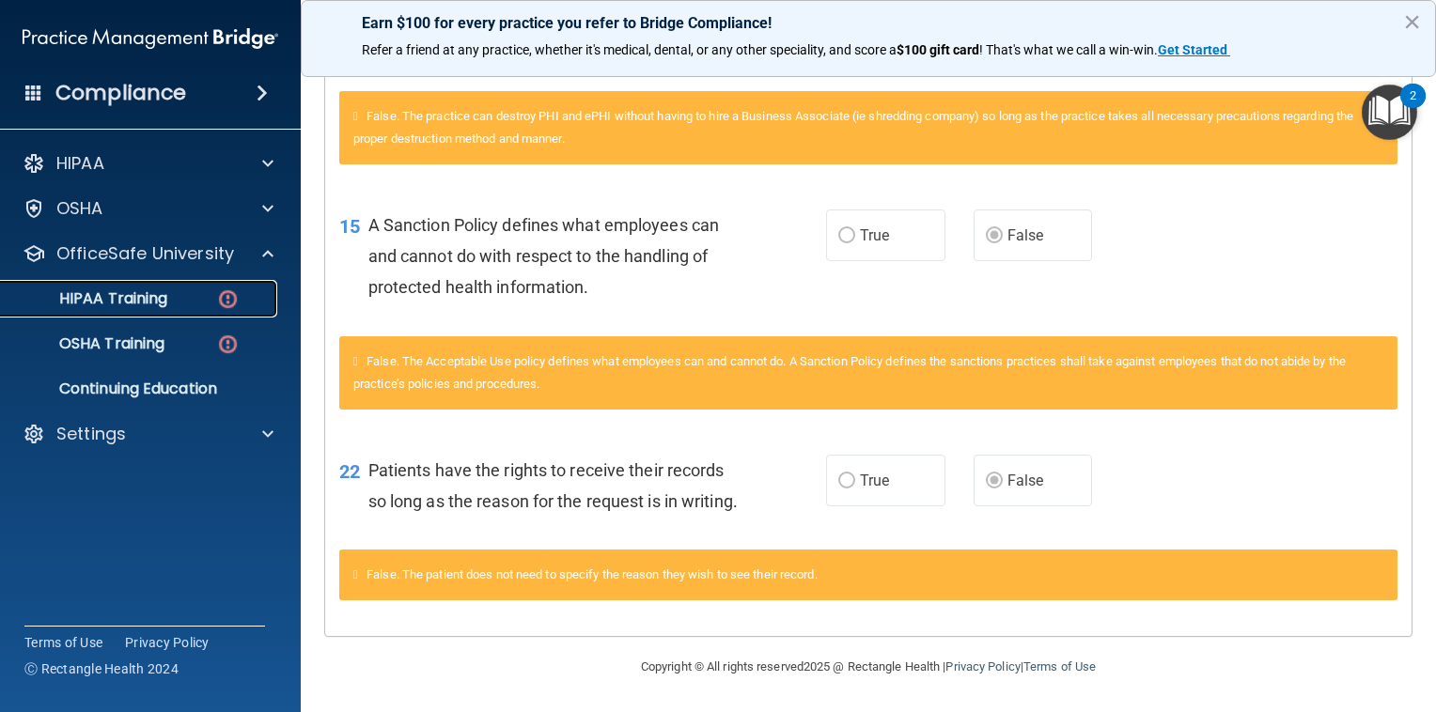
click at [167, 302] on p "HIPAA Training" at bounding box center [89, 298] width 155 height 19
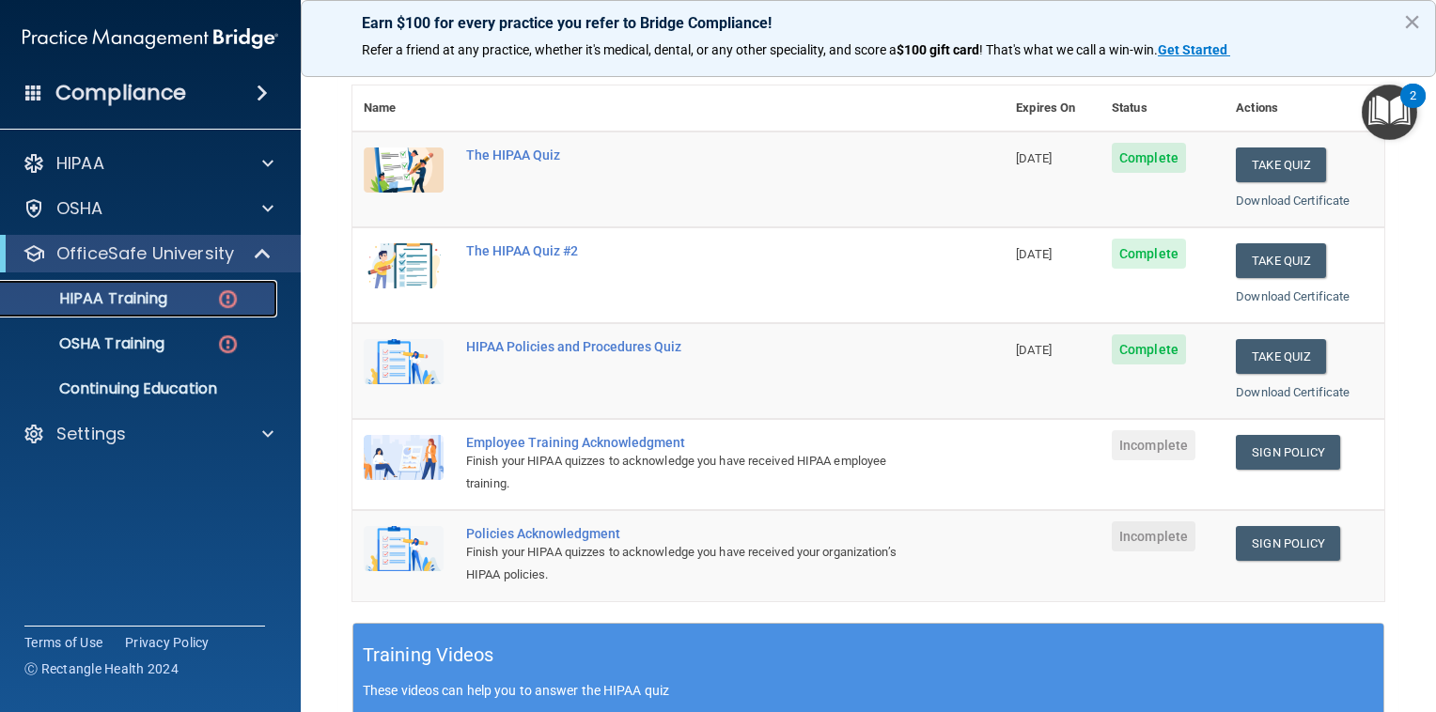
scroll to position [304, 0]
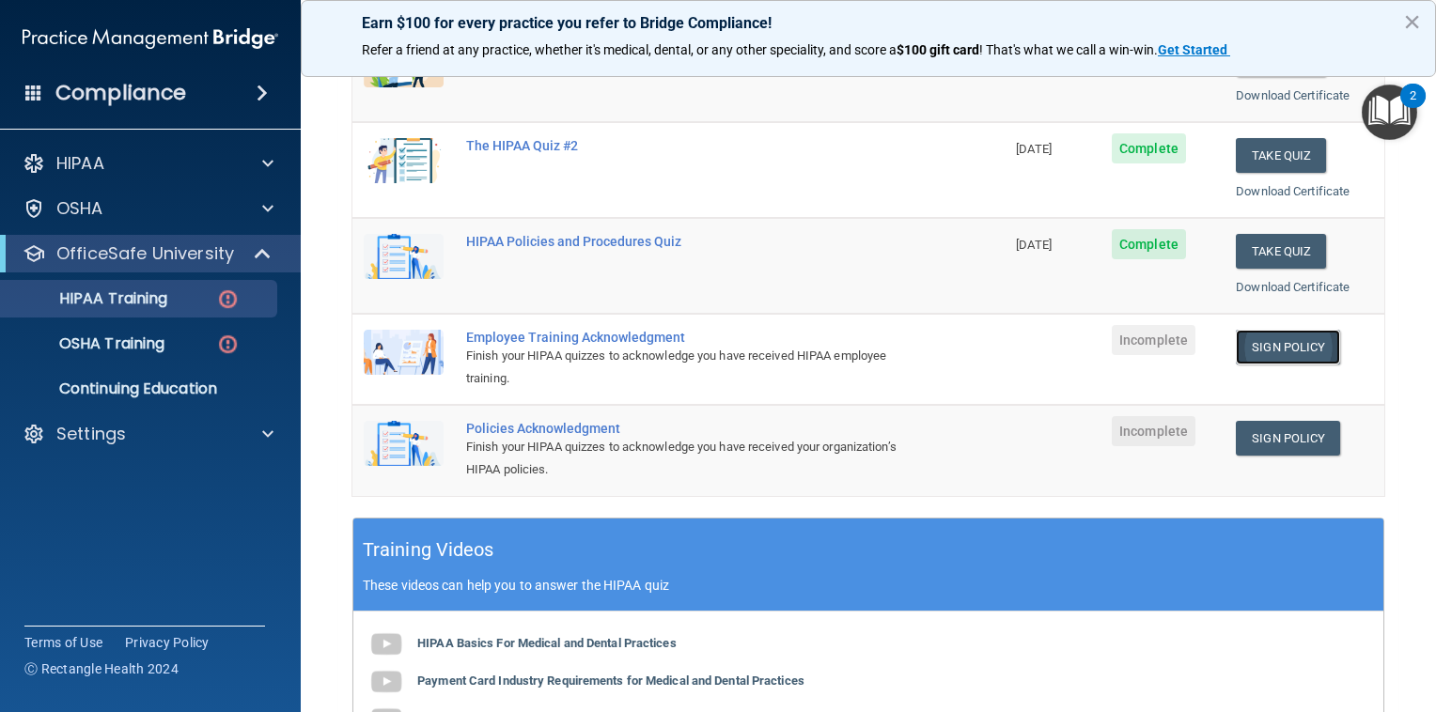
click at [1283, 330] on link "Sign Policy" at bounding box center [1288, 347] width 104 height 35
click at [1294, 435] on link "Sign Policy" at bounding box center [1288, 438] width 104 height 35
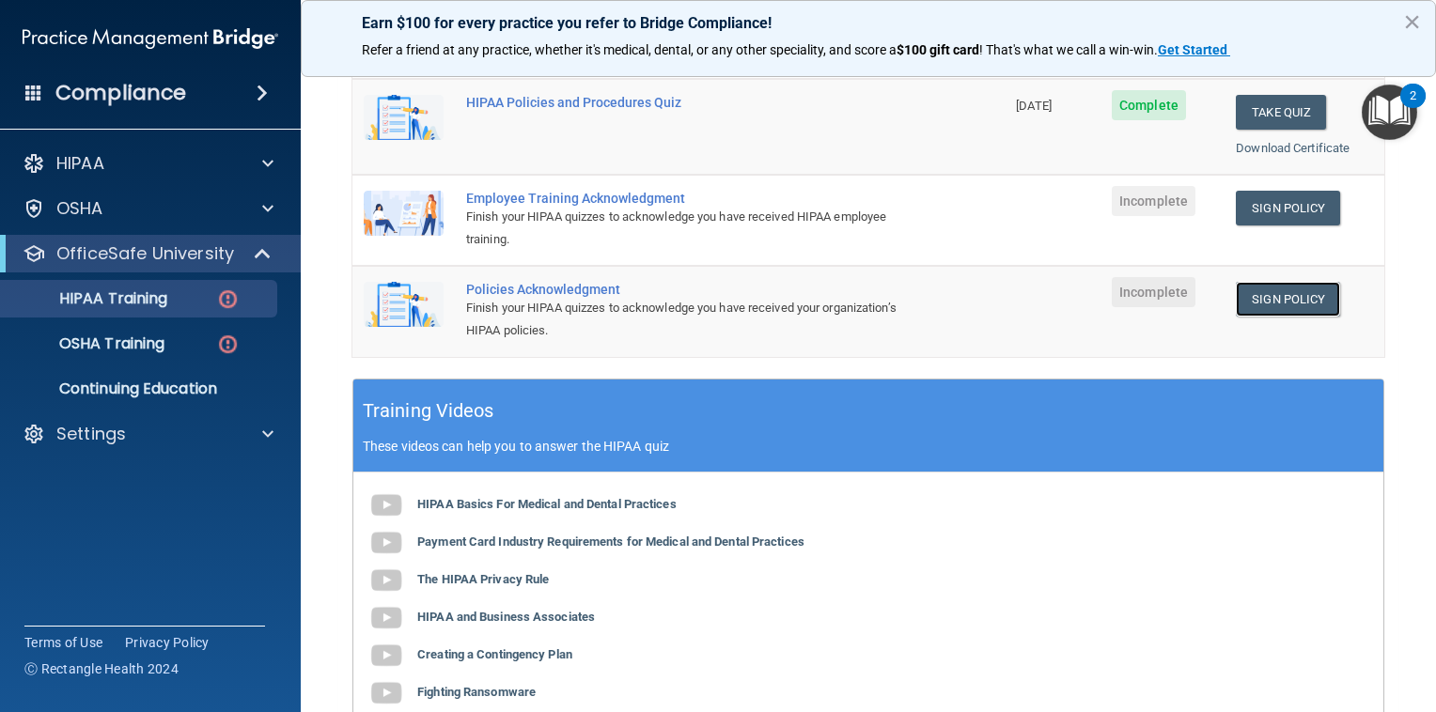
scroll to position [366, 0]
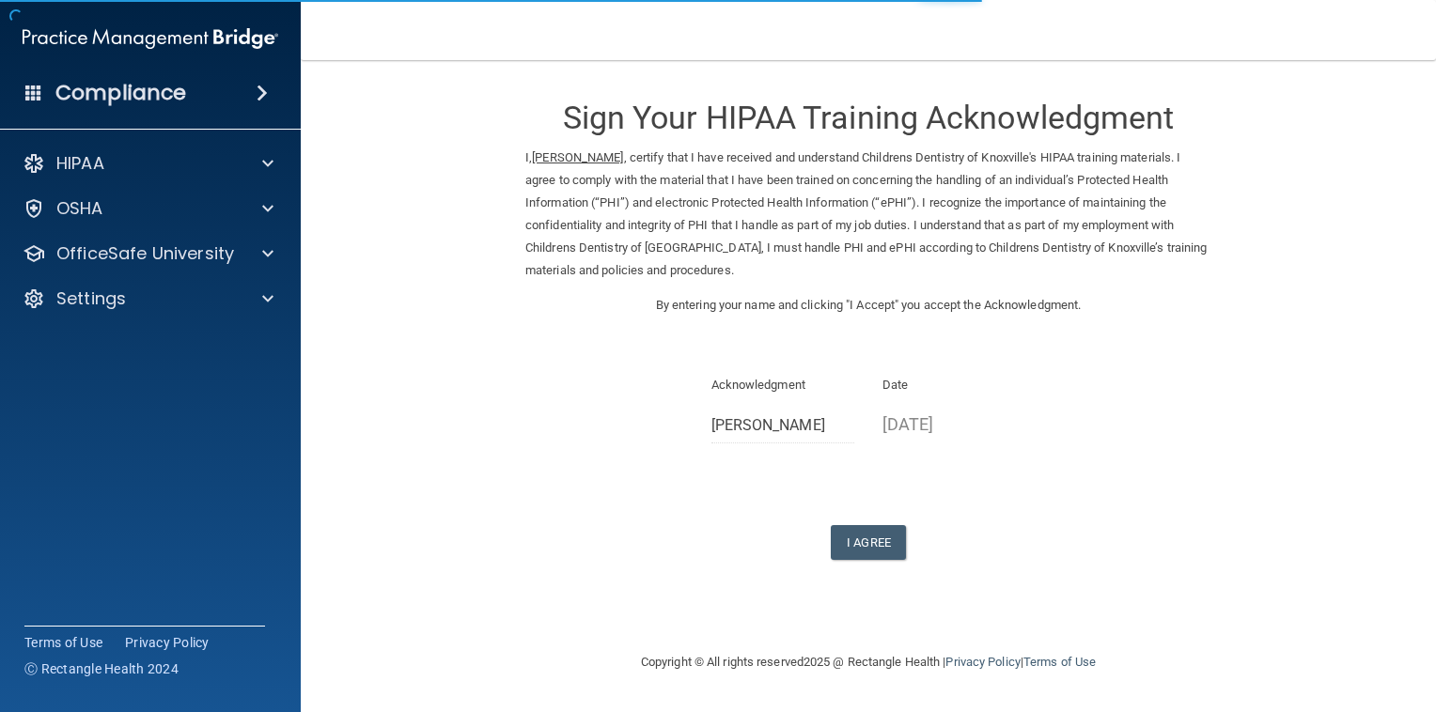
click at [881, 520] on div "Sign Your HIPAA Training Acknowledgment I, Jake Perry , certify that I have rec…" at bounding box center [868, 319] width 686 height 481
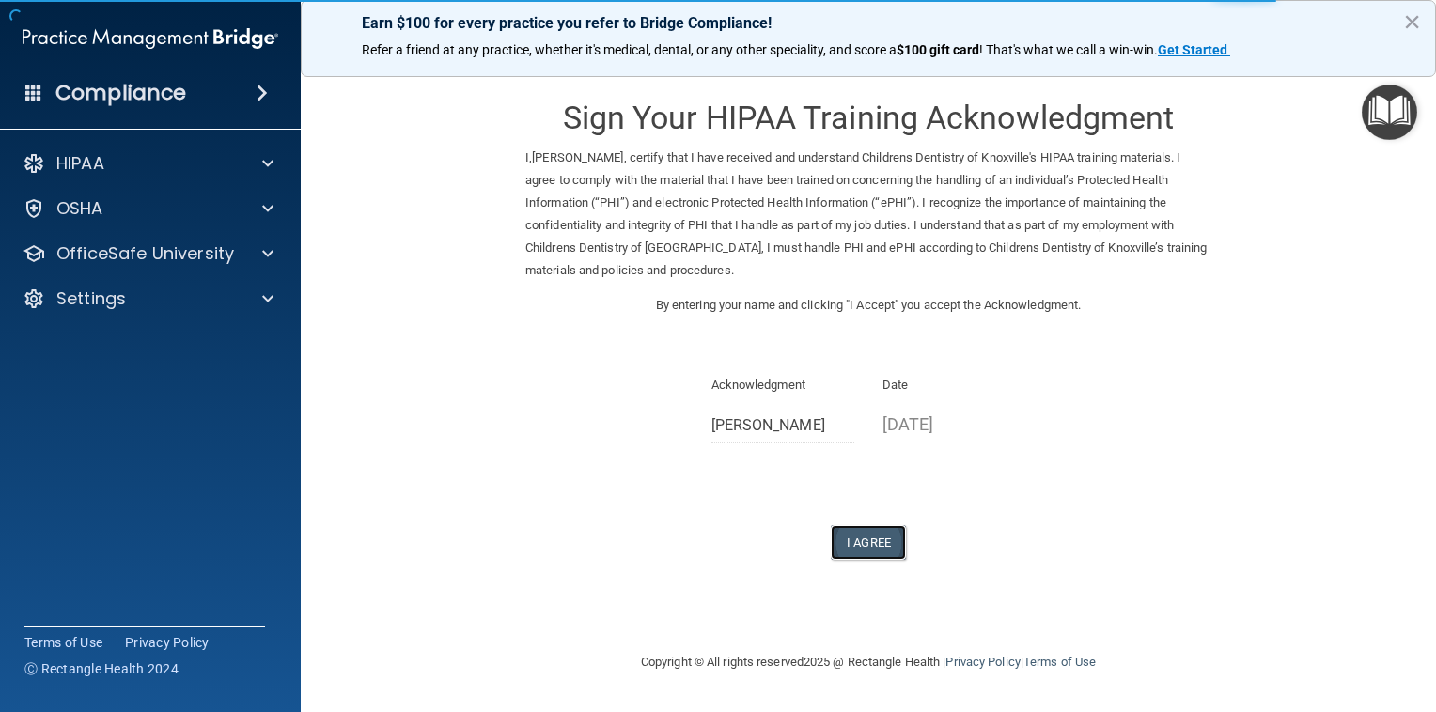
click at [866, 542] on button "I Agree" at bounding box center [868, 542] width 75 height 35
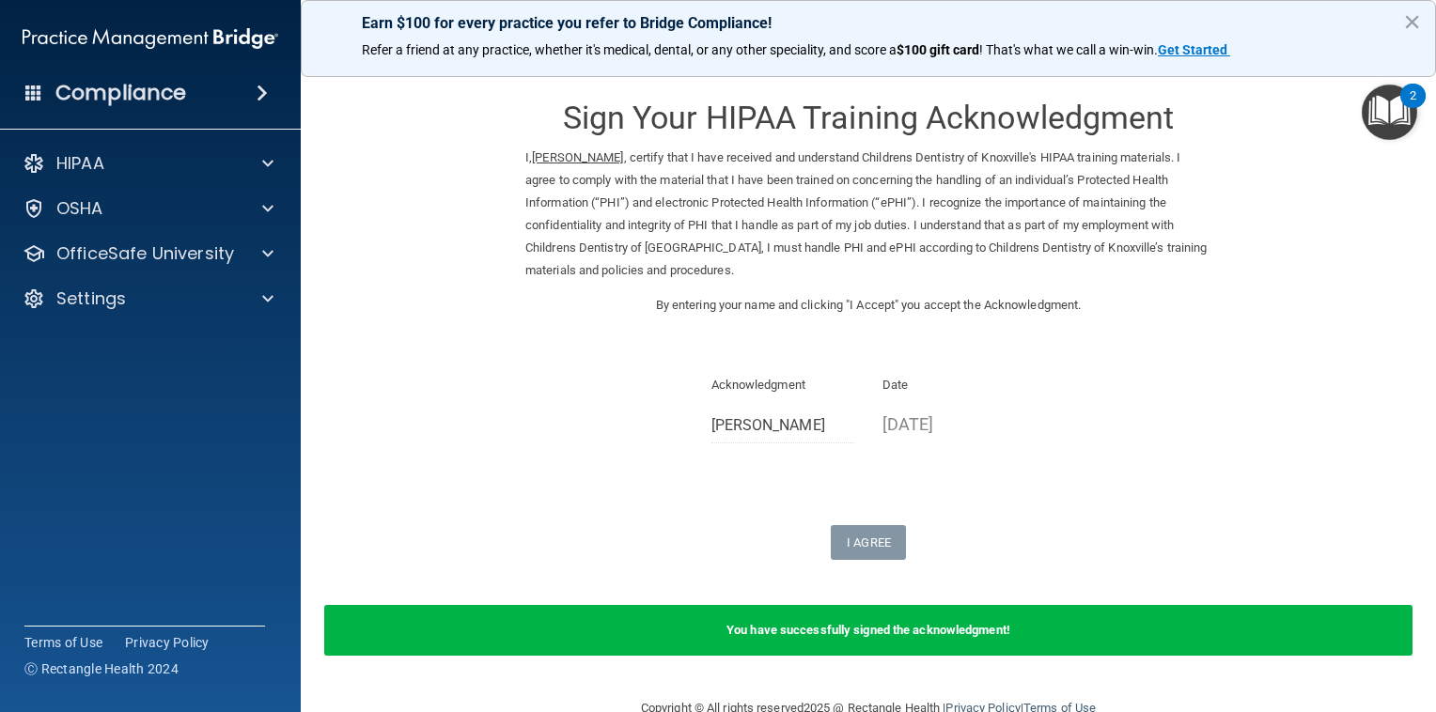
scroll to position [41, 0]
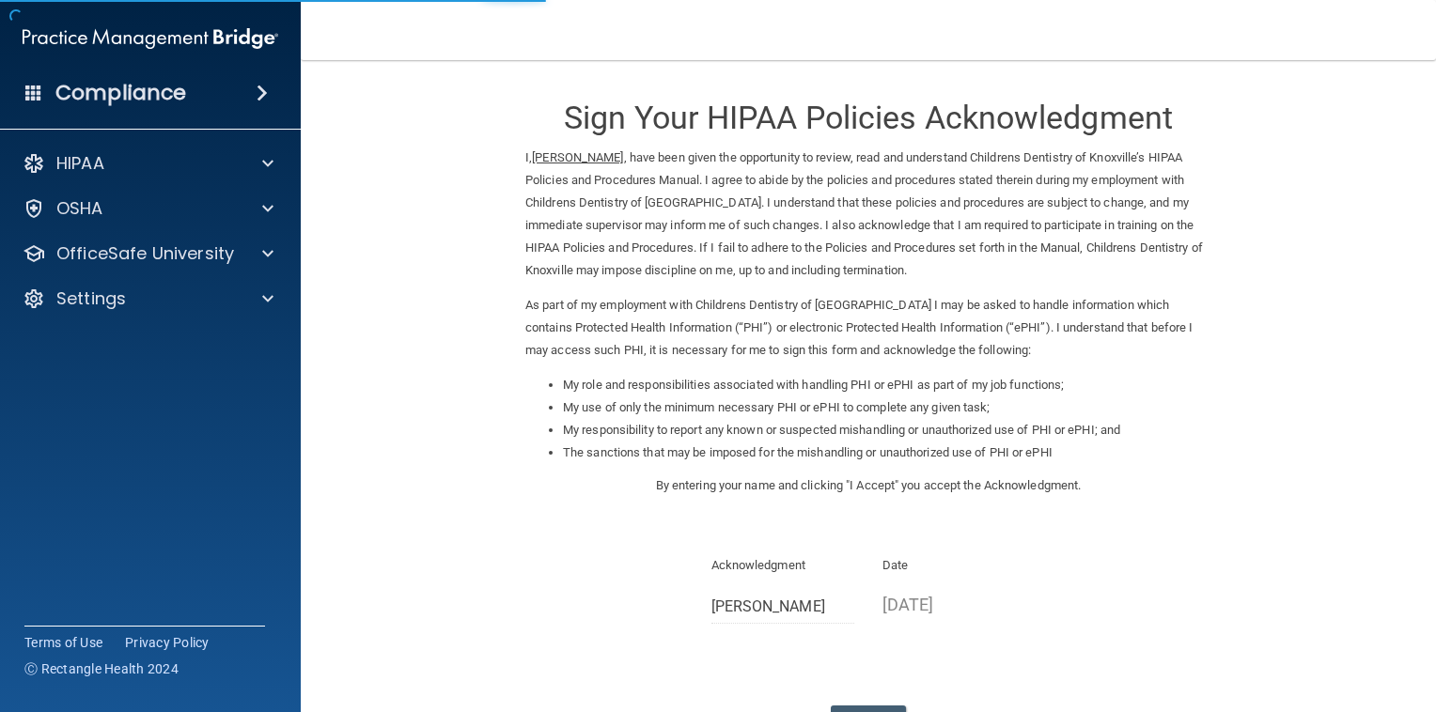
scroll to position [148, 0]
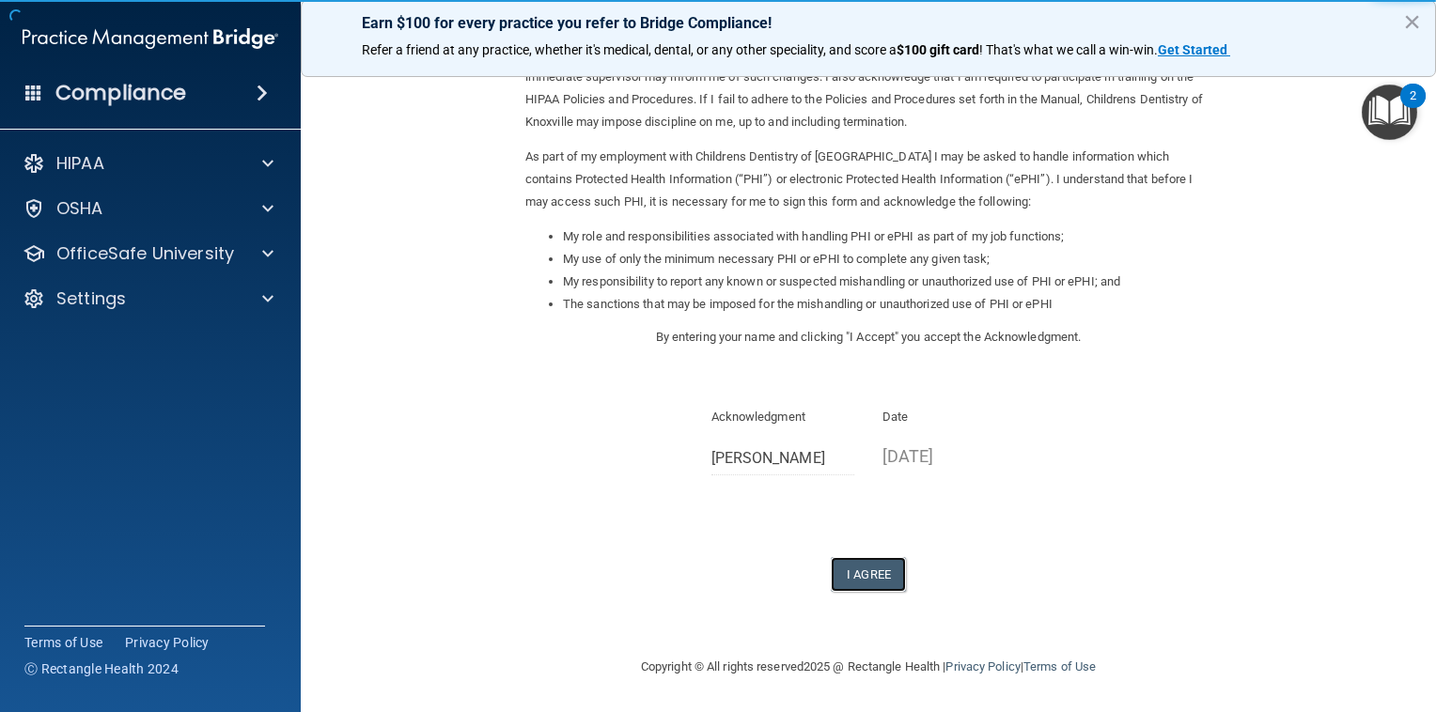
click at [849, 578] on button "I Agree" at bounding box center [868, 574] width 75 height 35
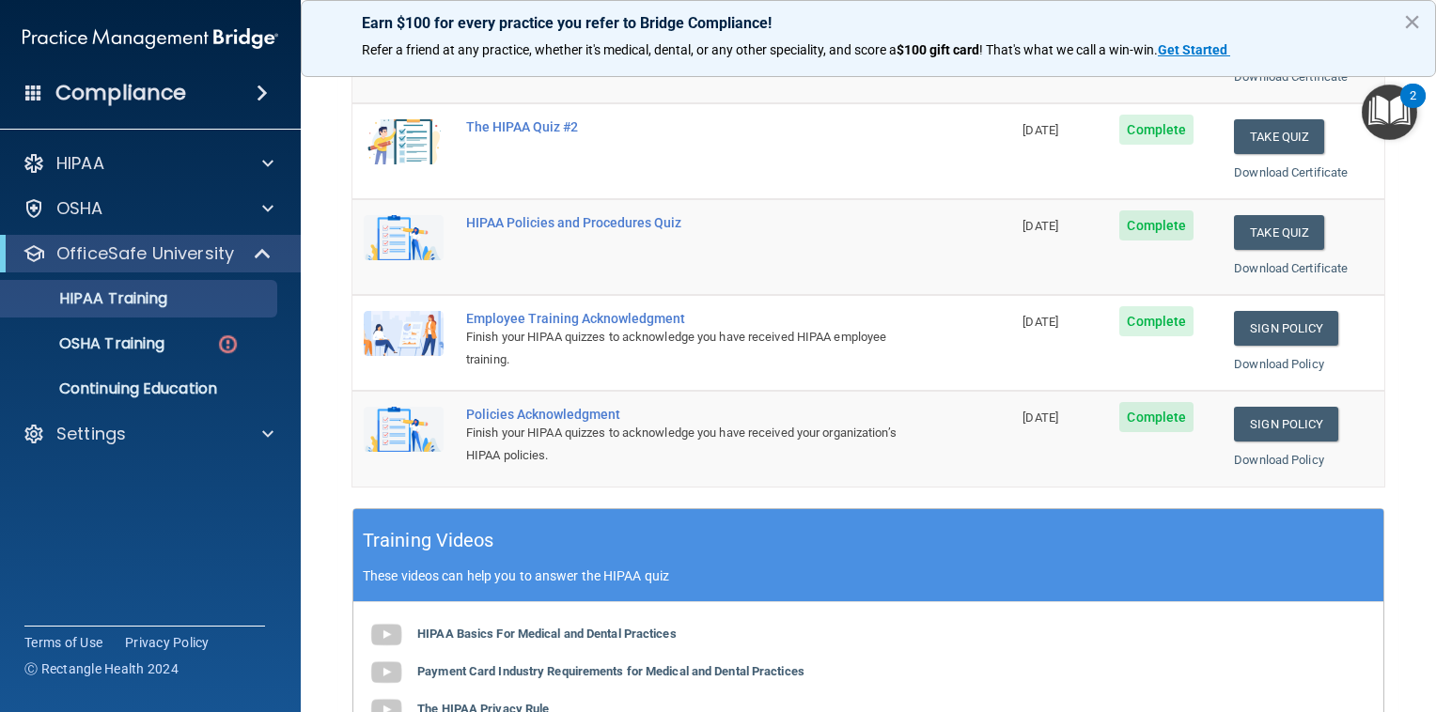
scroll to position [233, 0]
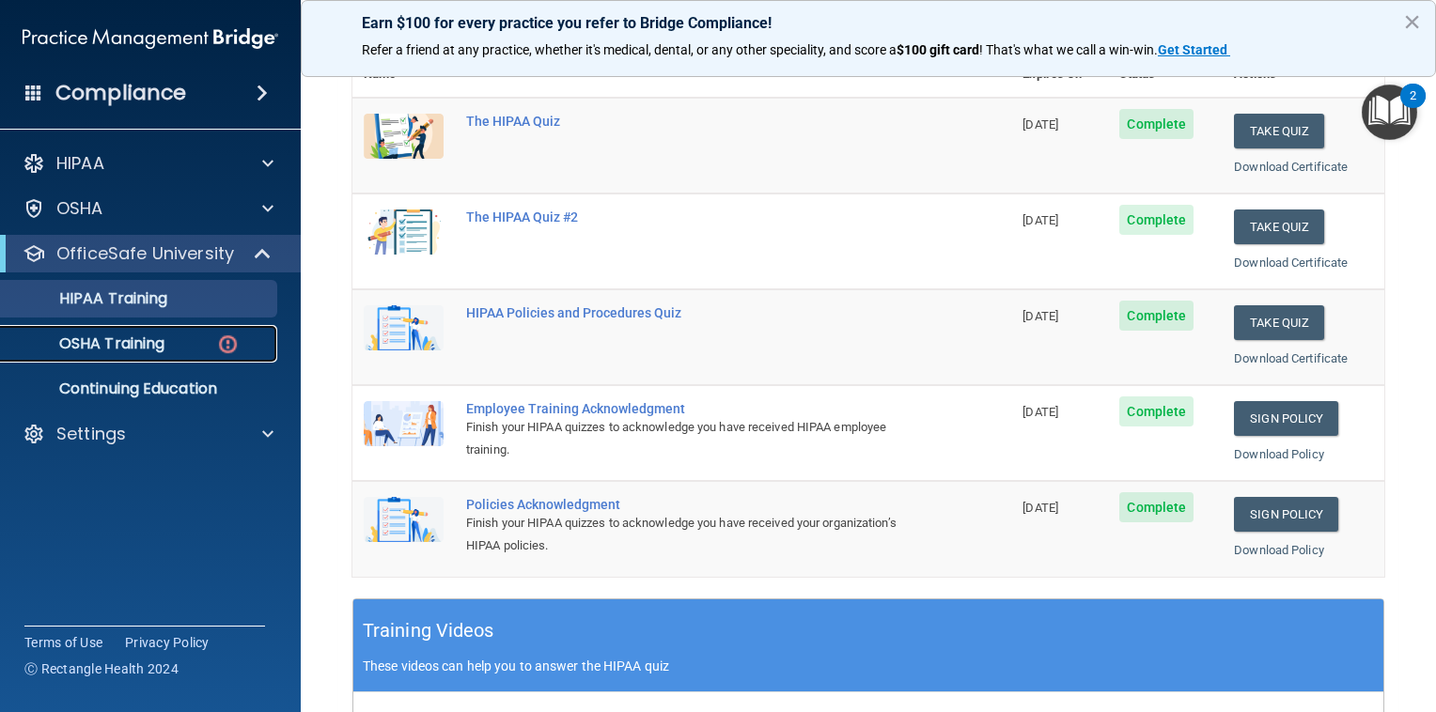
click at [166, 347] on div "OSHA Training" at bounding box center [140, 344] width 257 height 19
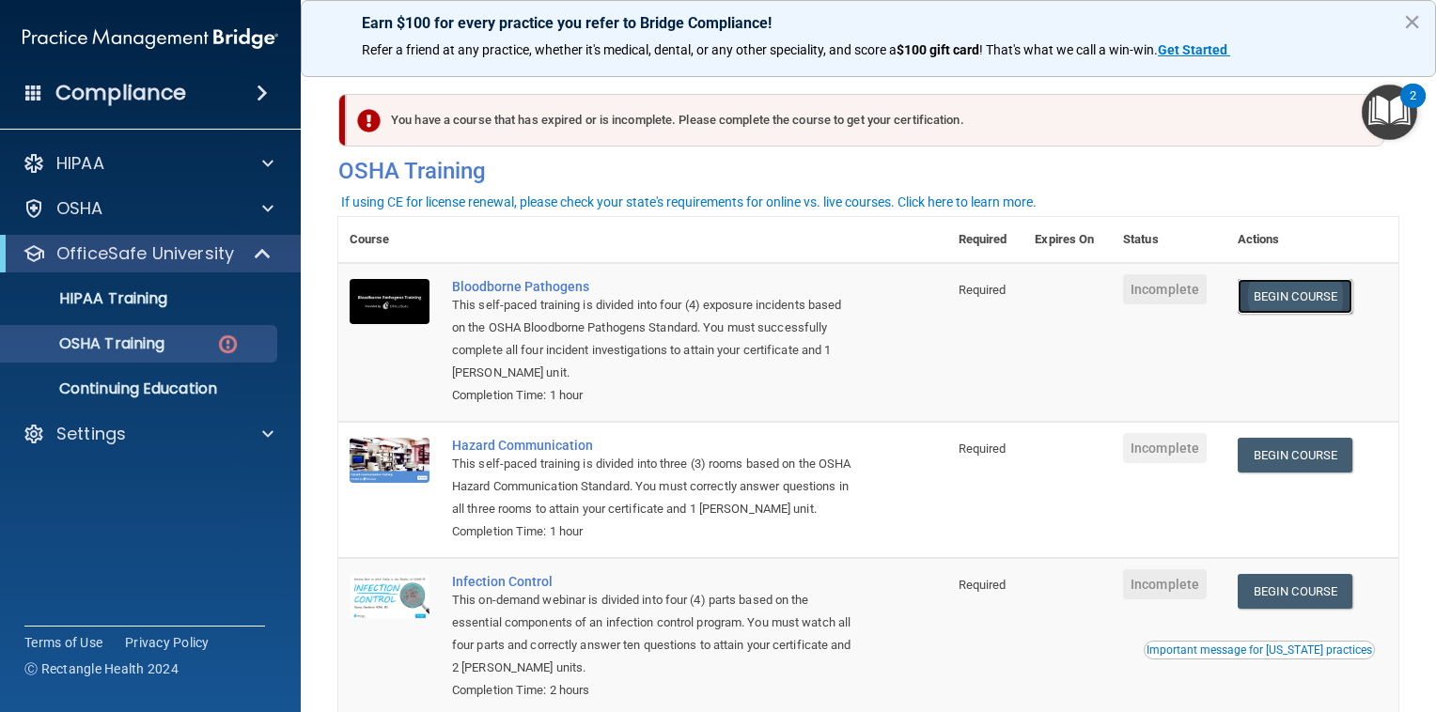
click at [1333, 291] on link "Begin Course" at bounding box center [1295, 296] width 115 height 35
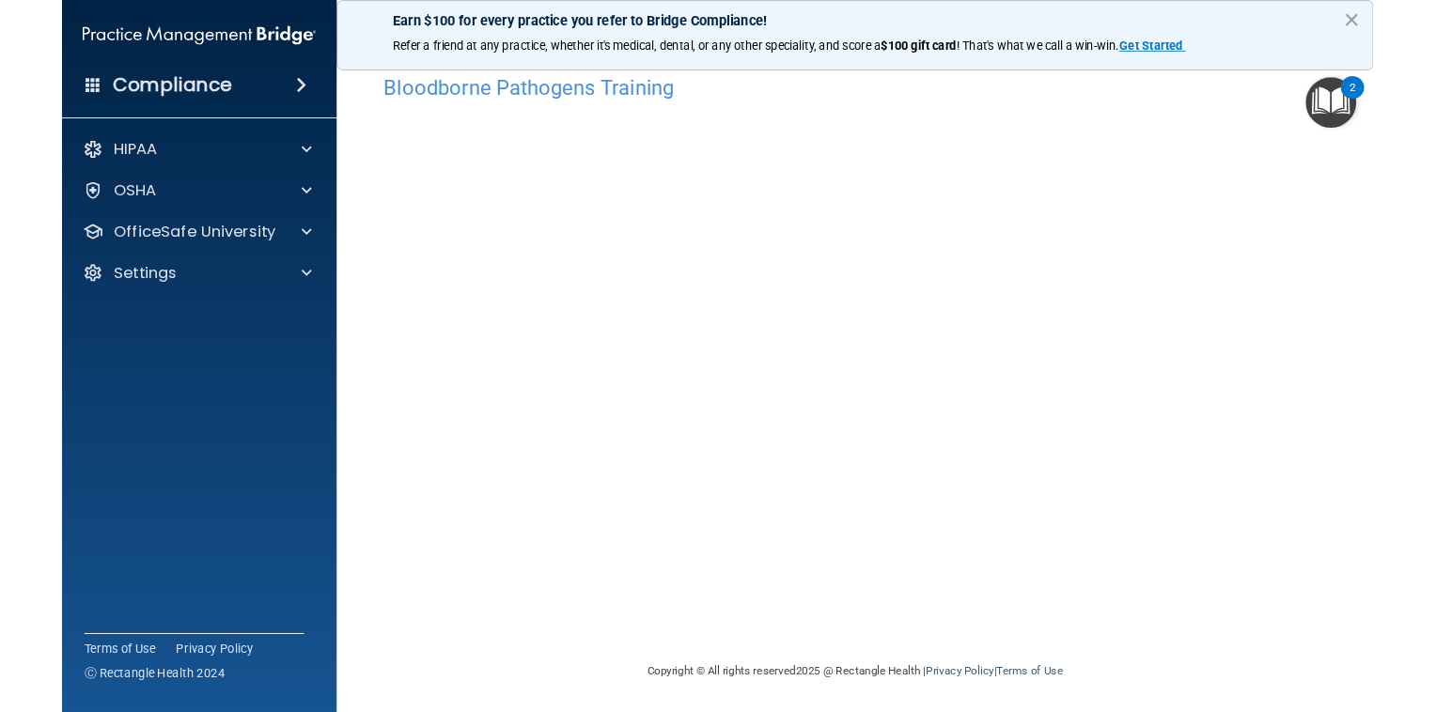
scroll to position [71, 0]
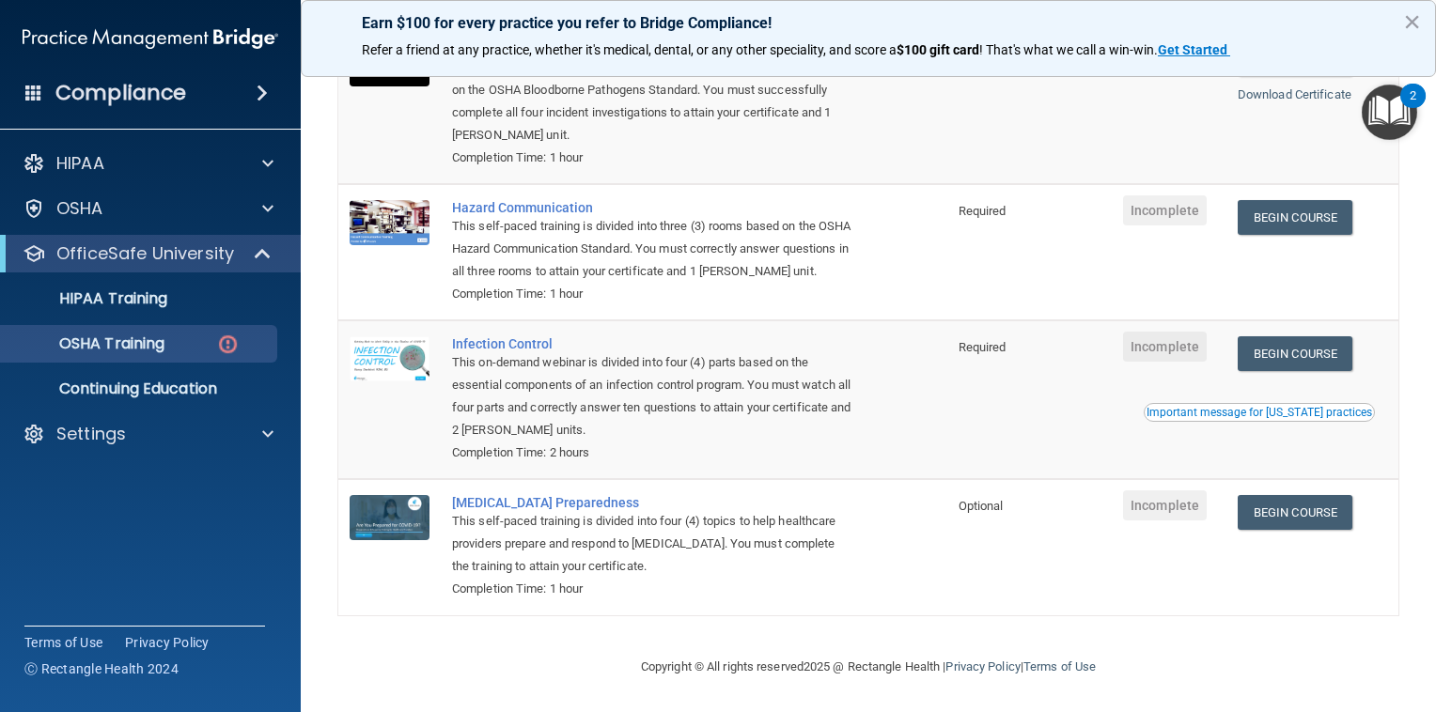
scroll to position [210, 0]
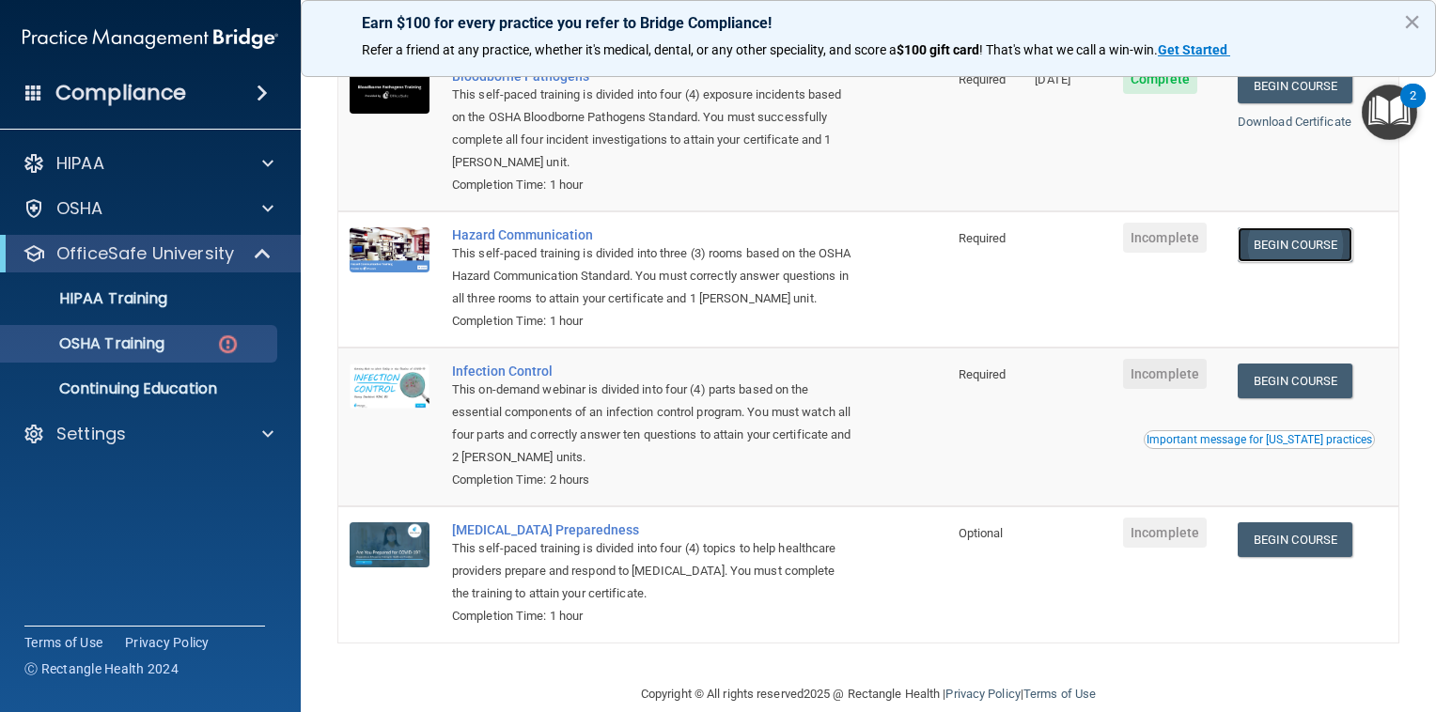
click at [1287, 251] on link "Begin Course" at bounding box center [1295, 244] width 115 height 35
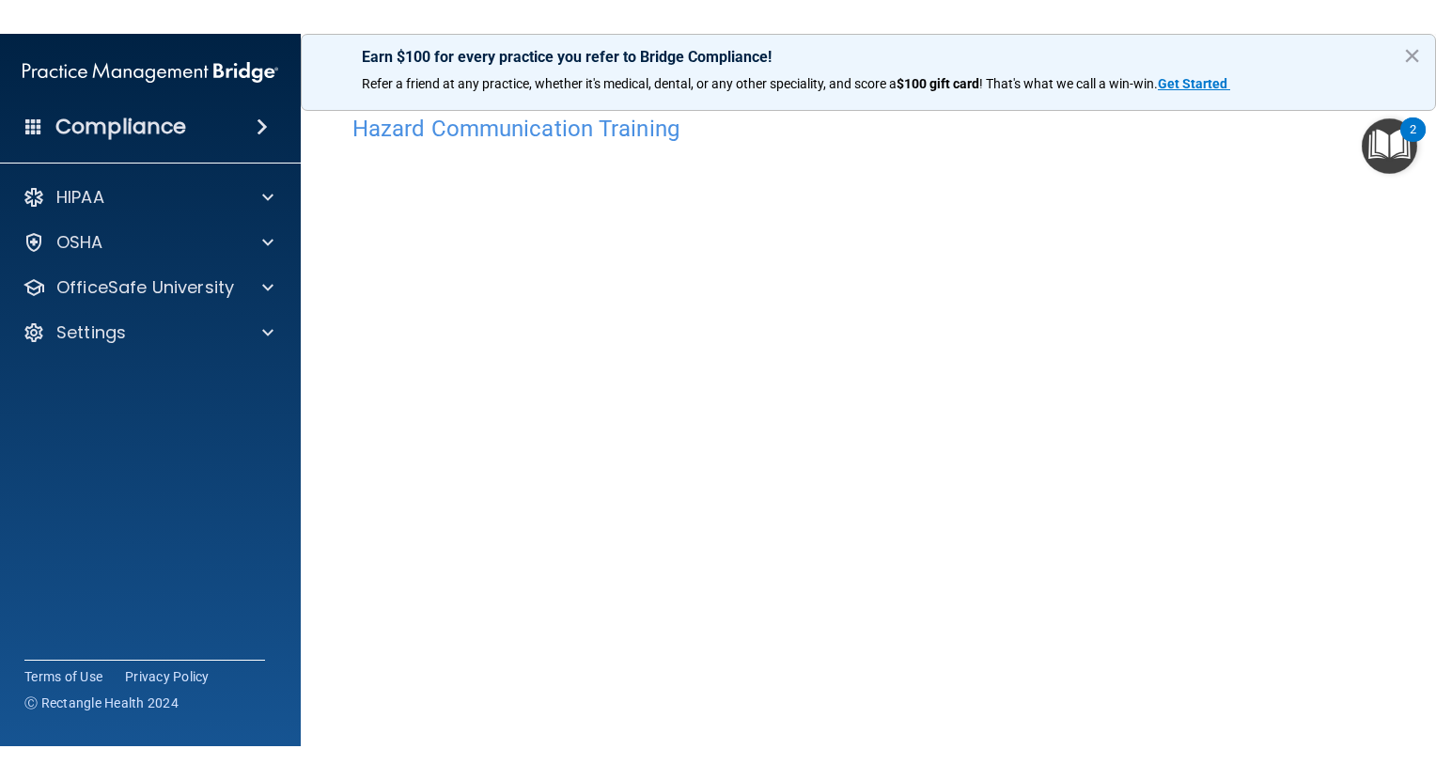
scroll to position [41, 0]
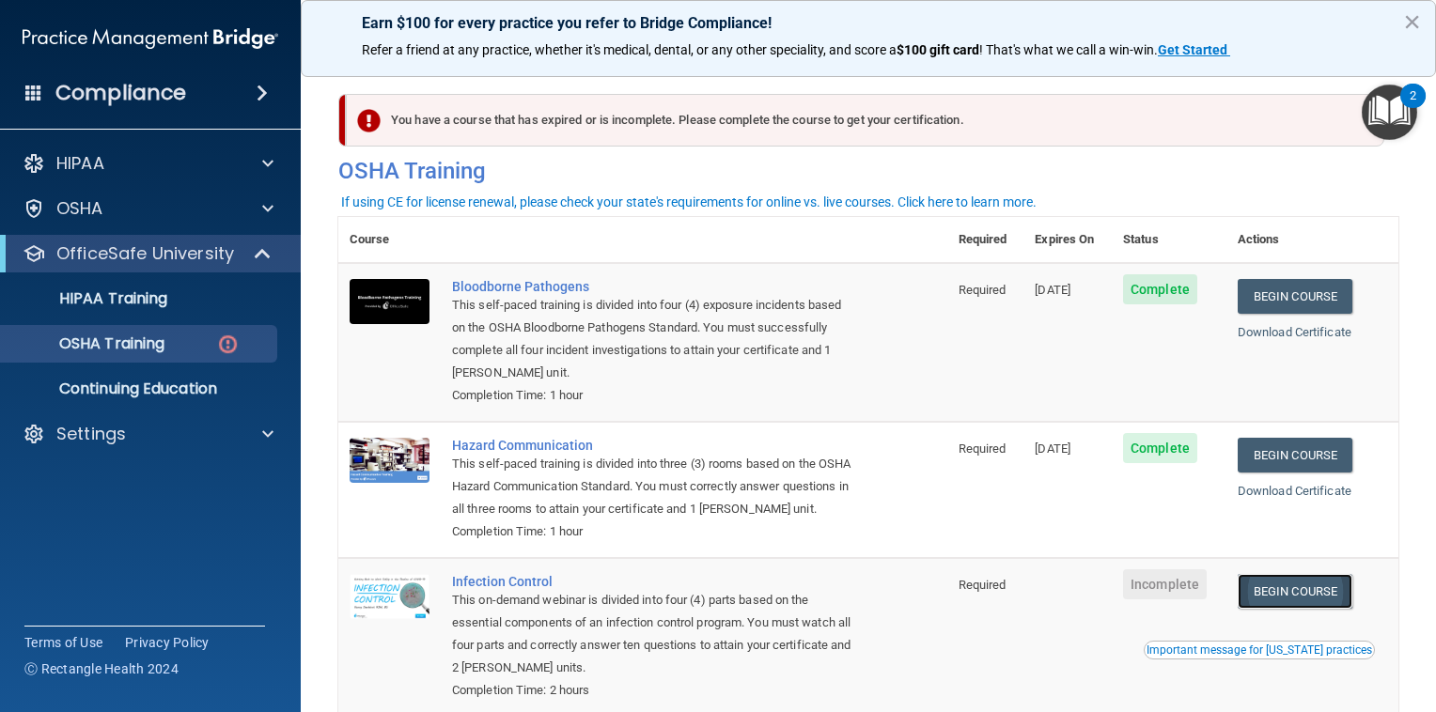
click at [1282, 606] on link "Begin Course" at bounding box center [1295, 591] width 115 height 35
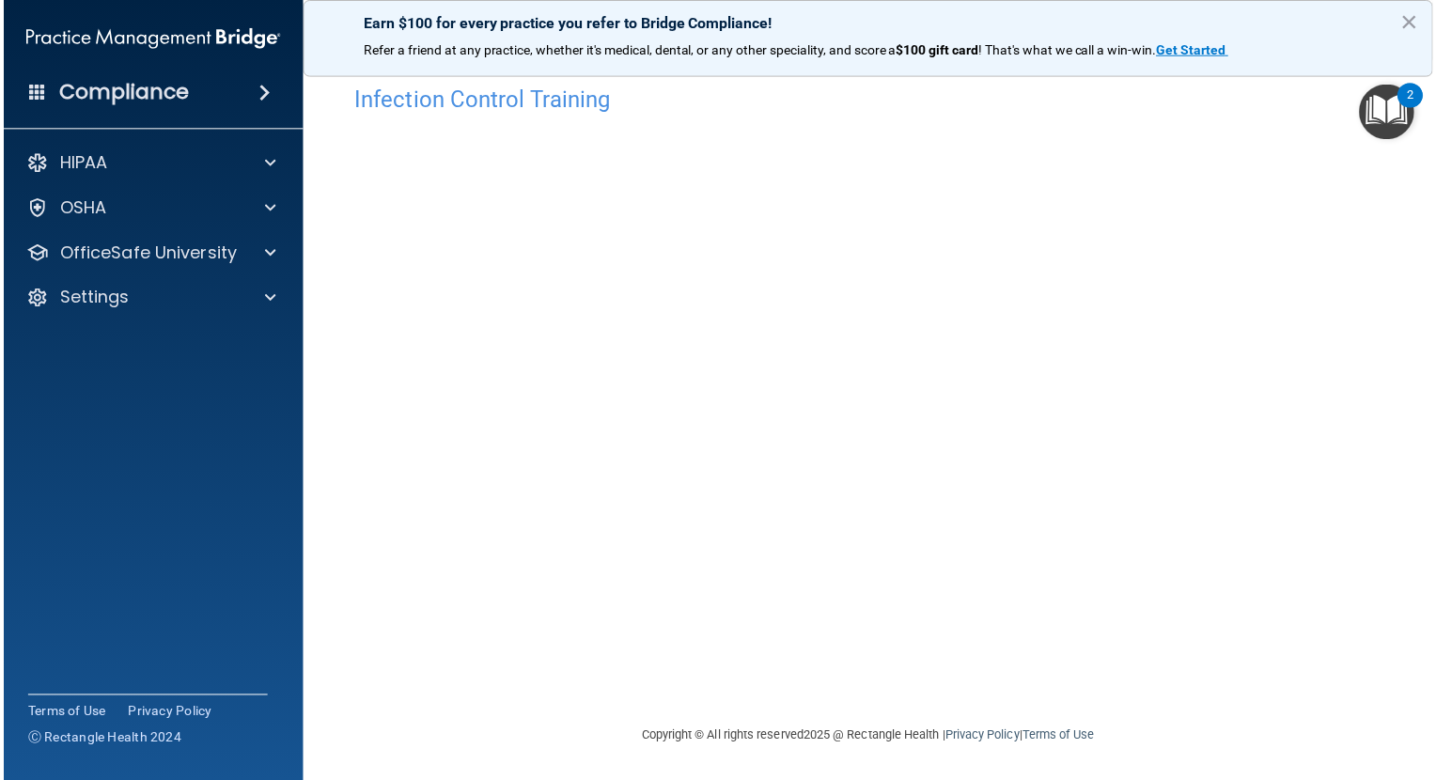
scroll to position [24, 0]
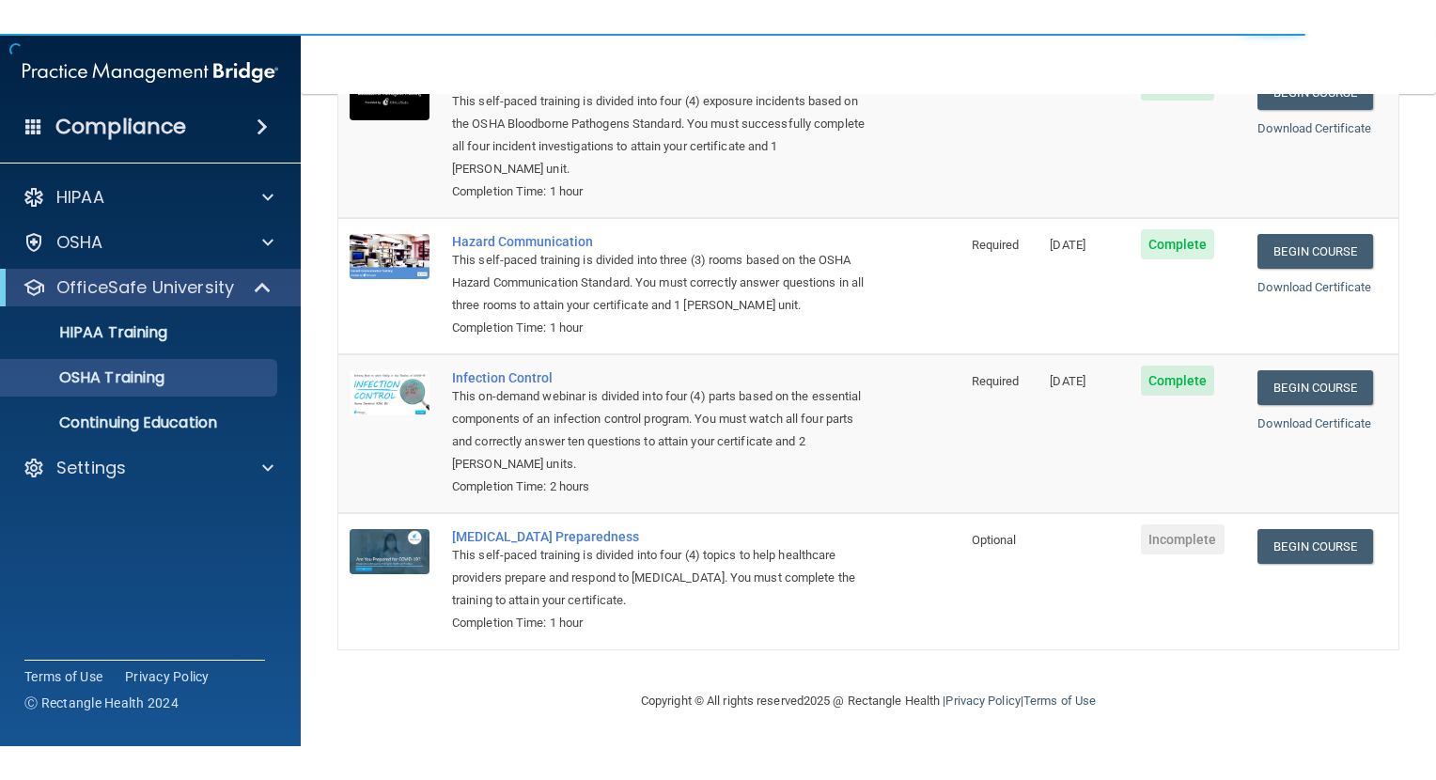
scroll to position [188, 0]
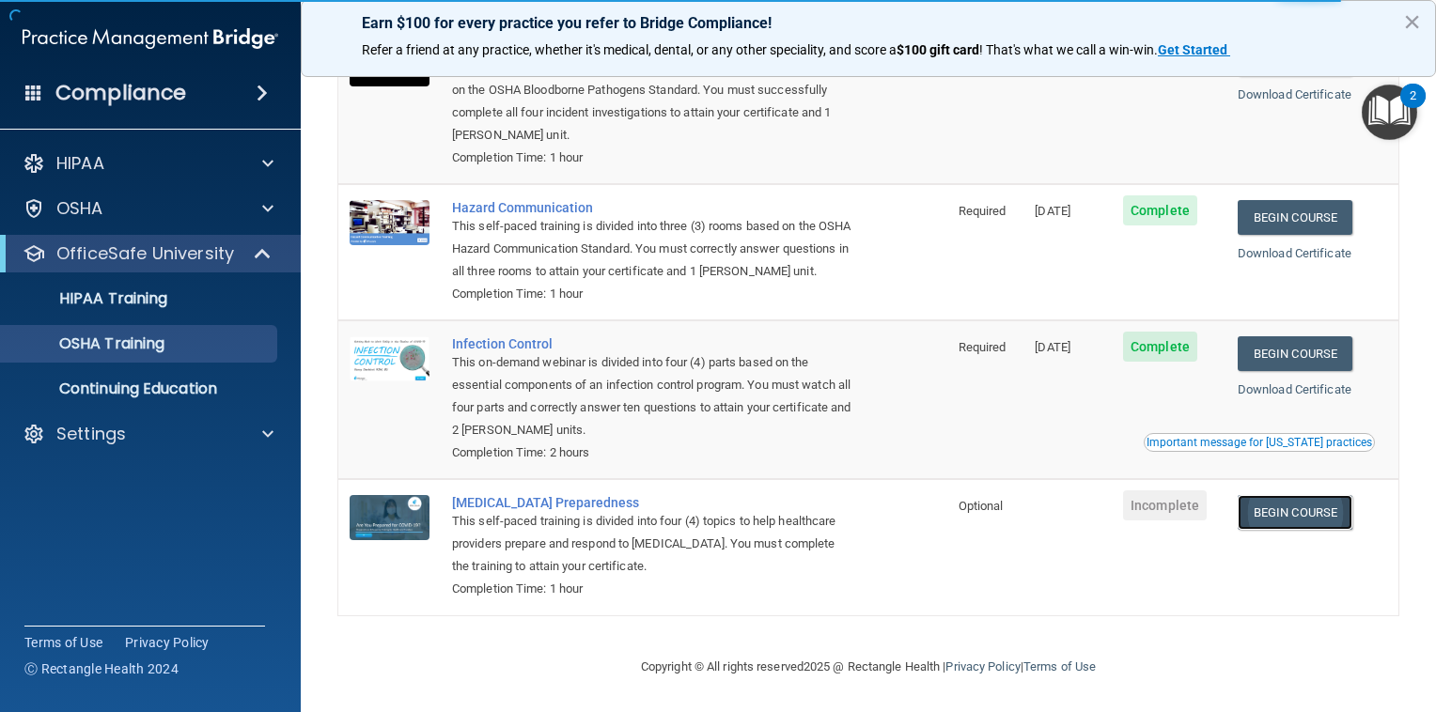
click at [1274, 530] on link "Begin Course" at bounding box center [1295, 512] width 115 height 35
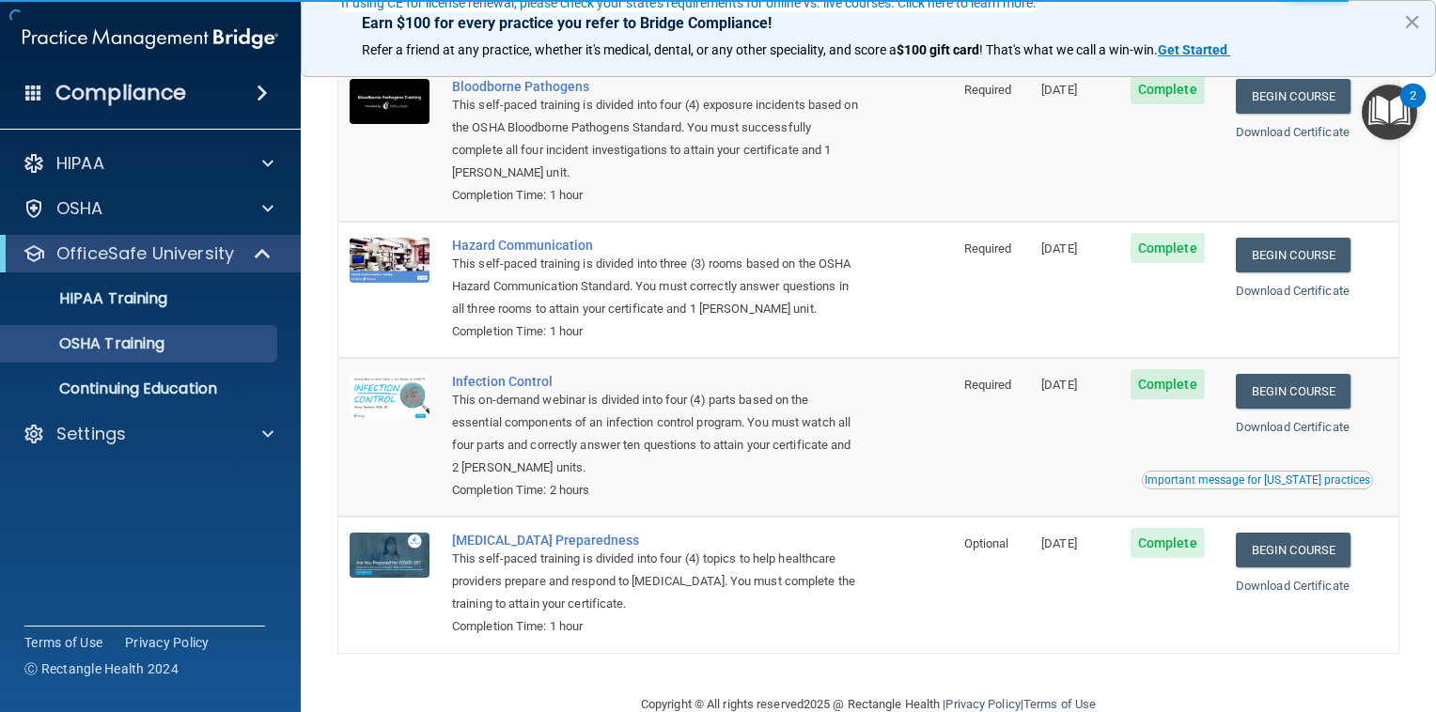
scroll to position [188, 0]
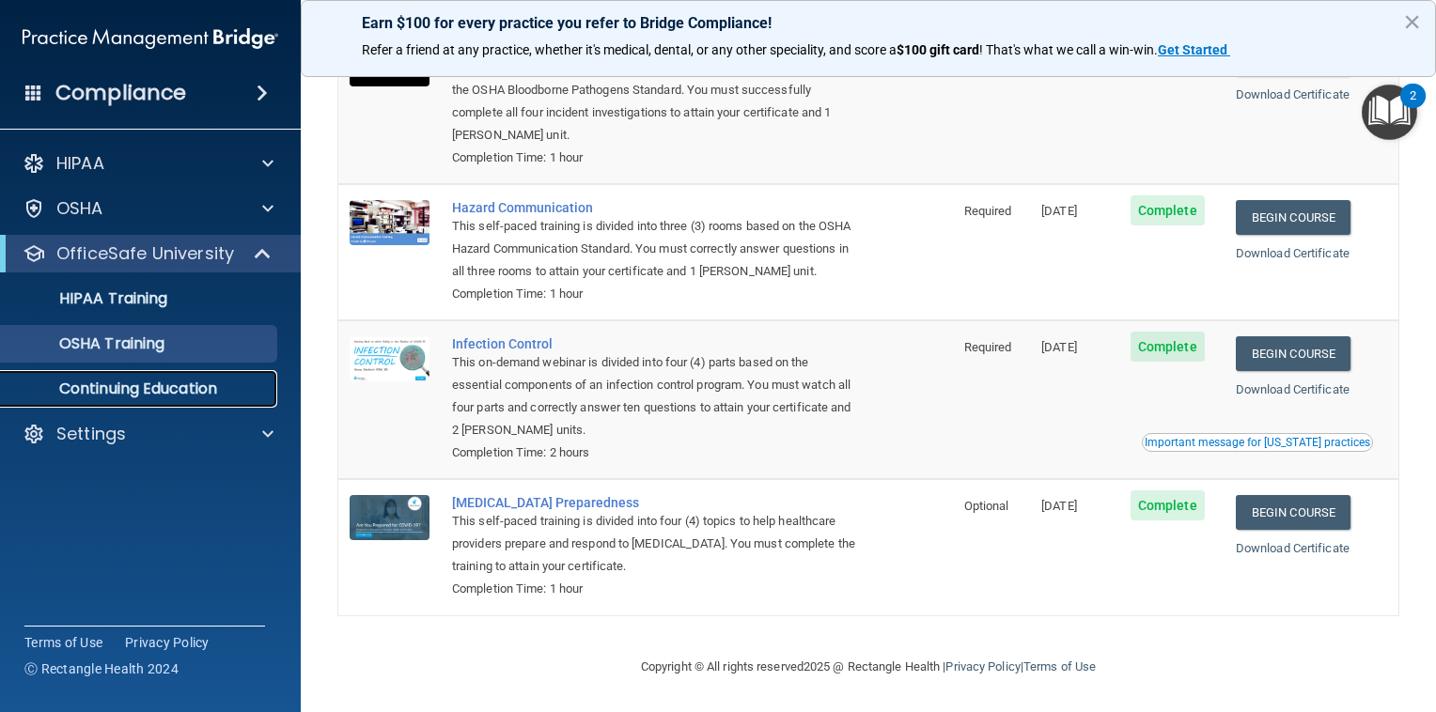
click at [170, 398] on p "Continuing Education" at bounding box center [140, 389] width 257 height 19
